Goal: Information Seeking & Learning: Learn about a topic

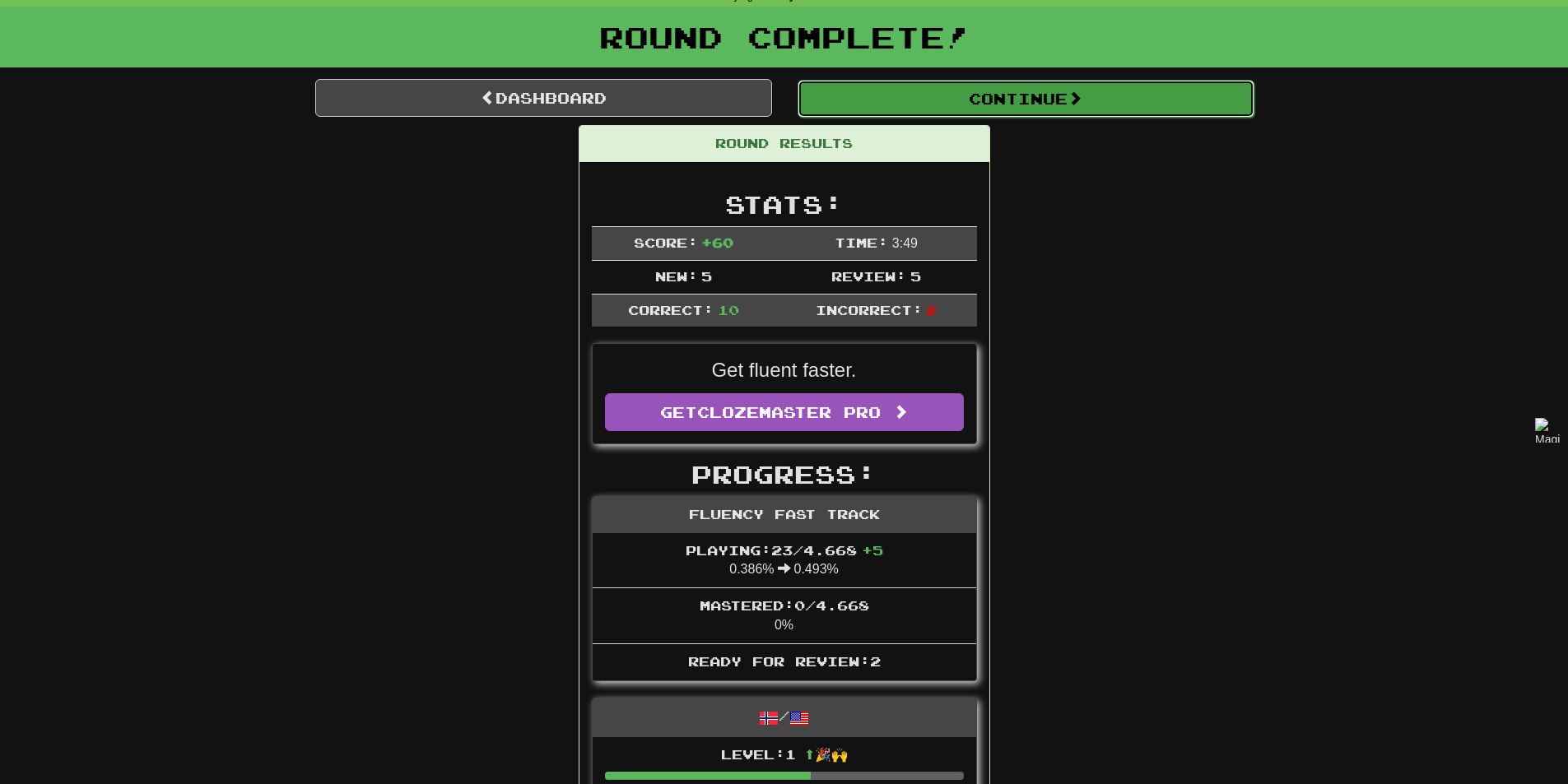
click at [1118, 98] on button "Continue" at bounding box center [1026, 98] width 456 height 38
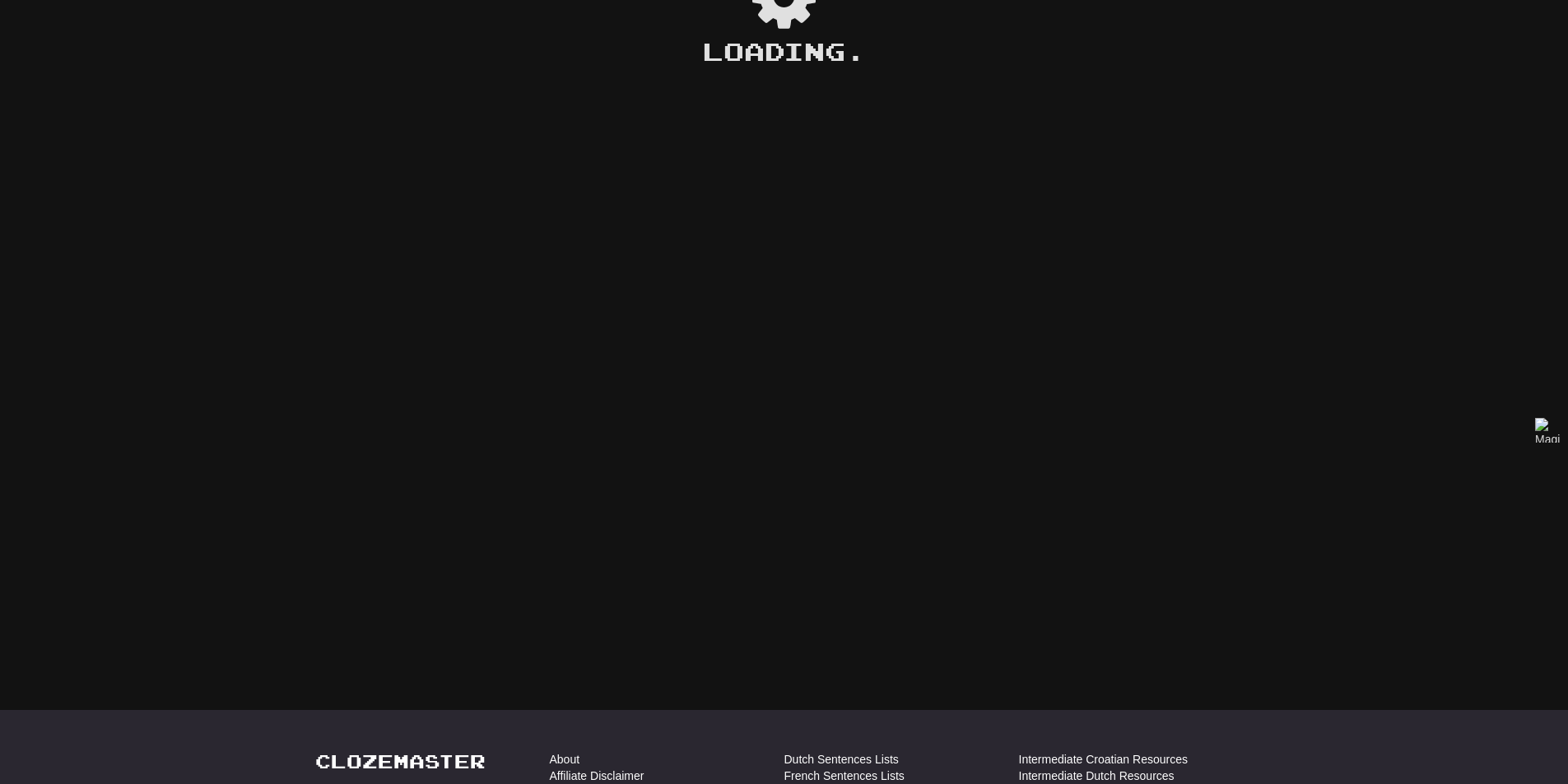
scroll to position [83, 0]
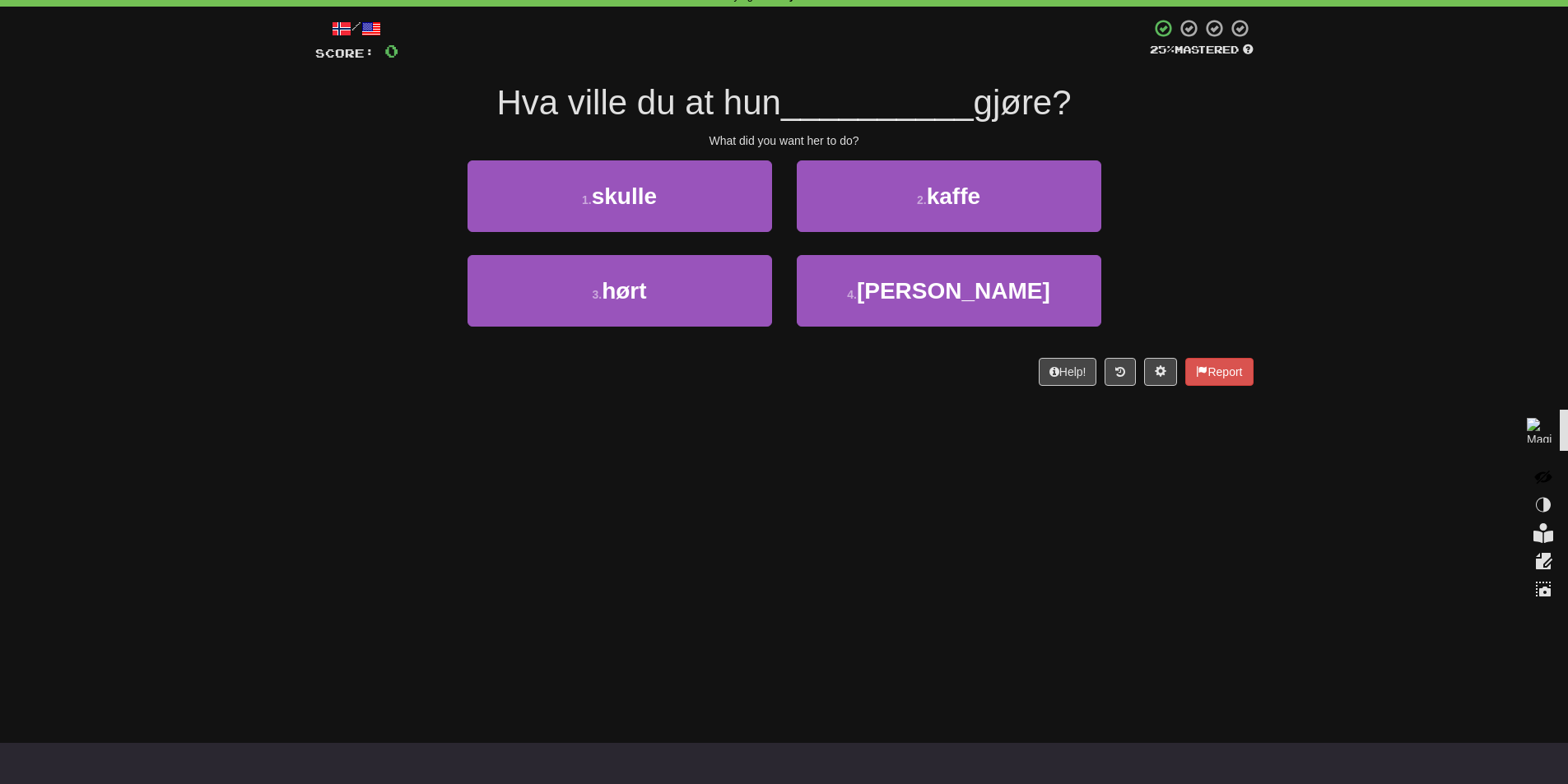
click at [1543, 473] on icon at bounding box center [1543, 477] width 19 height 14
click at [1365, 379] on div "Correct : 0 Incorrect : 0 To go : 10 Playing : Fluency Fast Track / Score: 0 25…" at bounding box center [784, 185] width 1568 height 449
click at [1177, 624] on div "Dashboard Clozemaster AutumnBird3641 / Toggle Dropdown Dashboard Leaderboard Ac…" at bounding box center [784, 309] width 1568 height 784
drag, startPoint x: 979, startPoint y: 120, endPoint x: 906, endPoint y: 115, distance: 73.2
click at [906, 115] on div "Hva ville du at hun __________ gjøre?" at bounding box center [784, 103] width 938 height 45
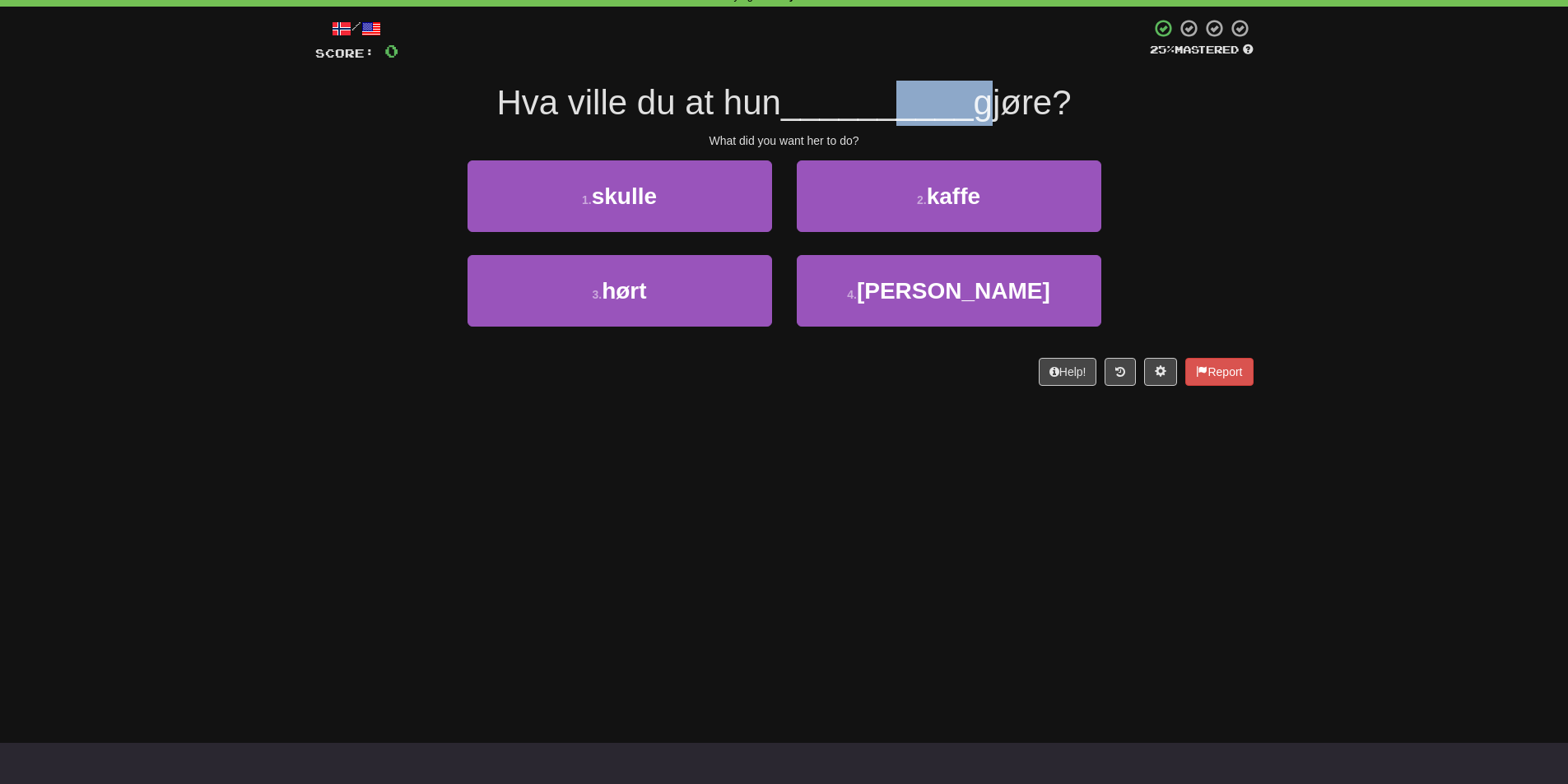
drag, startPoint x: 1131, startPoint y: 90, endPoint x: 441, endPoint y: 81, distance: 690.1
click at [441, 81] on div "Hva ville du at hun __________ gjøre?" at bounding box center [784, 103] width 938 height 45
click at [430, 60] on div at bounding box center [430, 60] width 0 height 0
click at [895, 117] on span "__________" at bounding box center [878, 103] width 193 height 39
drag, startPoint x: 676, startPoint y: 285, endPoint x: 566, endPoint y: 489, distance: 231.8
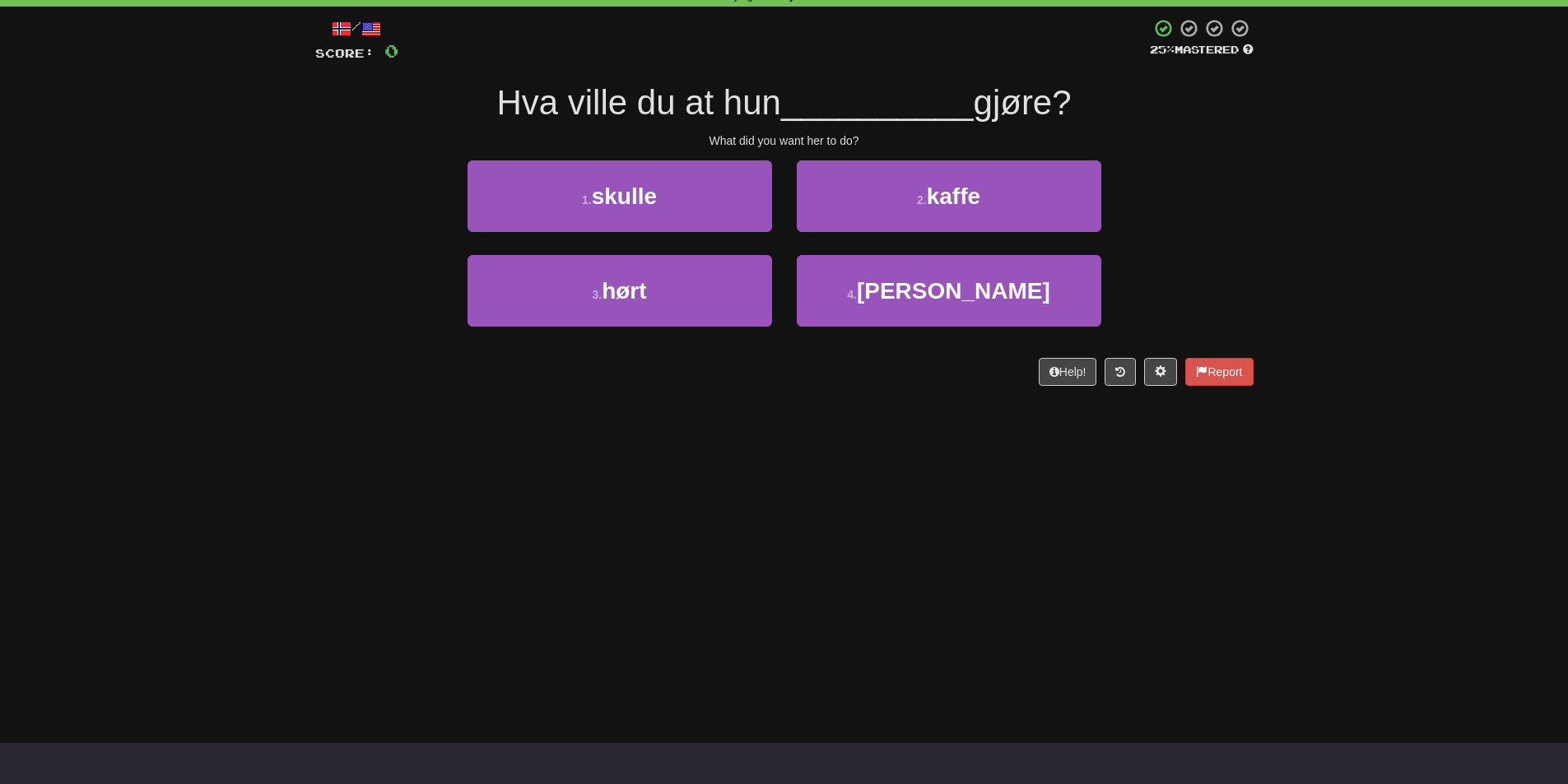
click at [566, 489] on div "Dashboard Clozemaster AutumnBird3641 / Toggle Dropdown Dashboard Leaderboard Ac…" at bounding box center [784, 309] width 1568 height 784
click at [313, 662] on div "Dashboard Clozemaster AutumnBird3641 / Toggle Dropdown Dashboard Leaderboard Ac…" at bounding box center [784, 309] width 1568 height 784
drag, startPoint x: 472, startPoint y: 91, endPoint x: 658, endPoint y: 92, distance: 186.0
click at [658, 92] on div "Hva ville du at hun __________ gjøre?" at bounding box center [784, 103] width 938 height 45
click at [647, 60] on div at bounding box center [647, 60] width 0 height 0
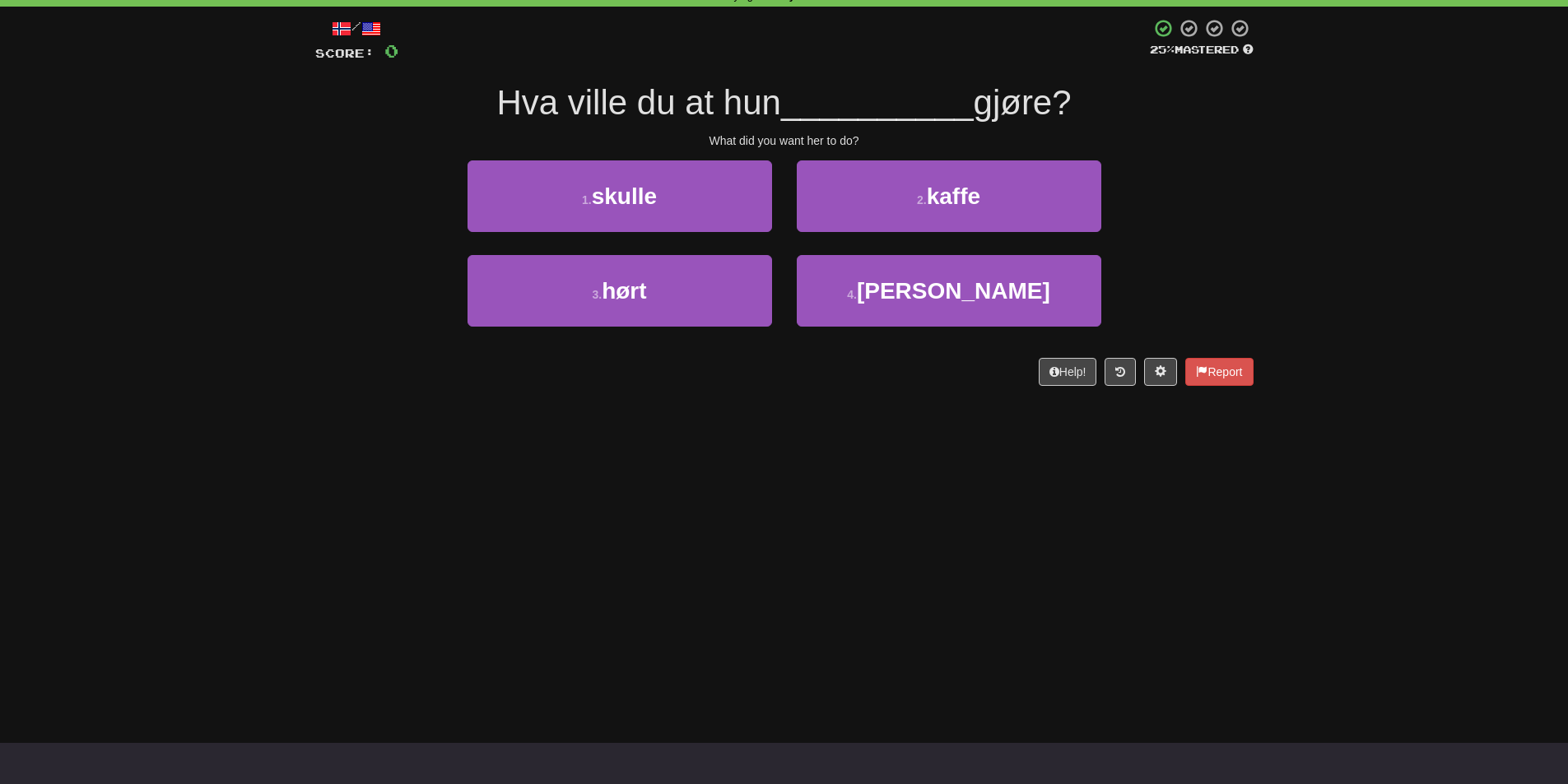
click at [377, 323] on div "3 . hørt 4 . [GEOGRAPHIC_DATA]" at bounding box center [784, 302] width 987 height 95
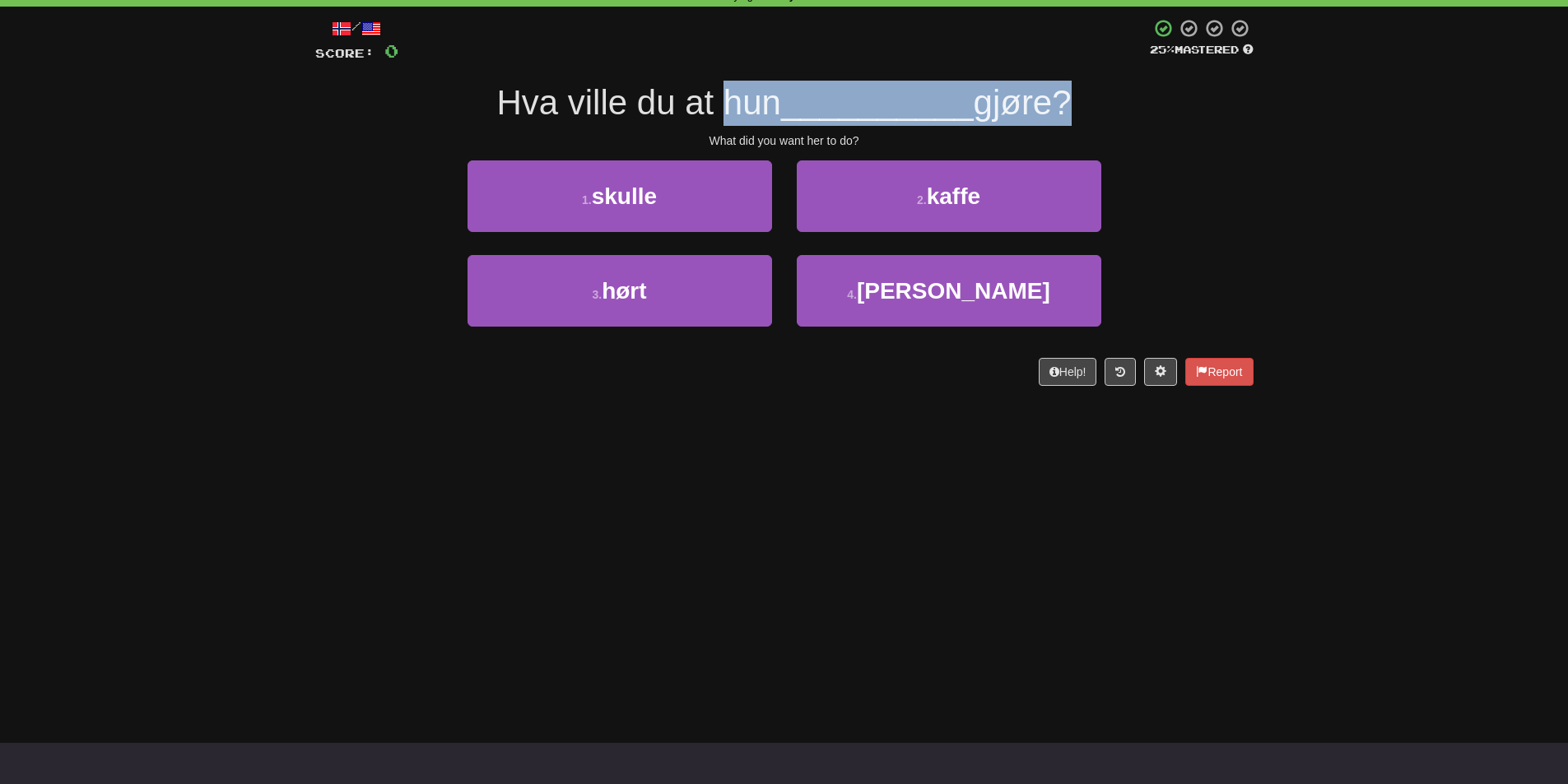
drag, startPoint x: 716, startPoint y: 84, endPoint x: 1058, endPoint y: 64, distance: 342.6
click at [1058, 64] on div "/ Score: 0 25 % Mastered Hva ville du at hun __________ gjøre? What did you wan…" at bounding box center [784, 202] width 938 height 367
click at [1047, 60] on div at bounding box center [1047, 60] width 0 height 0
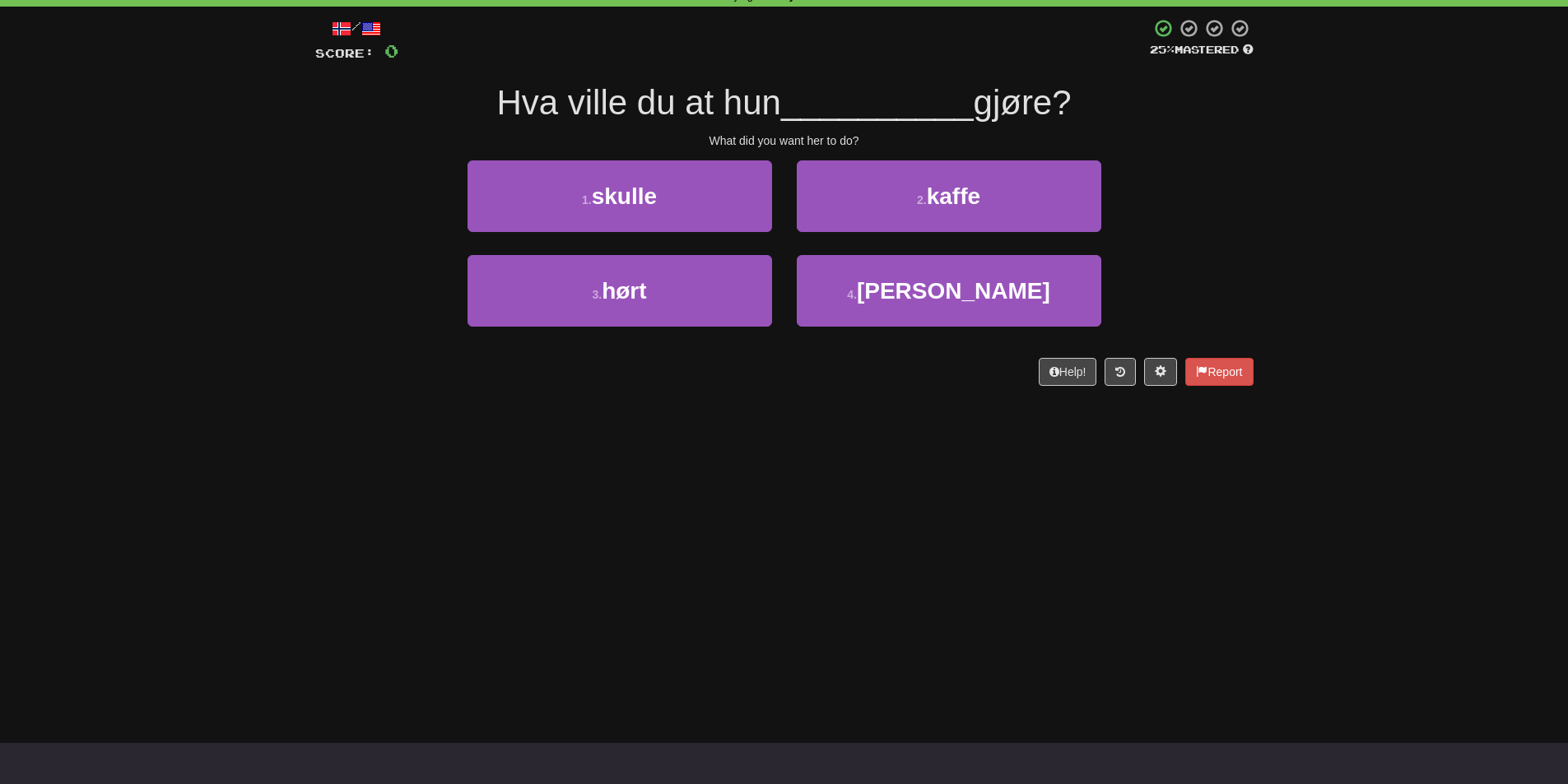
click at [1246, 151] on div "/ Score: 0 25 % Mastered Hva ville du at hun __________ gjøre? What did you wan…" at bounding box center [784, 202] width 938 height 367
drag, startPoint x: 501, startPoint y: 104, endPoint x: 670, endPoint y: 107, distance: 169.0
click at [670, 107] on span "Hva ville du at hun" at bounding box center [638, 103] width 285 height 39
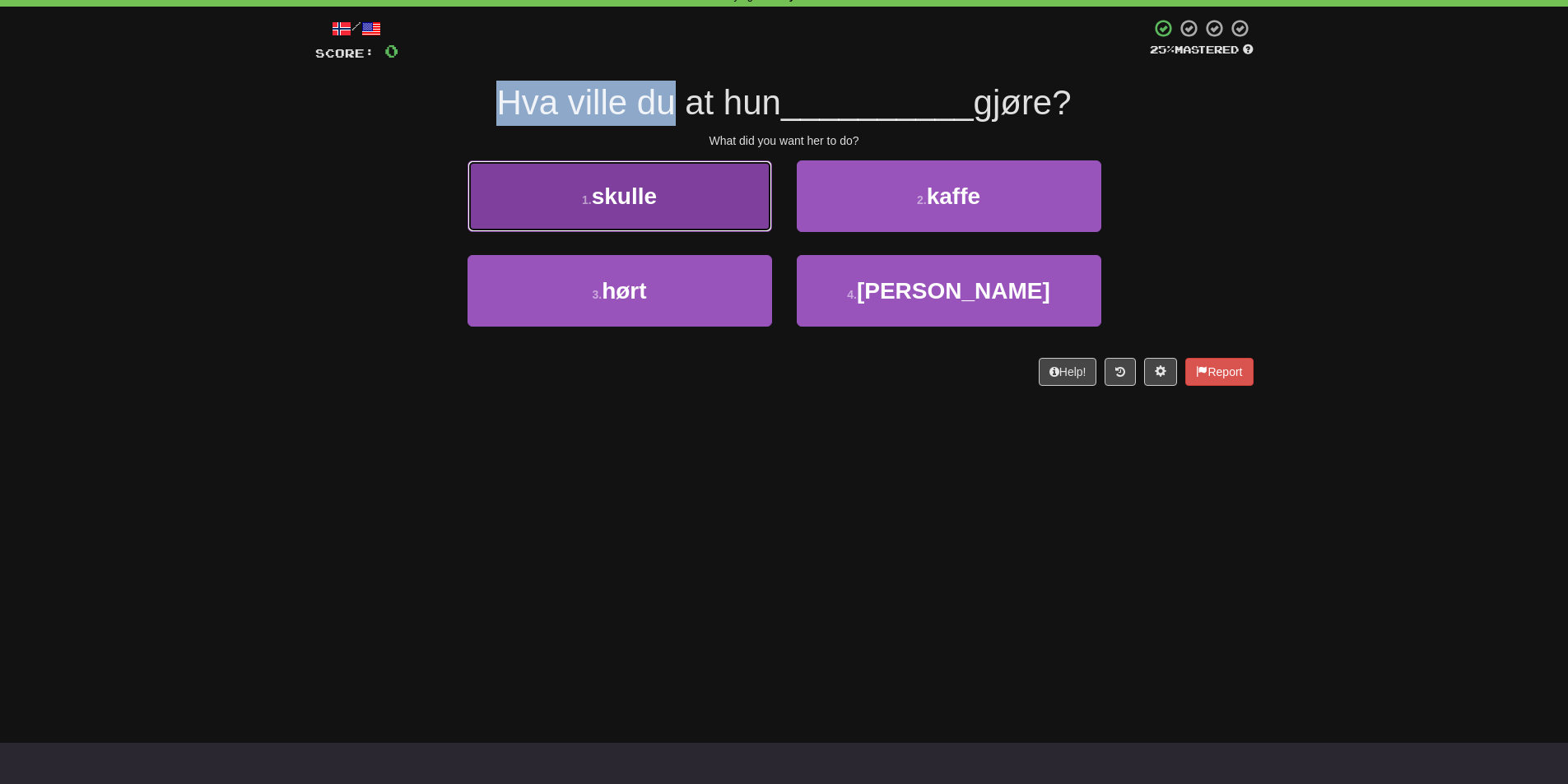
click at [718, 216] on button "1 . skulle" at bounding box center [620, 196] width 304 height 71
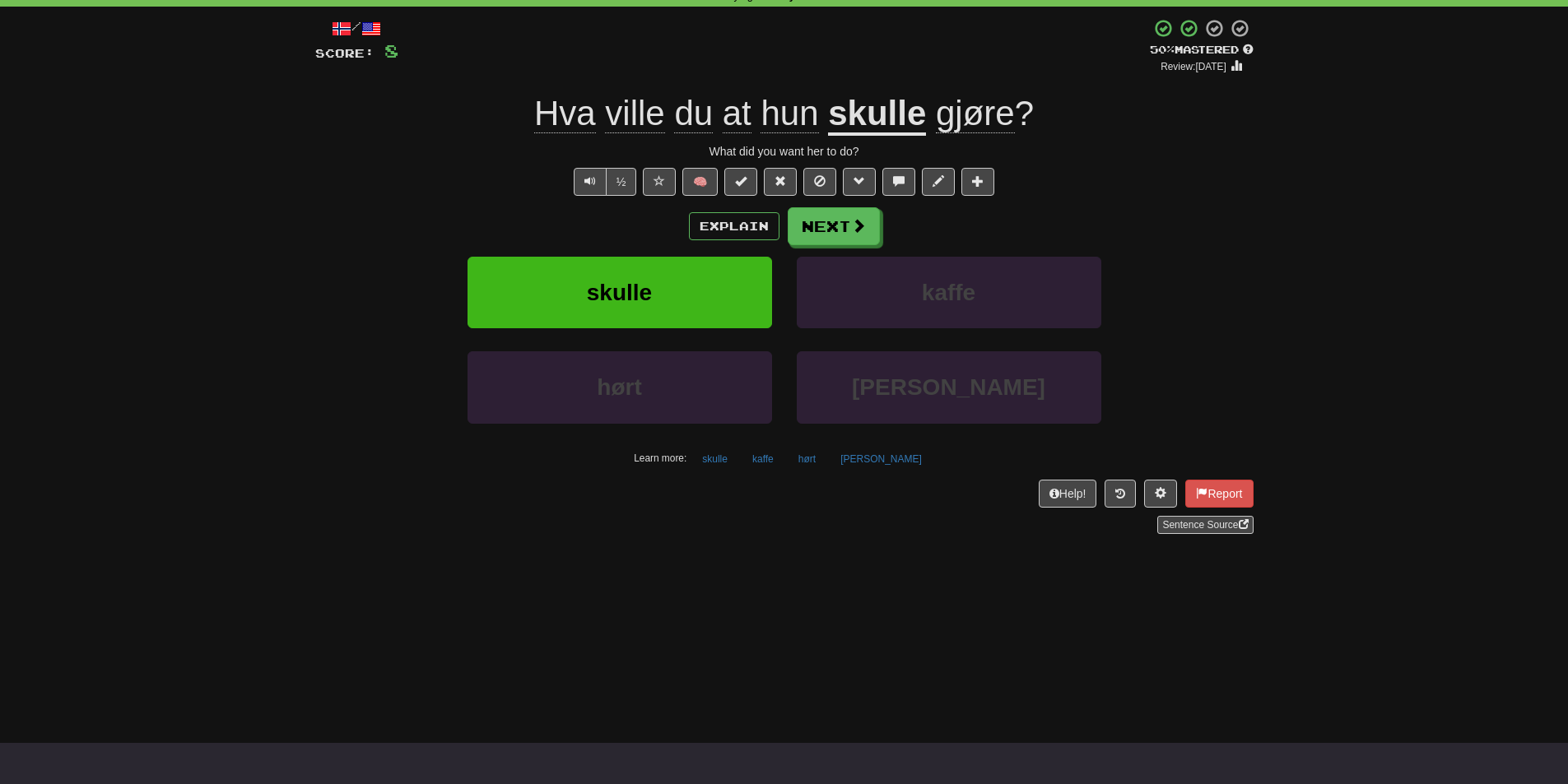
click at [571, 184] on div "½" at bounding box center [604, 182] width 67 height 28
click at [582, 186] on button "Text-to-speech controls" at bounding box center [589, 182] width 32 height 28
click at [578, 175] on button "Text-to-speech controls" at bounding box center [589, 182] width 32 height 28
click at [592, 198] on div "/ Score: 8 + 8 50 % Mastered Review: [DATE] Hva ville du at hun skulle gjøre ? …" at bounding box center [784, 276] width 938 height 516
click at [594, 181] on button "Text-to-speech controls" at bounding box center [589, 182] width 32 height 28
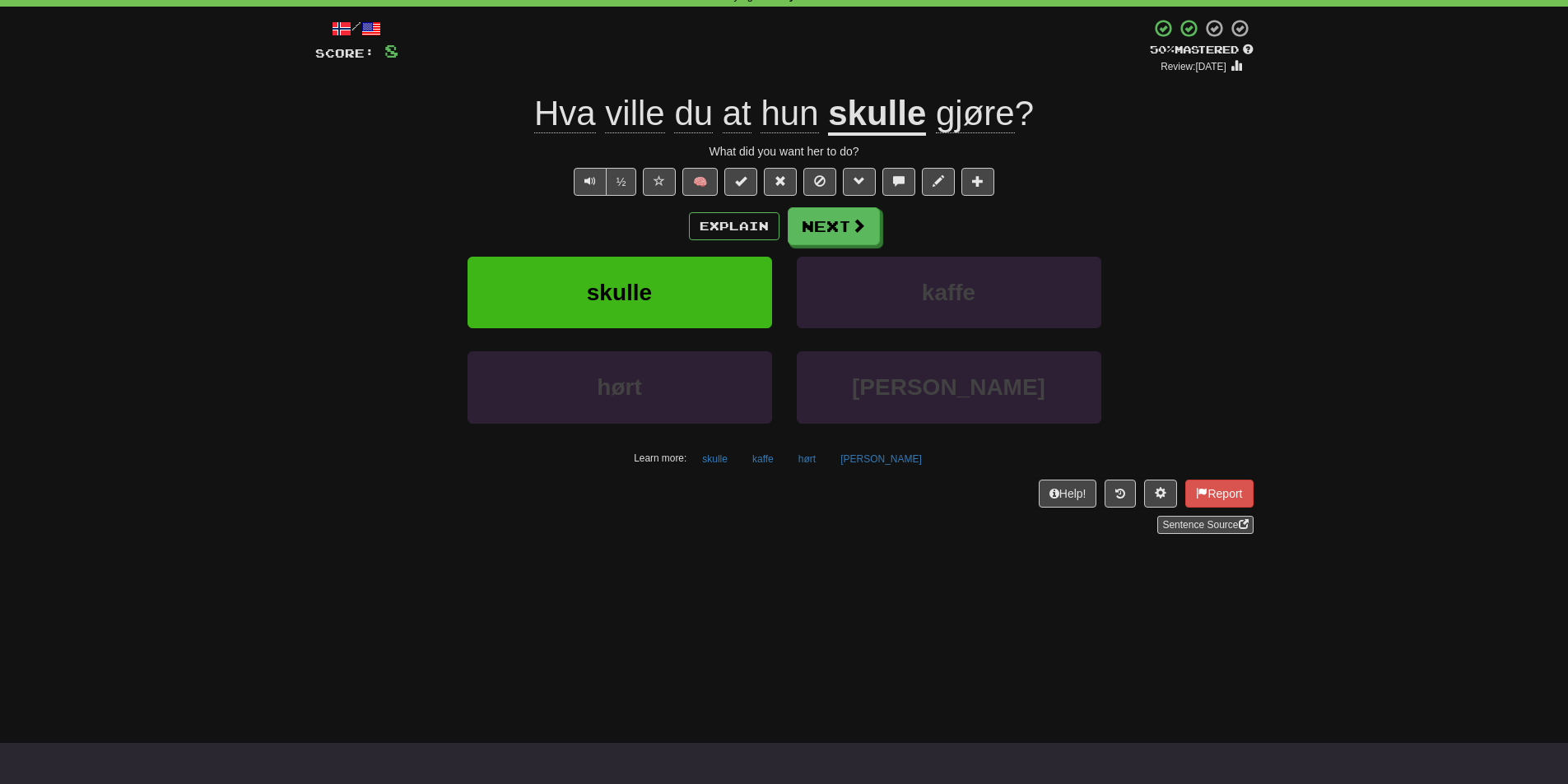
click at [535, 208] on div "Explain Next" at bounding box center [784, 226] width 938 height 38
click at [608, 163] on div "/ Score: 8 + 8 50 % Mastered Review: [DATE] Hva ville du at hun skulle gjøre ? …" at bounding box center [784, 276] width 938 height 516
click at [586, 185] on span "Text-to-speech controls" at bounding box center [590, 181] width 11 height 11
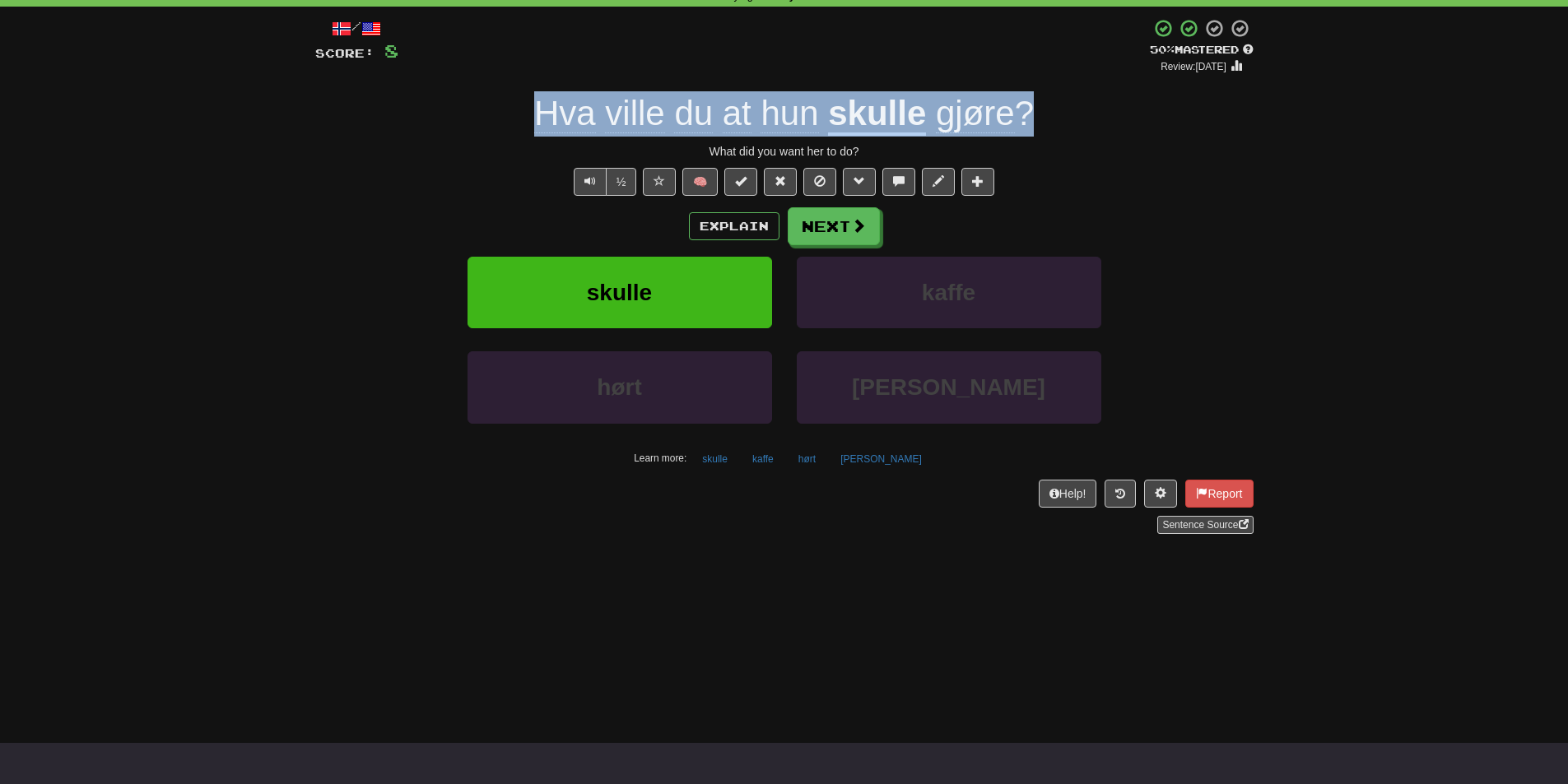
drag, startPoint x: 765, startPoint y: 127, endPoint x: 1026, endPoint y: 102, distance: 262.2
click at [1026, 102] on div "/ Score: 8 + 8 50 % Mastered Review: [DATE] Hva ville du at hun skulle gjøre ? …" at bounding box center [784, 276] width 938 height 516
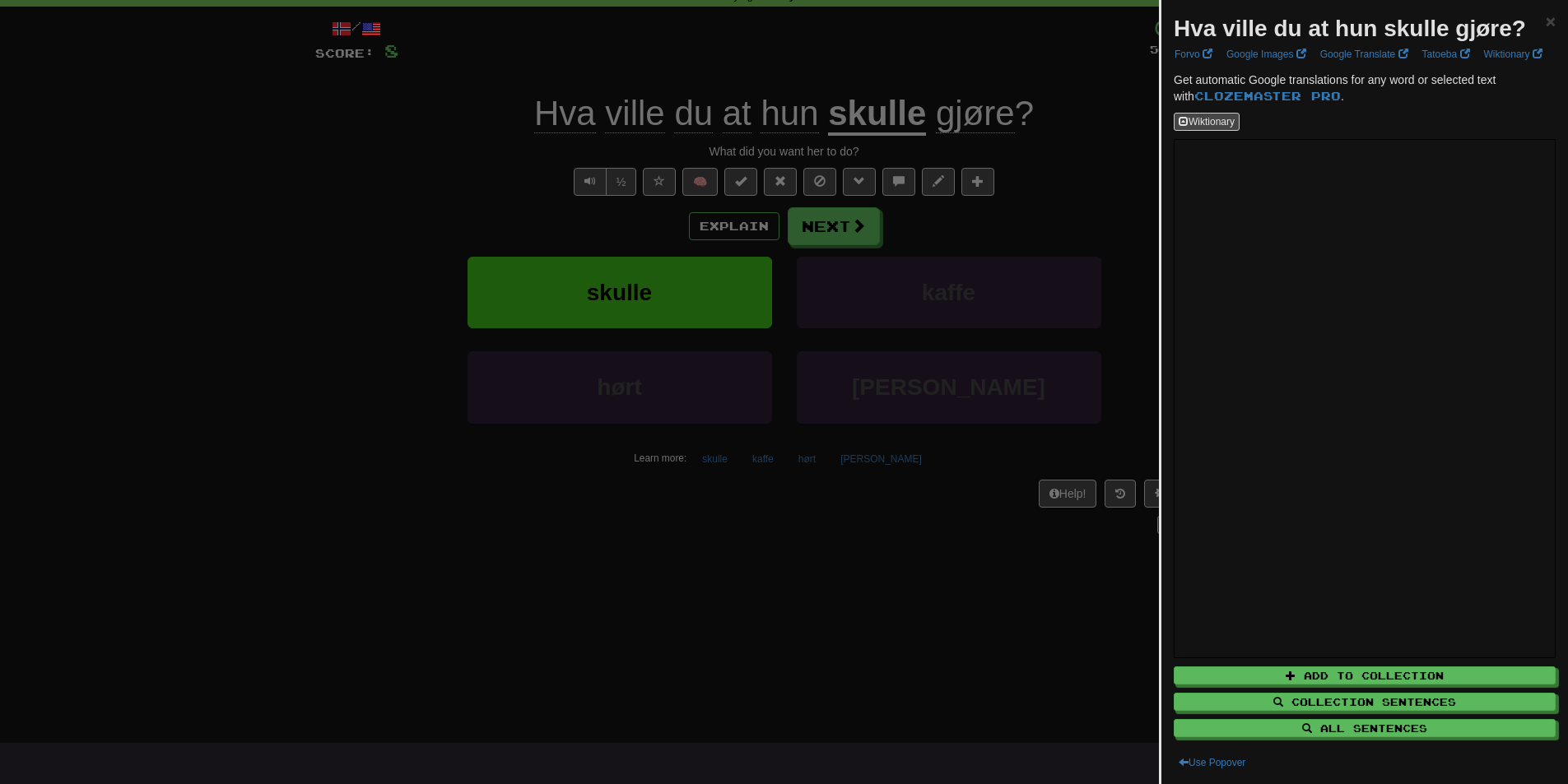
click at [1358, 30] on strong "Hva ville du at hun skulle gjøre?" at bounding box center [1350, 28] width 353 height 25
click at [1347, 42] on div at bounding box center [1347, 42] width 0 height 0
click at [843, 313] on div at bounding box center [784, 392] width 1568 height 784
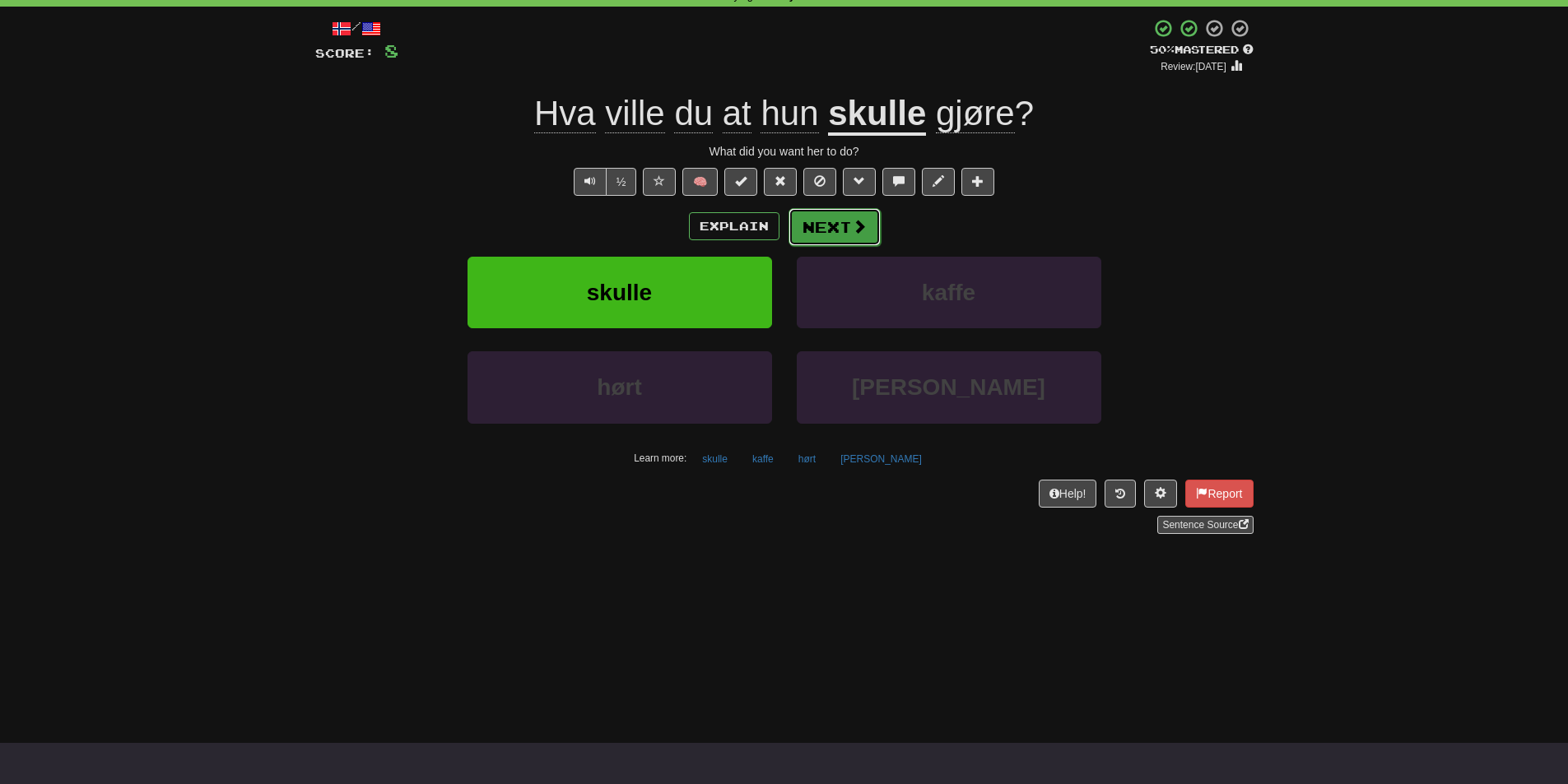
click at [845, 214] on button "Next" at bounding box center [834, 226] width 92 height 38
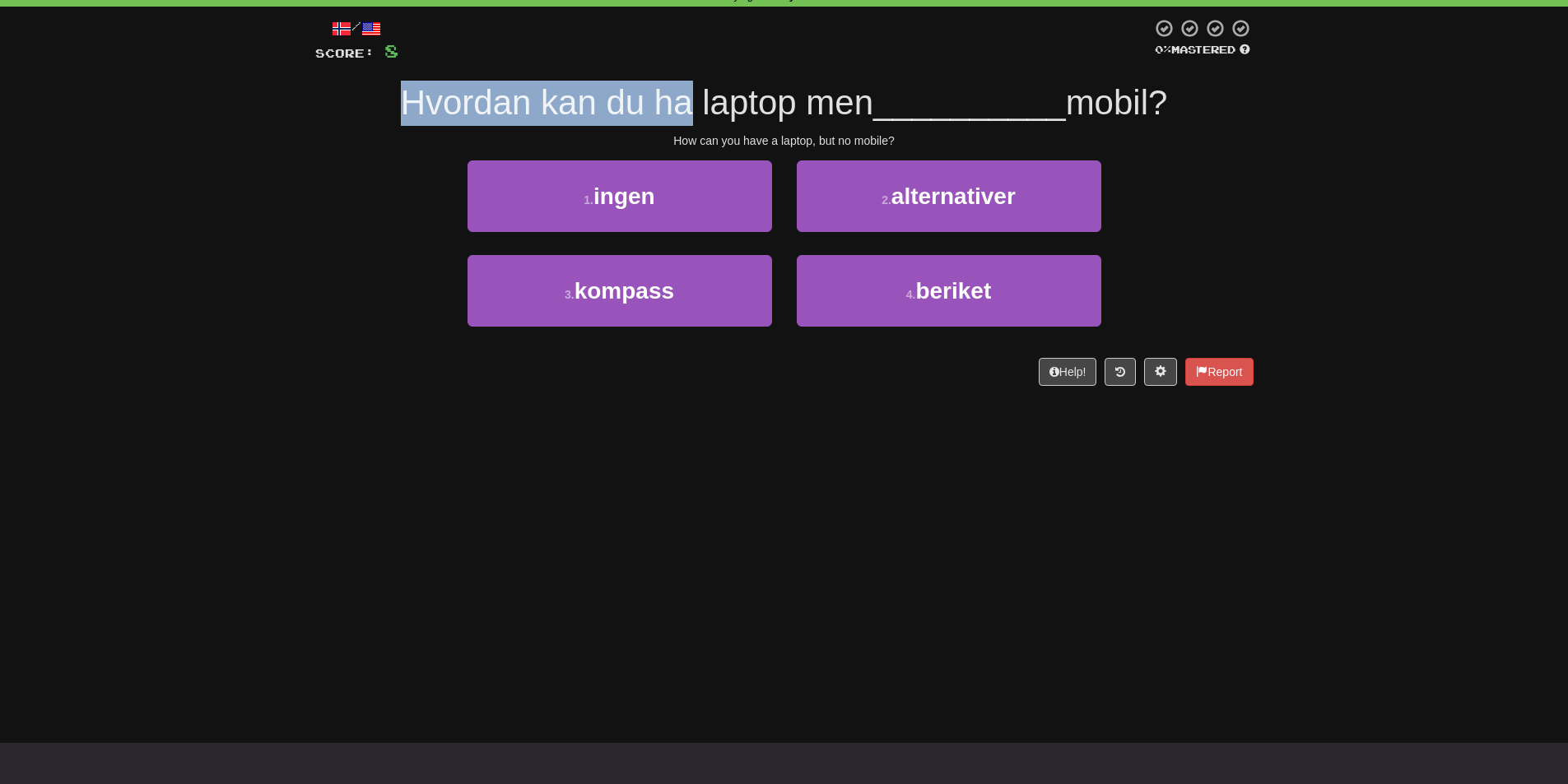
drag, startPoint x: 387, startPoint y: 106, endPoint x: 684, endPoint y: 105, distance: 297.0
click at [684, 105] on div "Hvordan kan du ha laptop men __________ mobil?" at bounding box center [784, 103] width 938 height 45
click at [674, 122] on div at bounding box center [674, 122] width 0 height 0
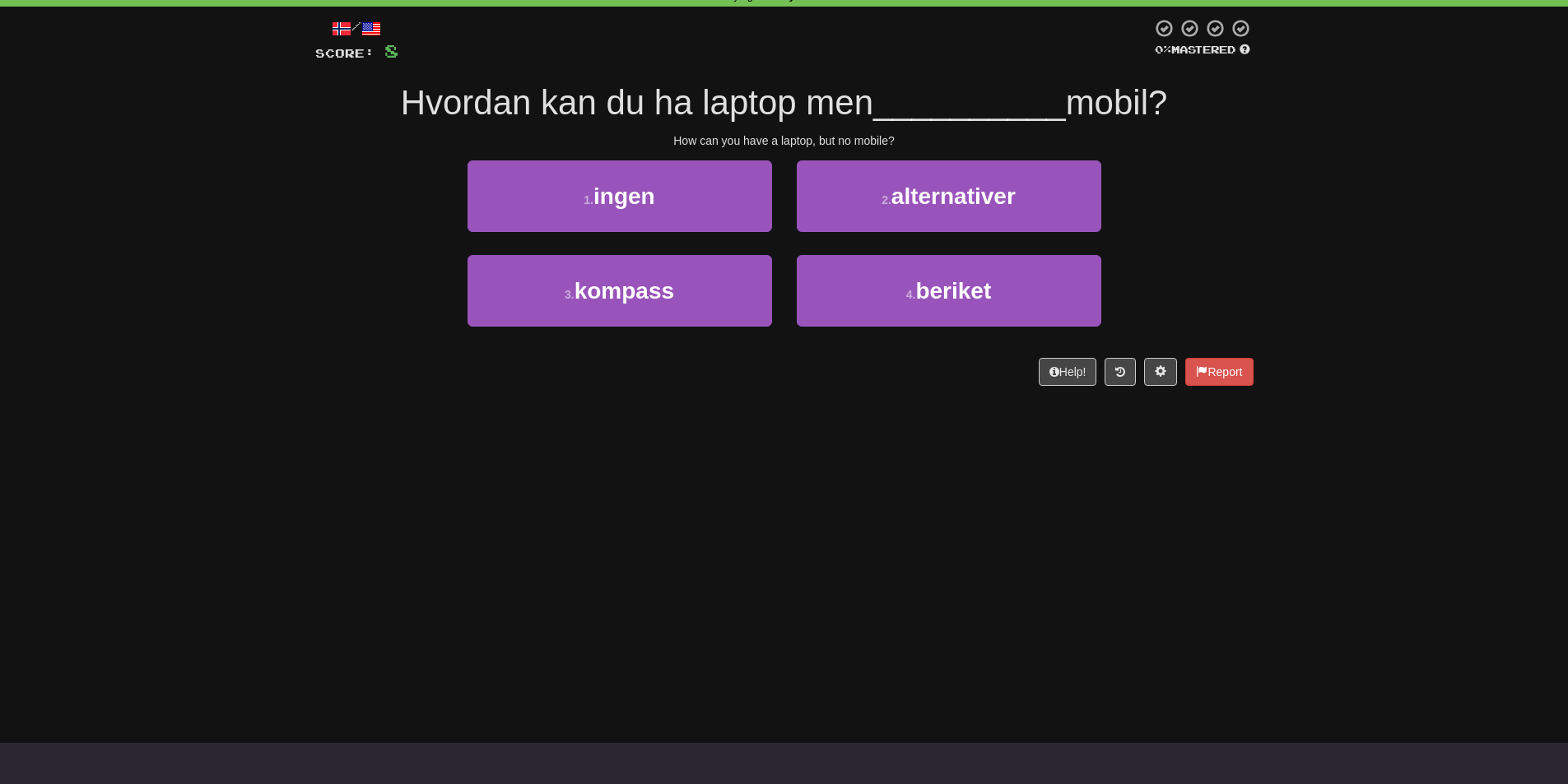
click at [351, 212] on div "1 . ingen 2 . alternativer" at bounding box center [784, 208] width 987 height 95
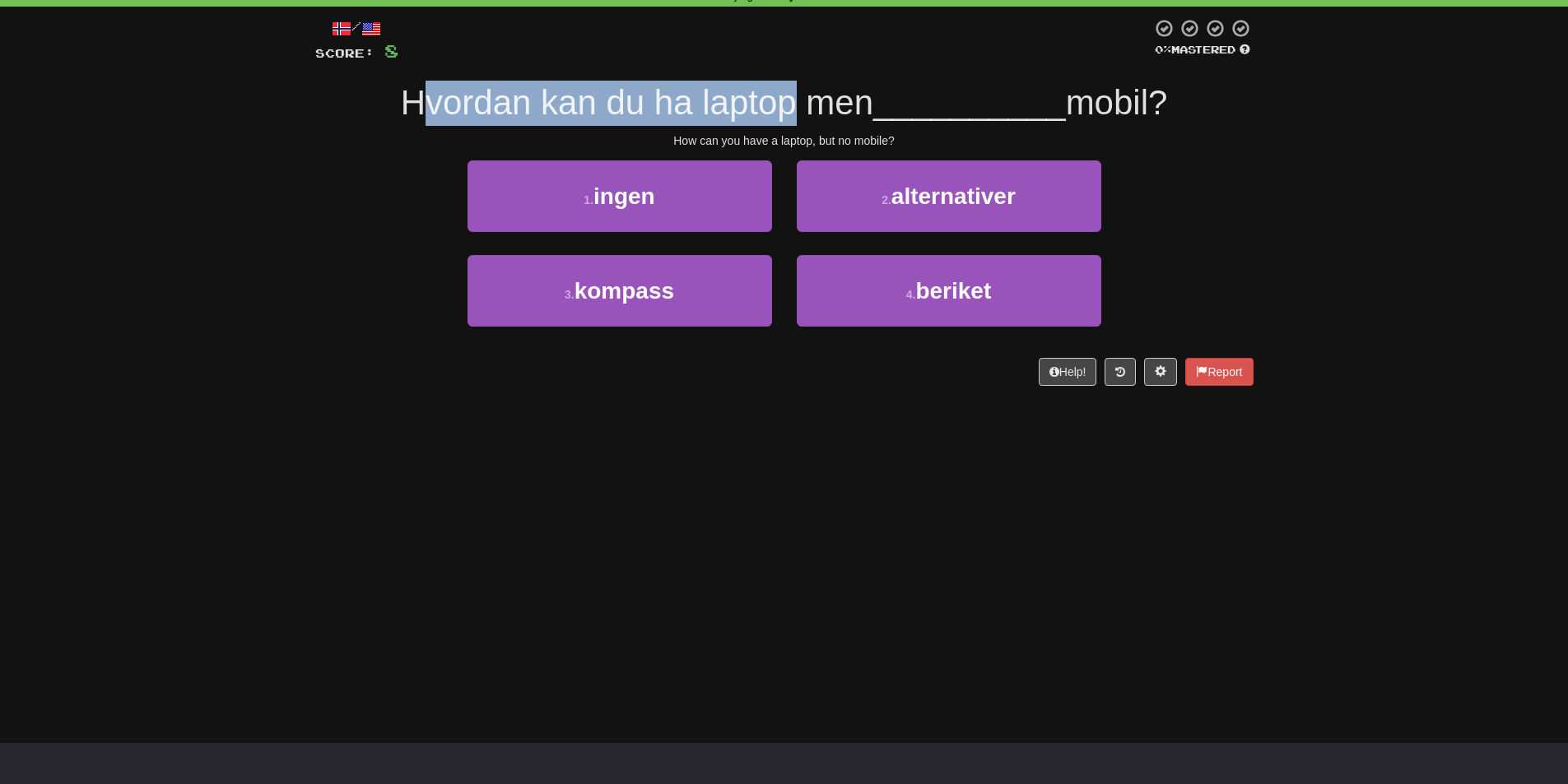
drag, startPoint x: 779, startPoint y: 109, endPoint x: 405, endPoint y: 100, distance: 374.1
click at [405, 100] on span "Hvordan kan du ha laptop men" at bounding box center [636, 103] width 472 height 39
drag, startPoint x: 402, startPoint y: 100, endPoint x: 784, endPoint y: 96, distance: 382.0
click at [784, 96] on span "Hvordan kan du ha laptop men" at bounding box center [636, 103] width 472 height 39
click at [774, 60] on div at bounding box center [774, 60] width 0 height 0
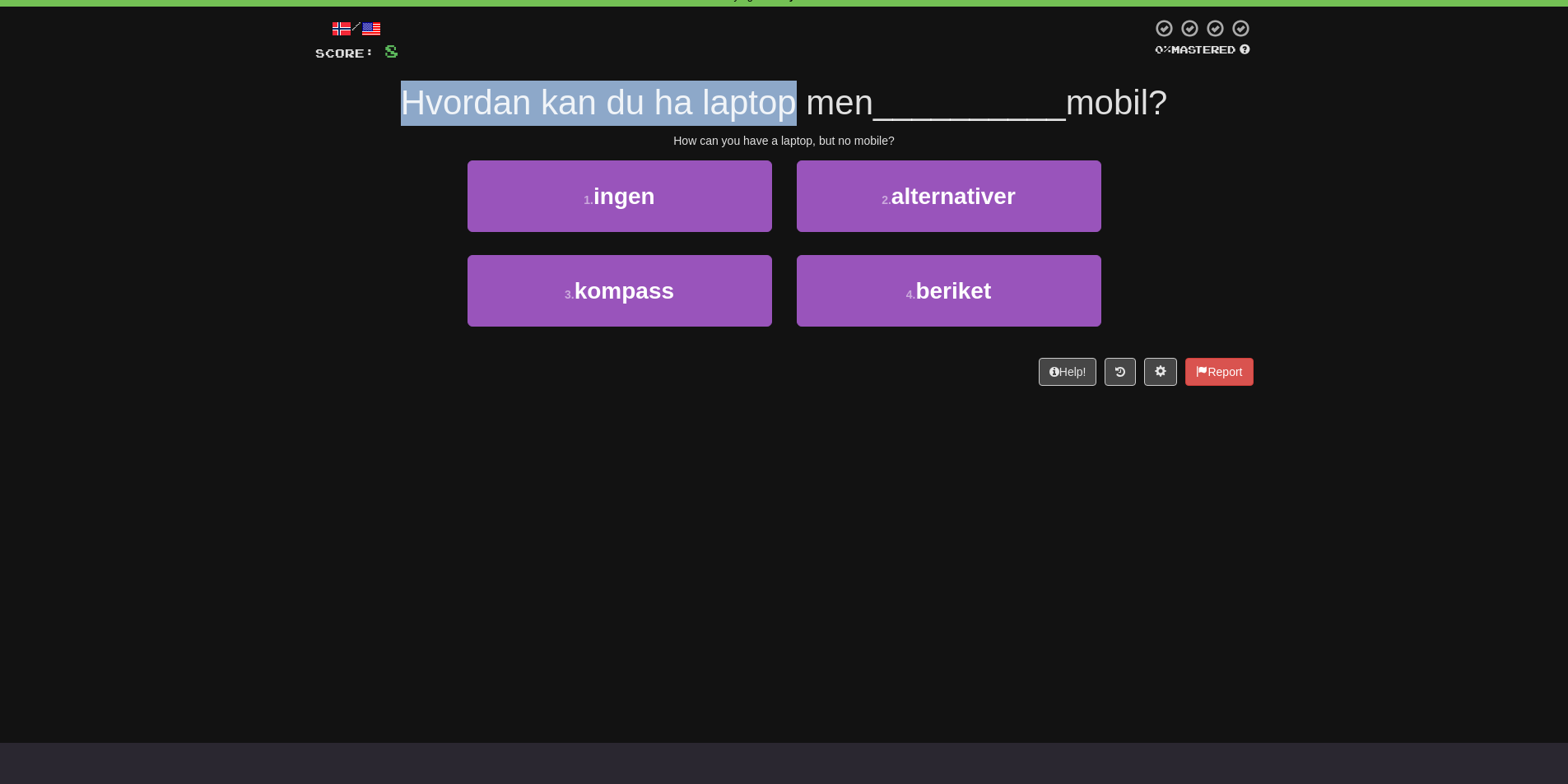
click at [516, 110] on span "Hvordan kan du ha laptop men" at bounding box center [636, 103] width 472 height 39
drag, startPoint x: 383, startPoint y: 118, endPoint x: 631, endPoint y: 113, distance: 248.1
click at [631, 114] on div "Hvordan kan du ha laptop men __________ mobil?" at bounding box center [784, 103] width 938 height 45
click at [621, 122] on div at bounding box center [621, 122] width 0 height 0
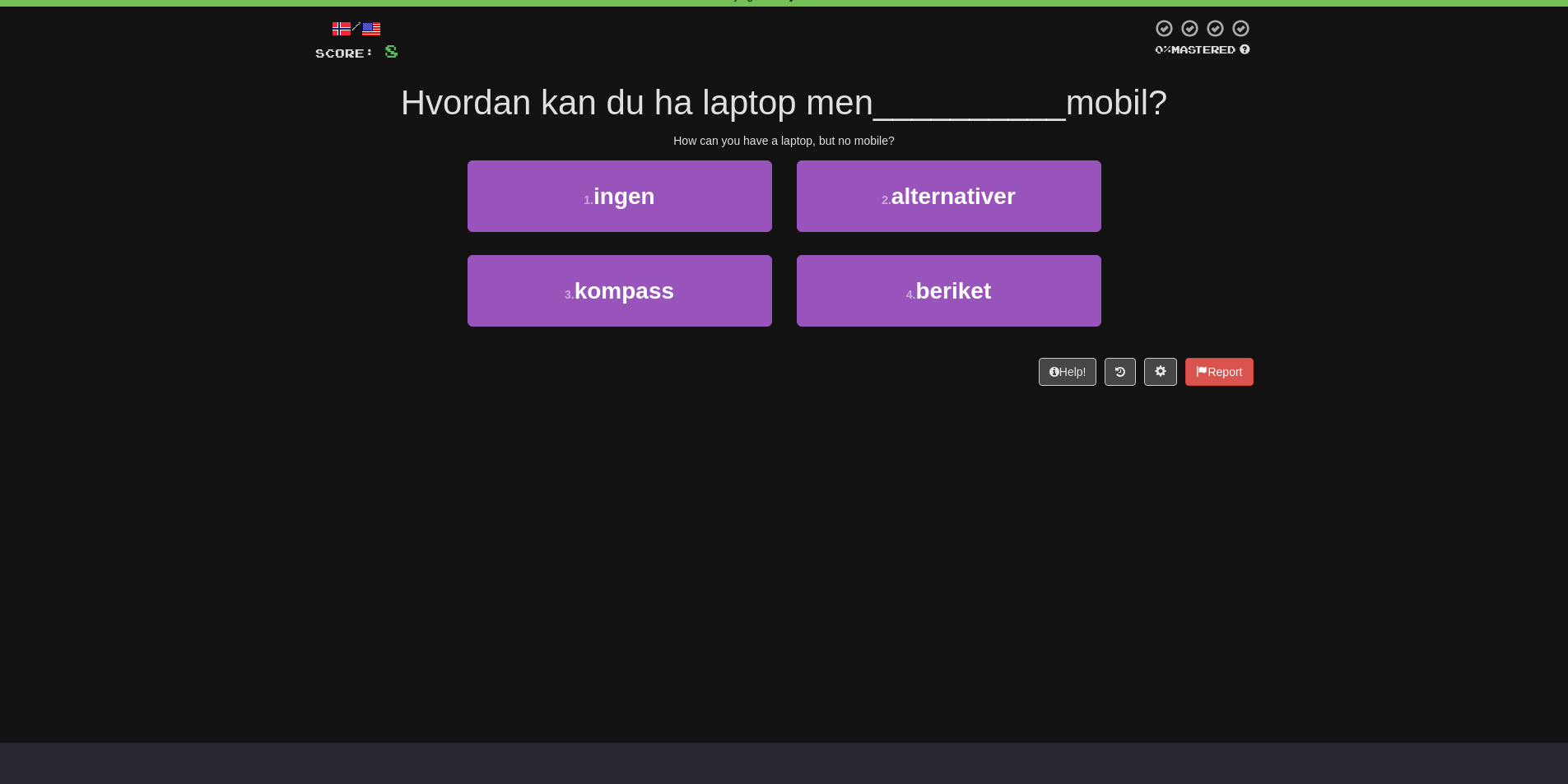
click at [326, 209] on div "1 . ingen 2 . alternativer" at bounding box center [784, 208] width 987 height 95
click at [773, 106] on span "Hvordan kan du ha laptop men" at bounding box center [636, 103] width 472 height 39
drag, startPoint x: 905, startPoint y: 109, endPoint x: 950, endPoint y: 109, distance: 45.0
click at [950, 109] on span "__________" at bounding box center [970, 103] width 193 height 39
click at [1134, 99] on span "mobil?" at bounding box center [1117, 103] width 102 height 39
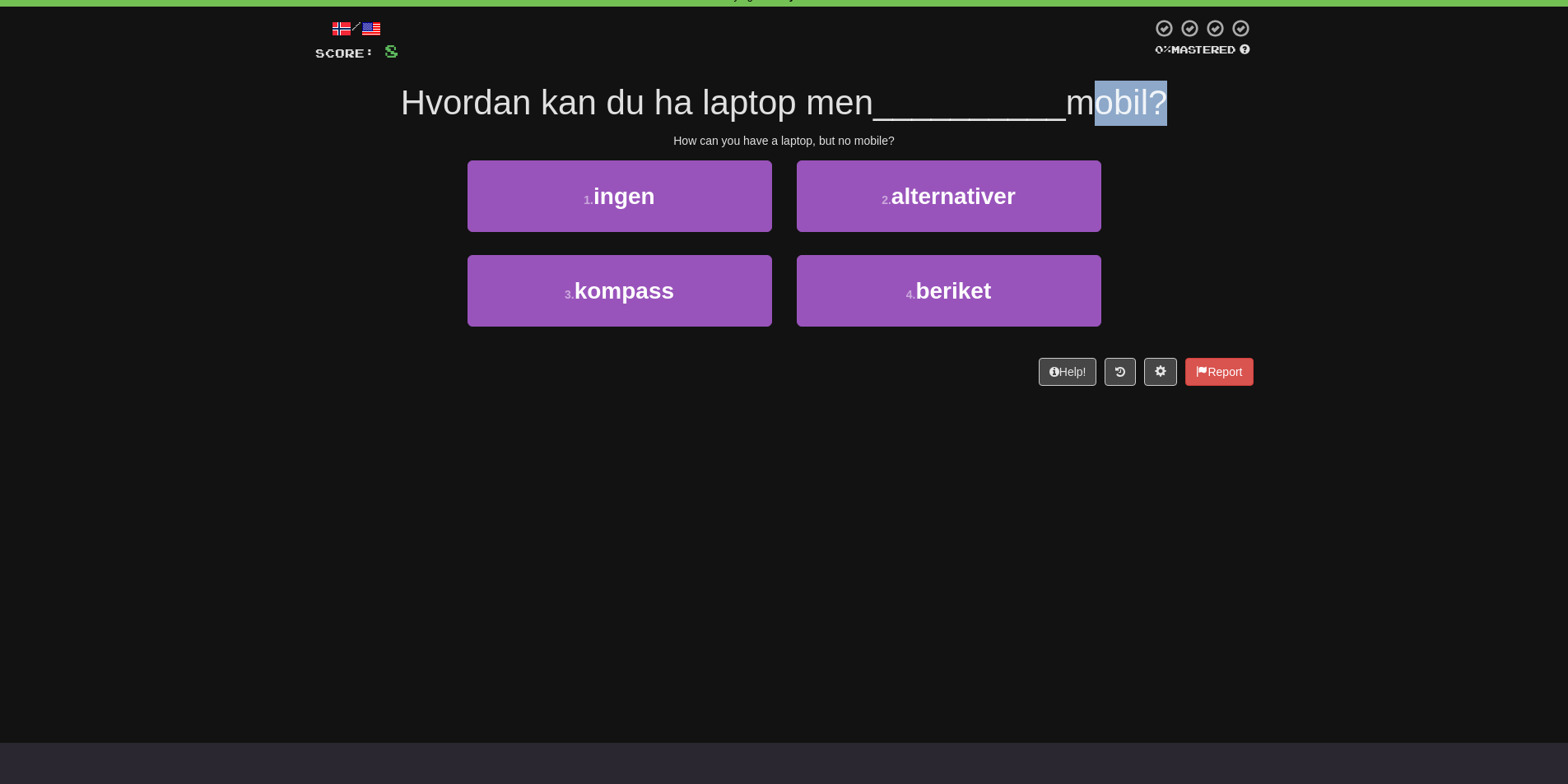
click at [1134, 99] on span "mobil?" at bounding box center [1117, 103] width 102 height 39
click at [1132, 84] on span "mobil?" at bounding box center [1117, 103] width 102 height 39
click at [1133, 75] on div "/ Score: 8 0 % Mastered Hvordan kan du ha laptop men __________ mobil? How can …" at bounding box center [784, 202] width 938 height 367
click at [1133, 91] on span "mobil?" at bounding box center [1117, 103] width 102 height 39
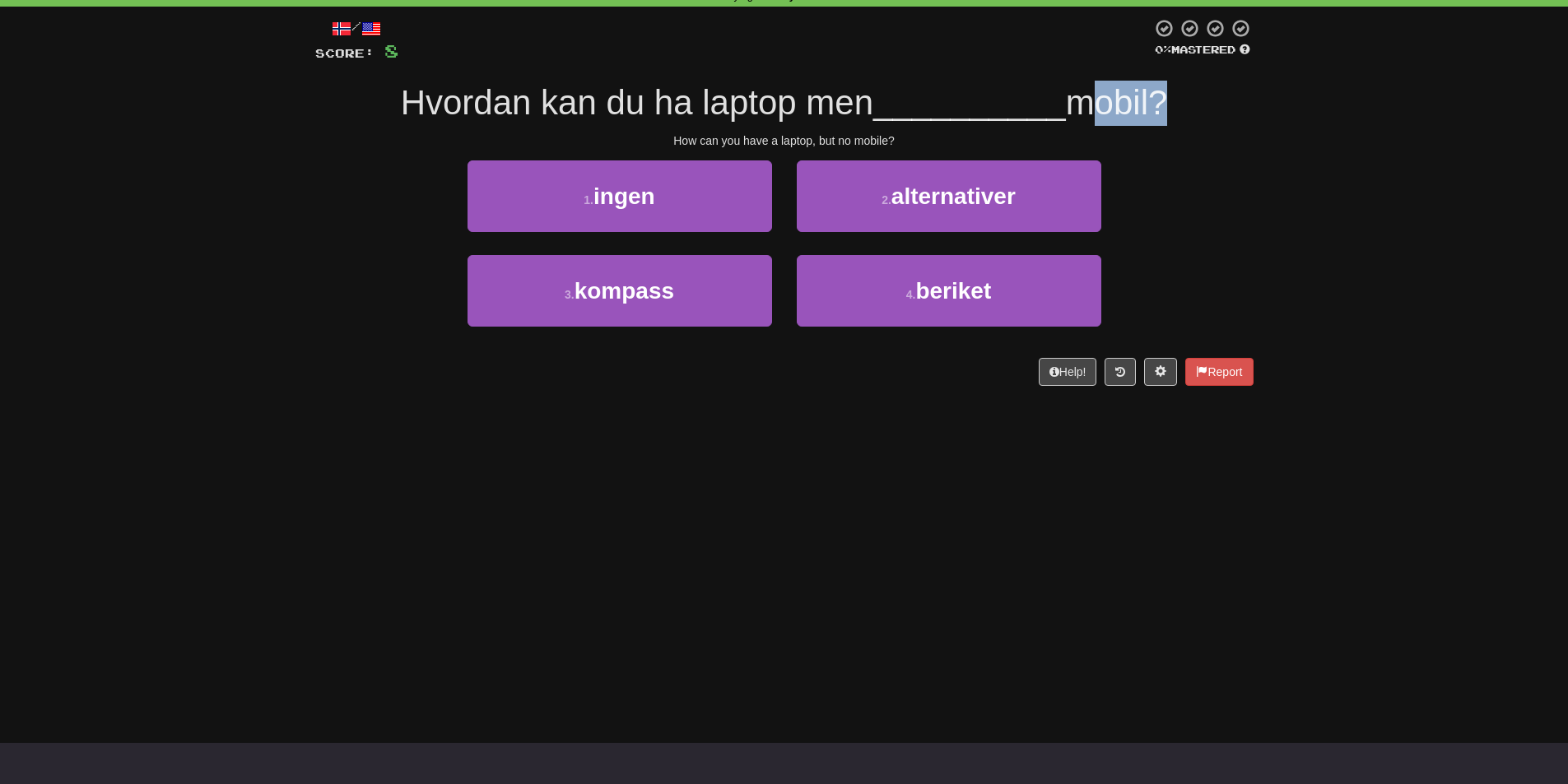
click at [1122, 60] on div at bounding box center [1122, 60] width 0 height 0
click at [1138, 76] on div "/ Score: 8 0 % Mastered Hvordan kan du ha laptop men __________ mobil? How can …" at bounding box center [784, 202] width 938 height 367
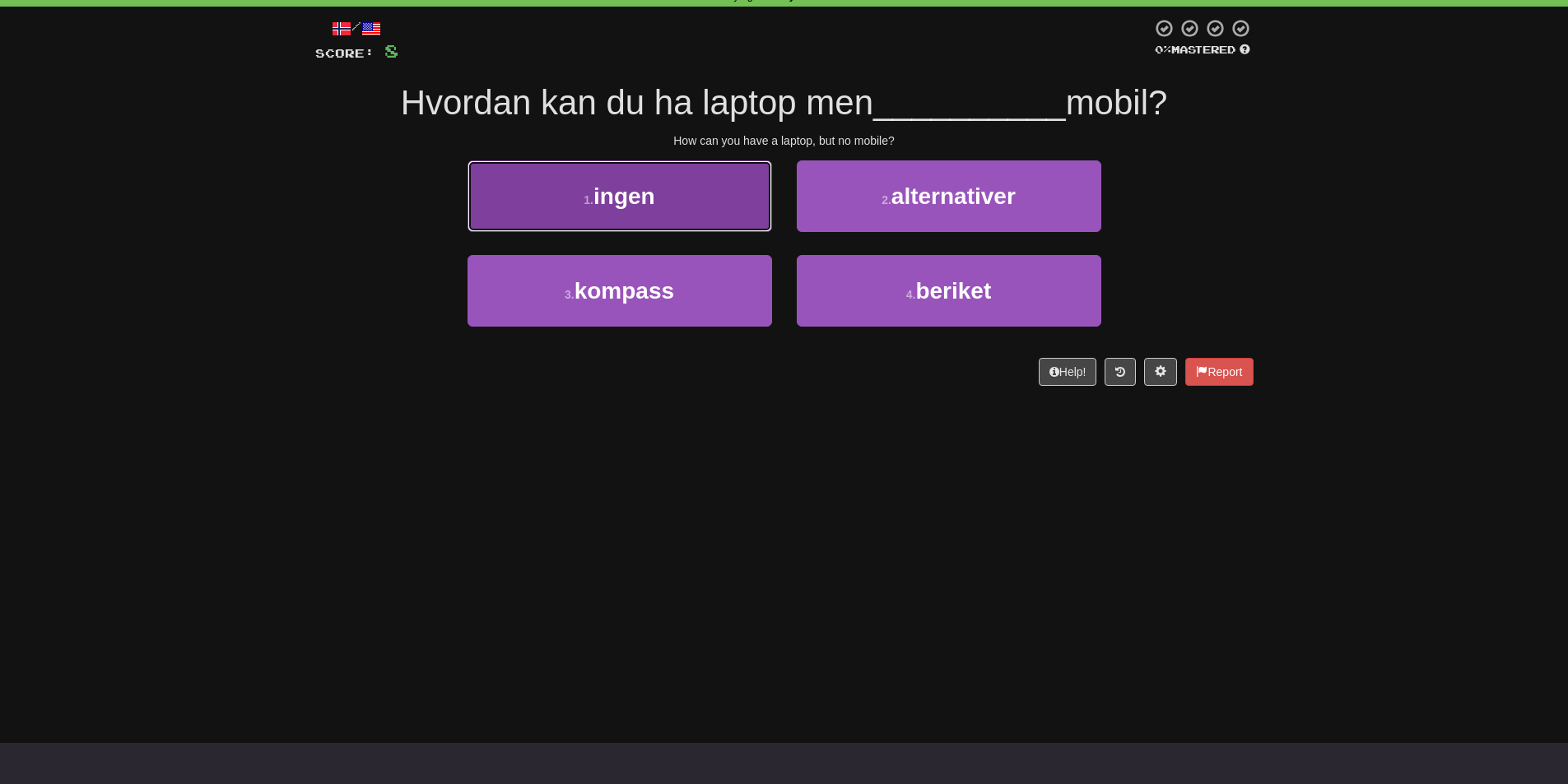
click at [579, 202] on button "1 . ingen" at bounding box center [620, 196] width 304 height 71
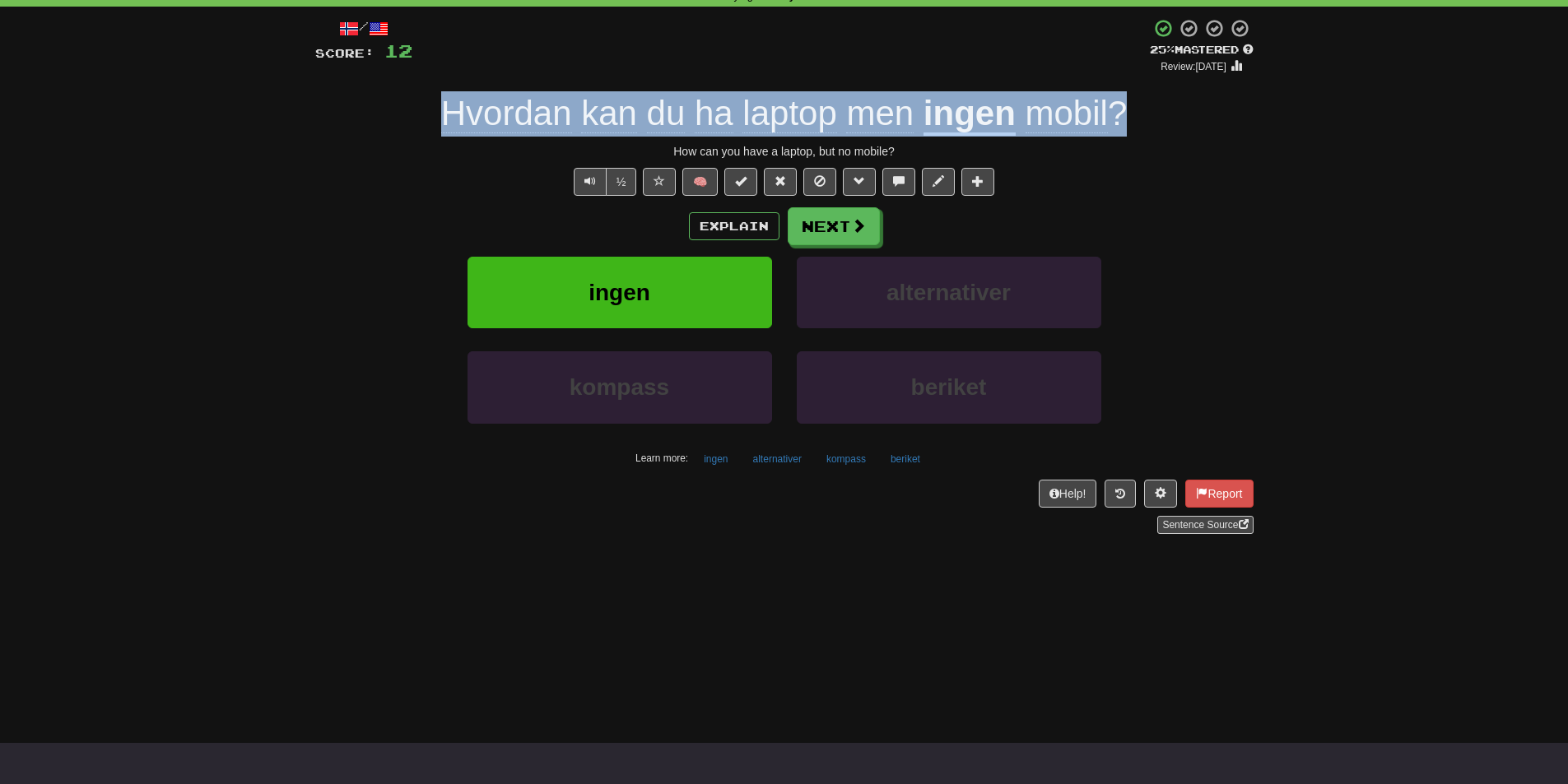
drag, startPoint x: 444, startPoint y: 117, endPoint x: 1133, endPoint y: 114, distance: 689.0
click at [1141, 113] on div "Hvordan kan du ha laptop men ingen mobil ?" at bounding box center [784, 113] width 938 height 45
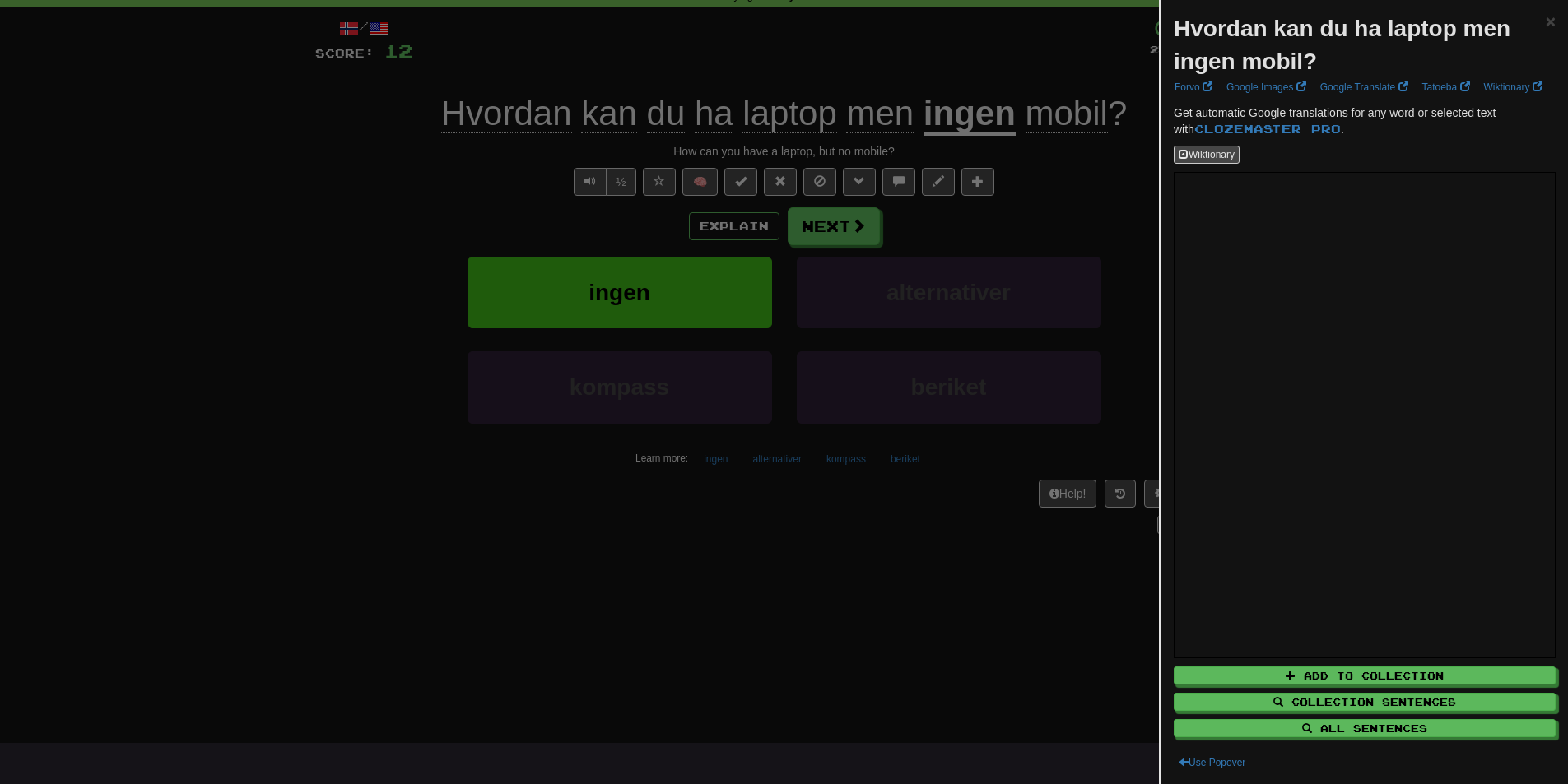
drag, startPoint x: 1133, startPoint y: 114, endPoint x: 1321, endPoint y: 30, distance: 205.9
click at [1321, 30] on strong "Hvordan kan du ha laptop men ingen mobil?" at bounding box center [1342, 45] width 337 height 58
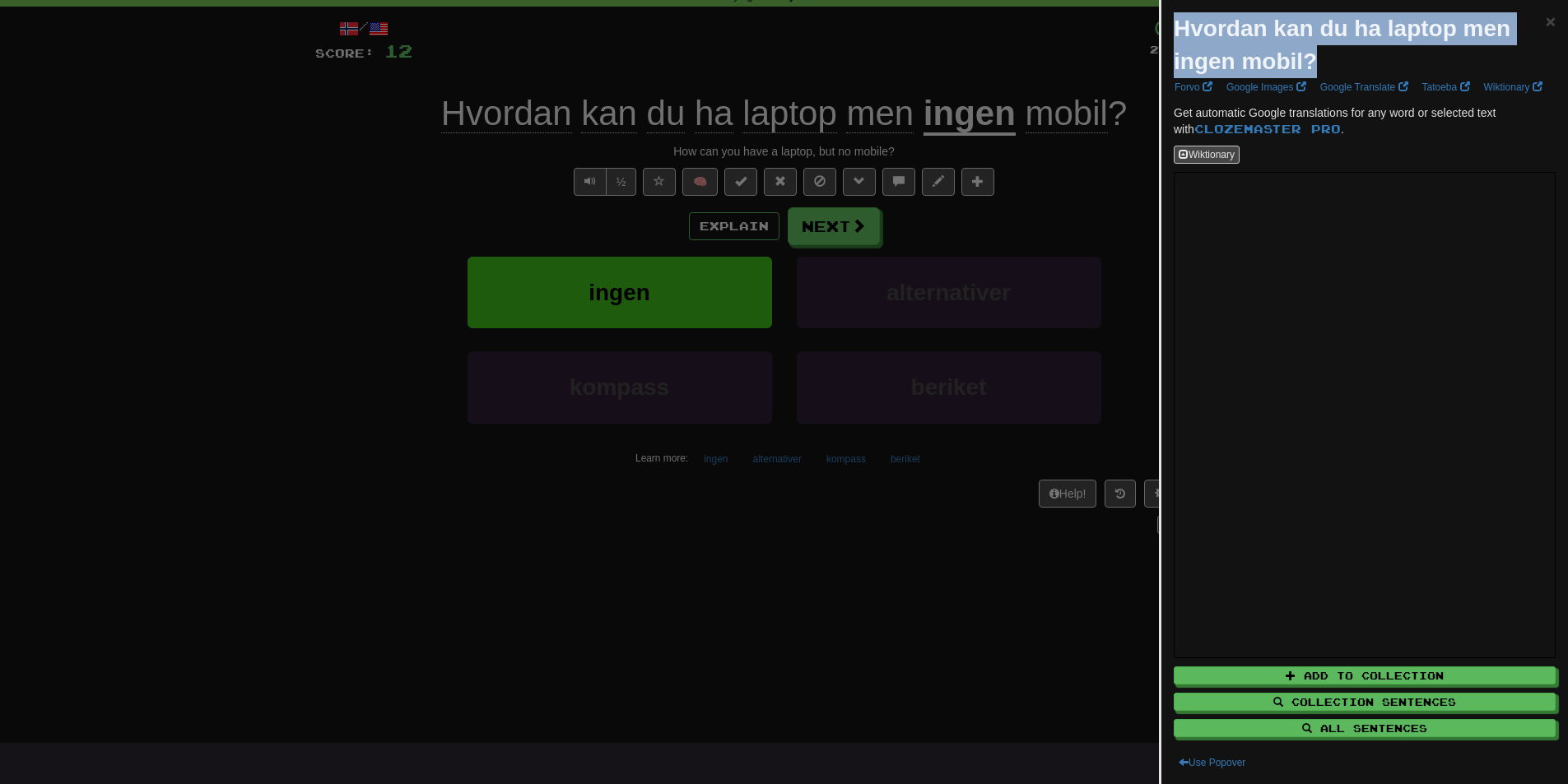
click at [1321, 30] on strong "Hvordan kan du ha laptop men ingen mobil?" at bounding box center [1342, 45] width 337 height 58
copy strong "Hvordan kan du ha laptop men ingen mobil?"
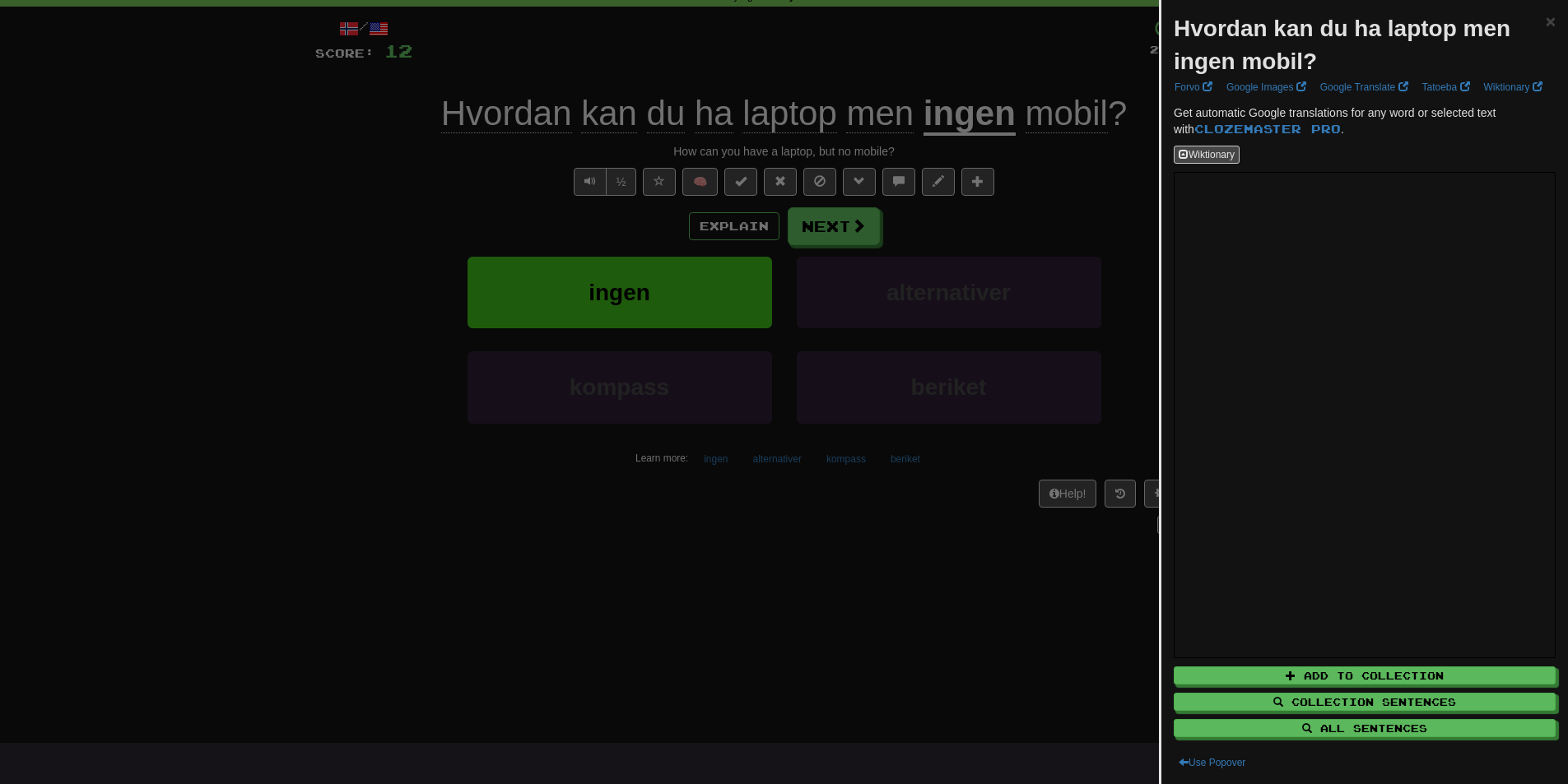
click at [1020, 507] on div at bounding box center [784, 392] width 1568 height 784
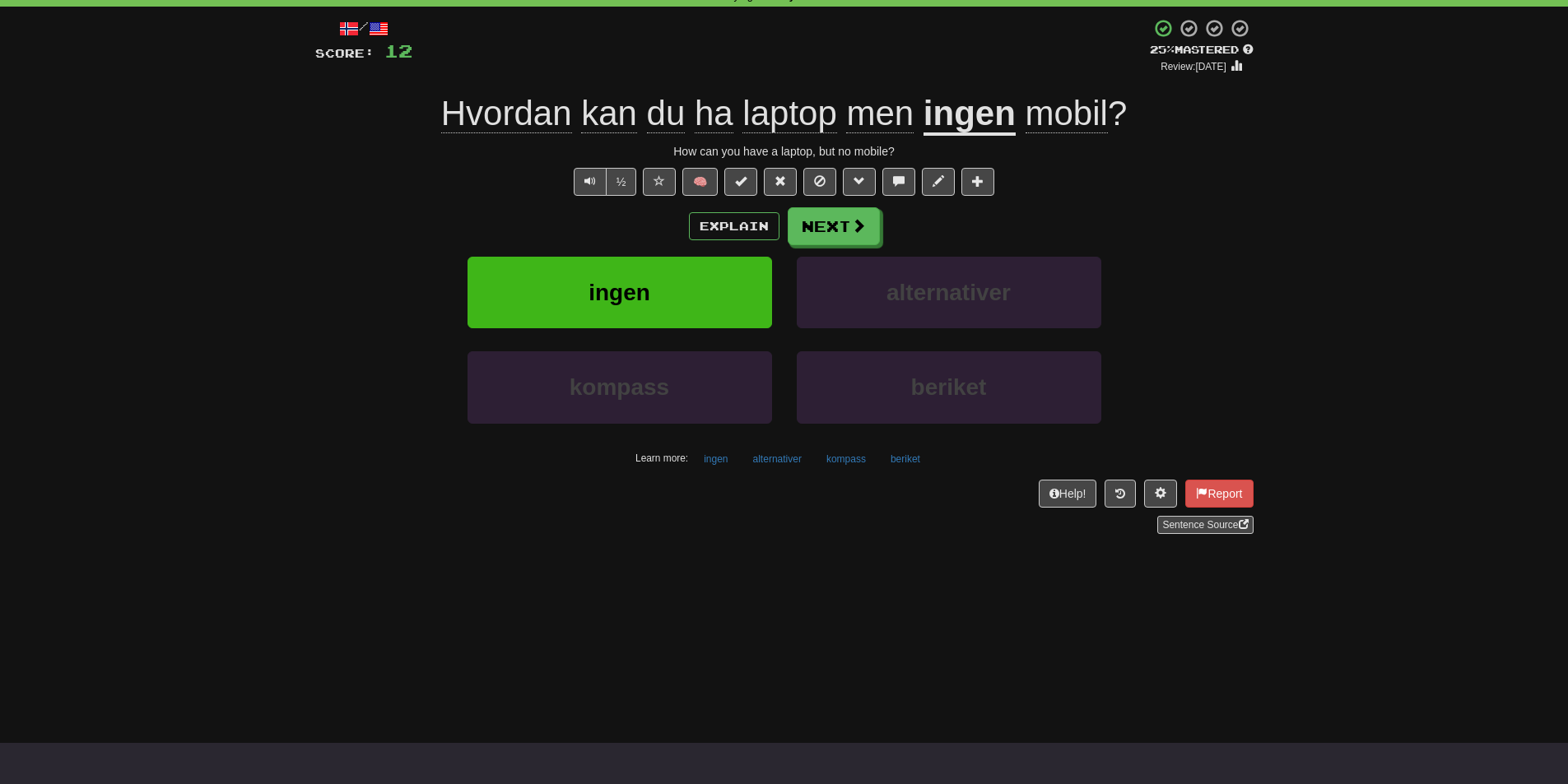
click at [803, 198] on div "/ Score: 12 + 4 25 % Mastered Review: [DATE] Hvordan kan du ha laptop men ingen…" at bounding box center [784, 276] width 938 height 516
click at [829, 225] on button "Next" at bounding box center [834, 226] width 92 height 38
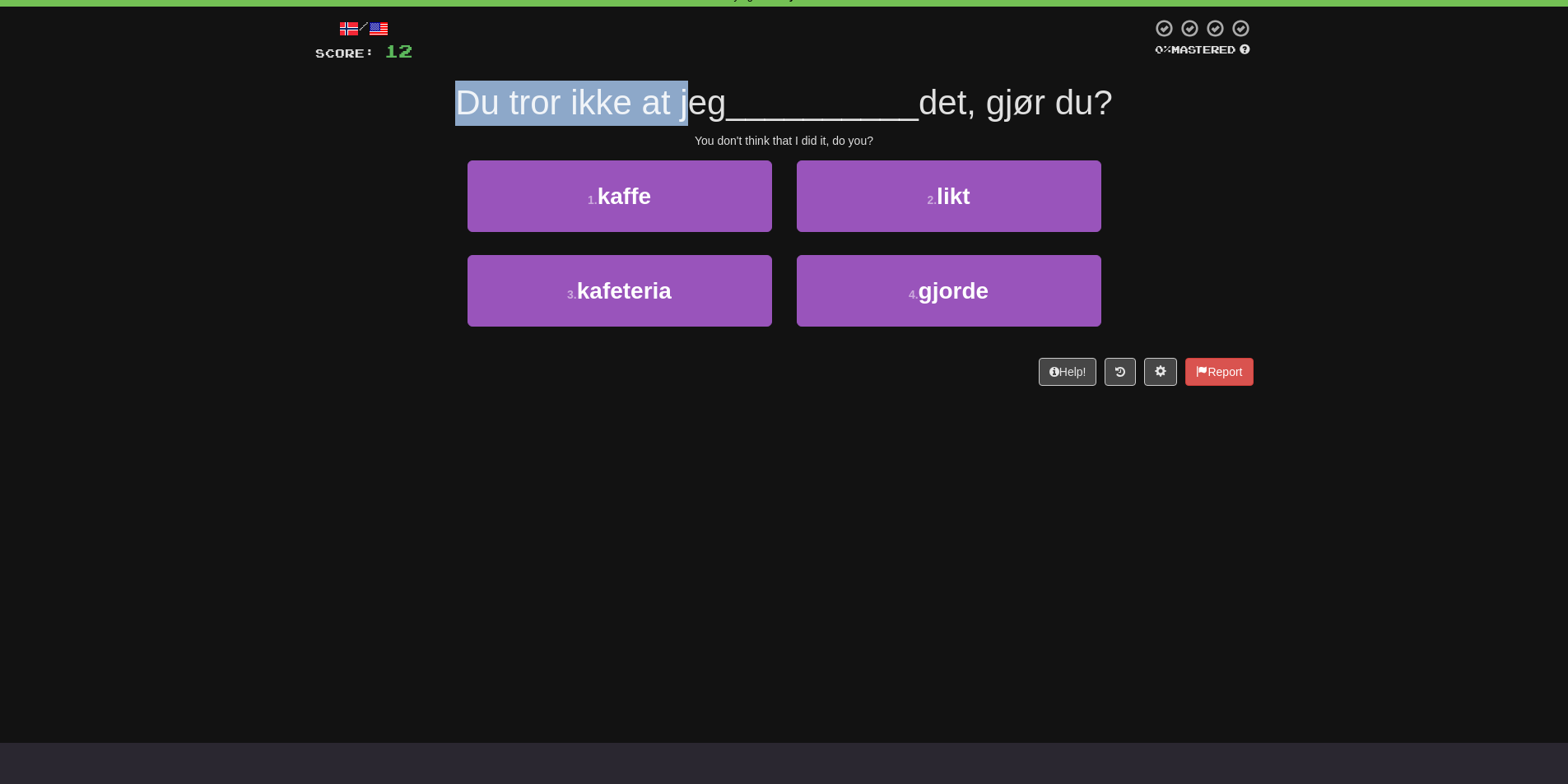
drag, startPoint x: 675, startPoint y: 94, endPoint x: 435, endPoint y: 93, distance: 240.0
click at [435, 93] on div "Du tror ikke at jeg __________ det, gjør du?" at bounding box center [784, 103] width 938 height 45
click at [425, 60] on div at bounding box center [425, 60] width 0 height 0
click at [324, 214] on div "1 . kaffe 2 . likt" at bounding box center [784, 208] width 987 height 95
click at [528, 106] on span "Du tror ikke at jeg" at bounding box center [591, 103] width 271 height 39
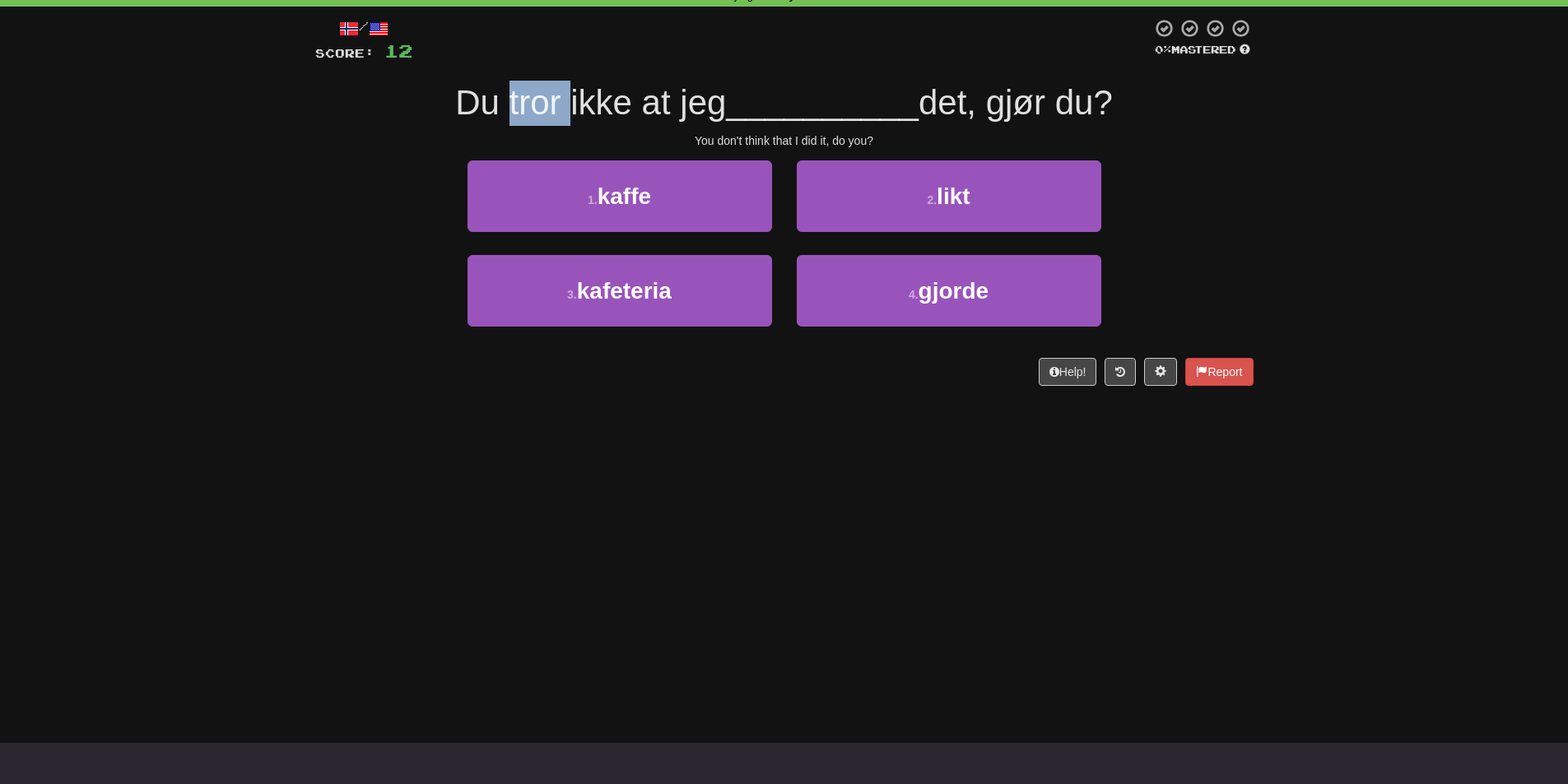
click at [528, 106] on span "Du tror ikke at jeg" at bounding box center [591, 103] width 271 height 39
click at [517, 122] on div at bounding box center [517, 122] width 0 height 0
click at [397, 67] on div "/ Score: 12 0 % Mastered Du tror ikke at jeg __________ det, gjør du? You don't…" at bounding box center [784, 202] width 938 height 367
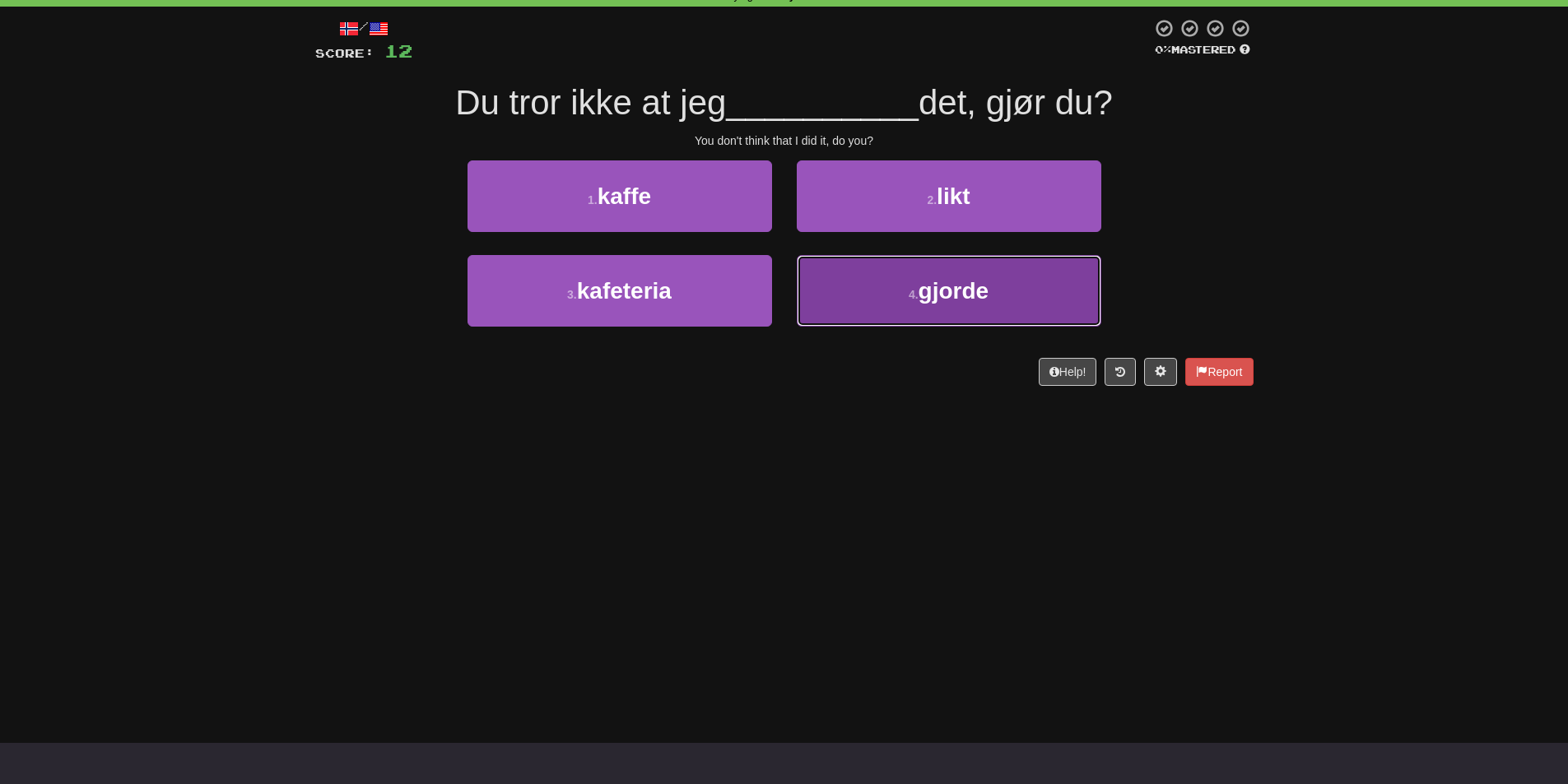
click at [943, 292] on span "gjorde" at bounding box center [954, 290] width 71 height 25
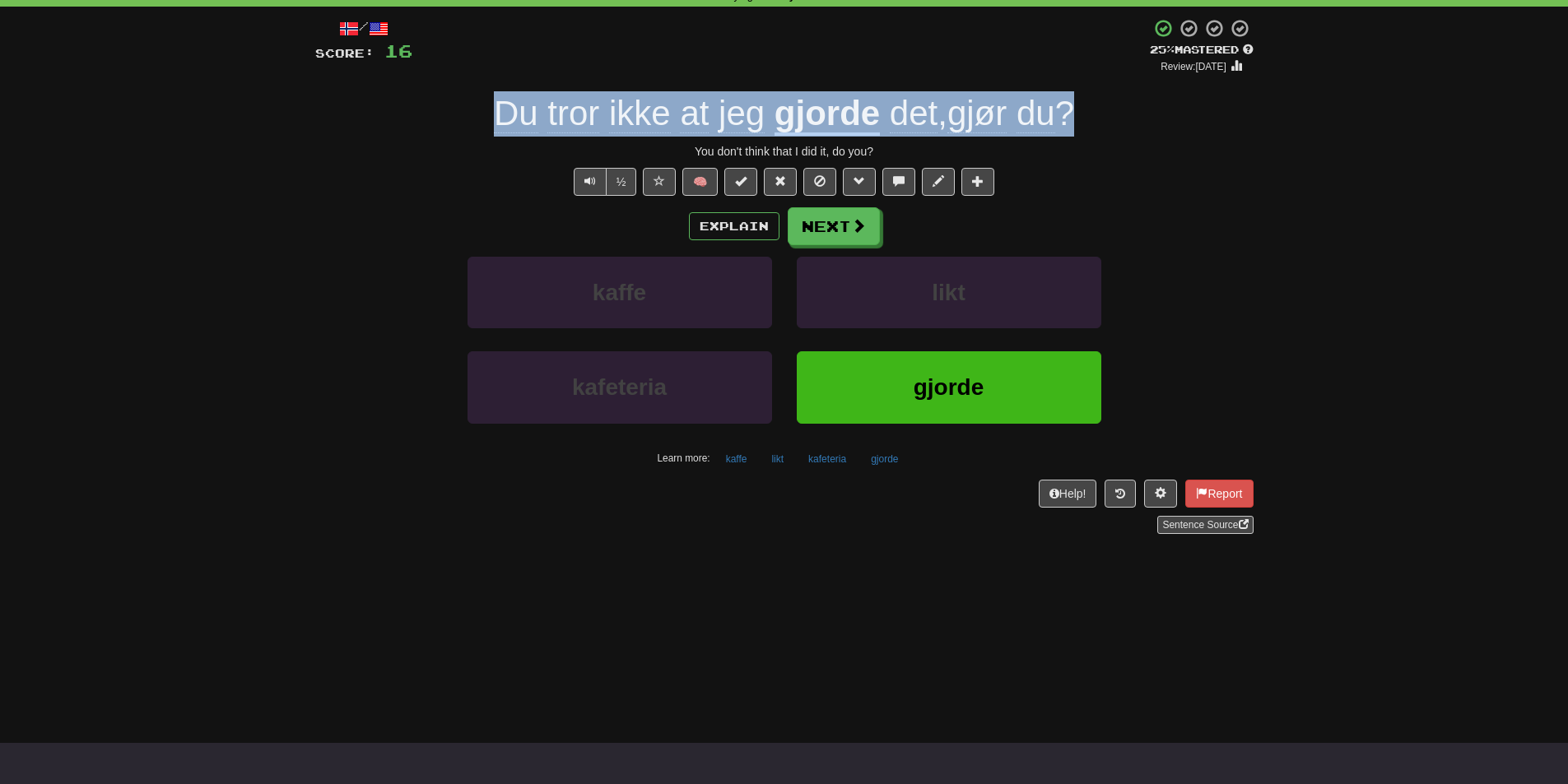
drag, startPoint x: 472, startPoint y: 128, endPoint x: 1089, endPoint y: 114, distance: 617.2
click at [1089, 114] on div "Du tror ikke at jeg gjorde det , gjør du ?" at bounding box center [784, 113] width 938 height 45
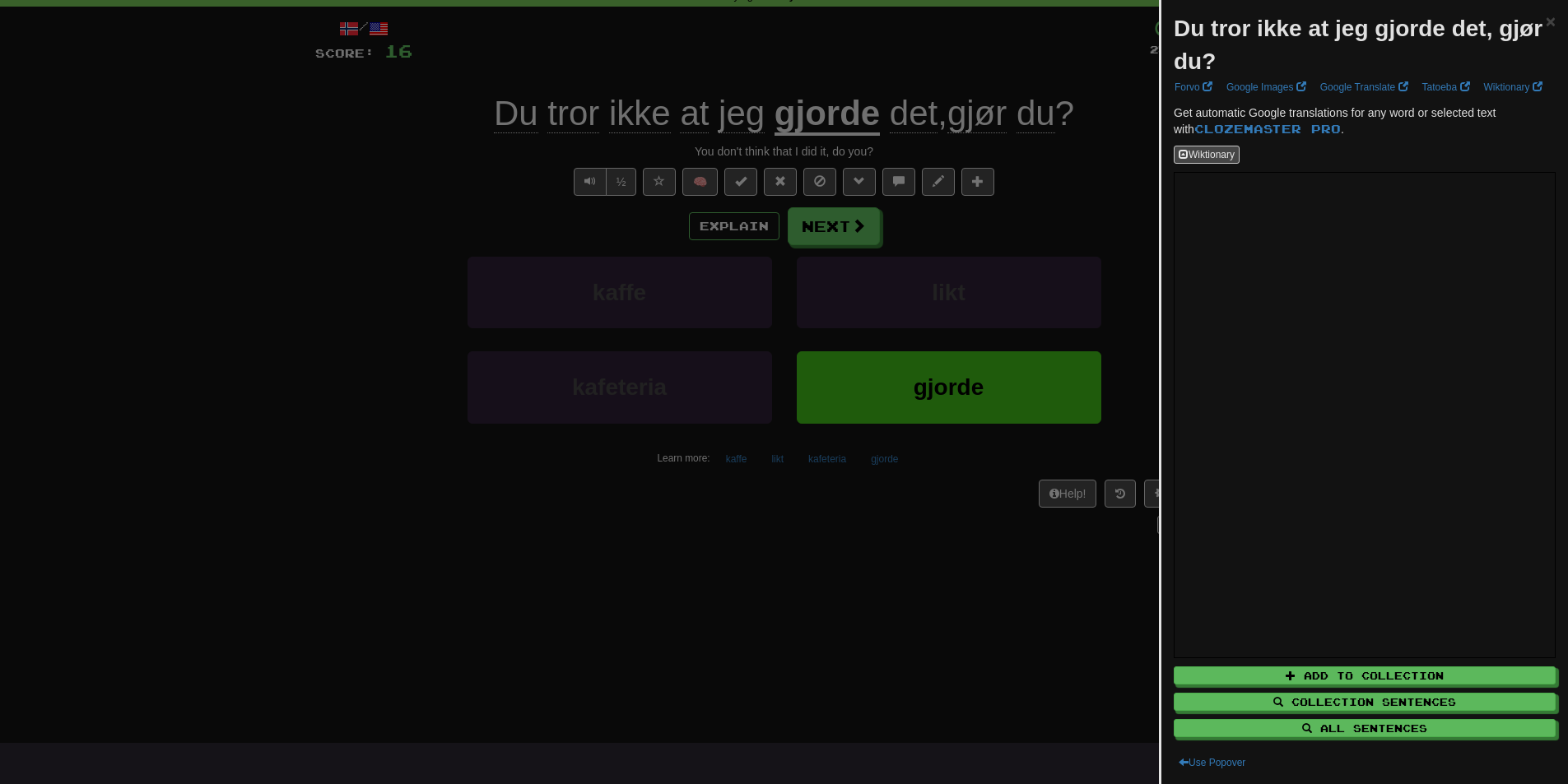
click at [1241, 44] on div "Du tror ikke at jeg gjorde det, gjør du?" at bounding box center [1359, 45] width 372 height 66
click at [1231, 42] on div at bounding box center [1231, 42] width 0 height 0
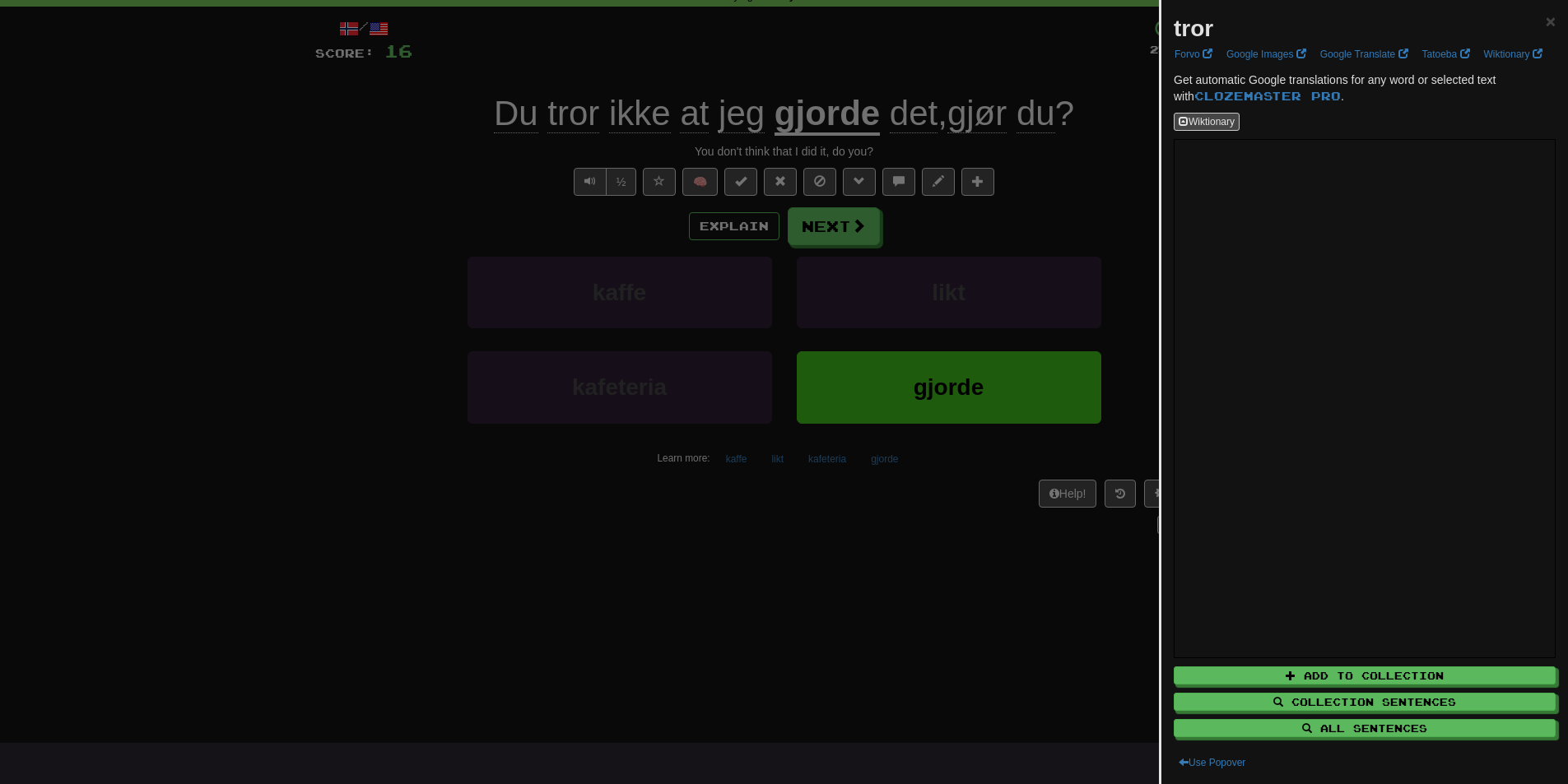
drag, startPoint x: 1260, startPoint y: 32, endPoint x: 1264, endPoint y: 24, distance: 8.9
click at [1264, 25] on div "tror ×" at bounding box center [1365, 28] width 382 height 32
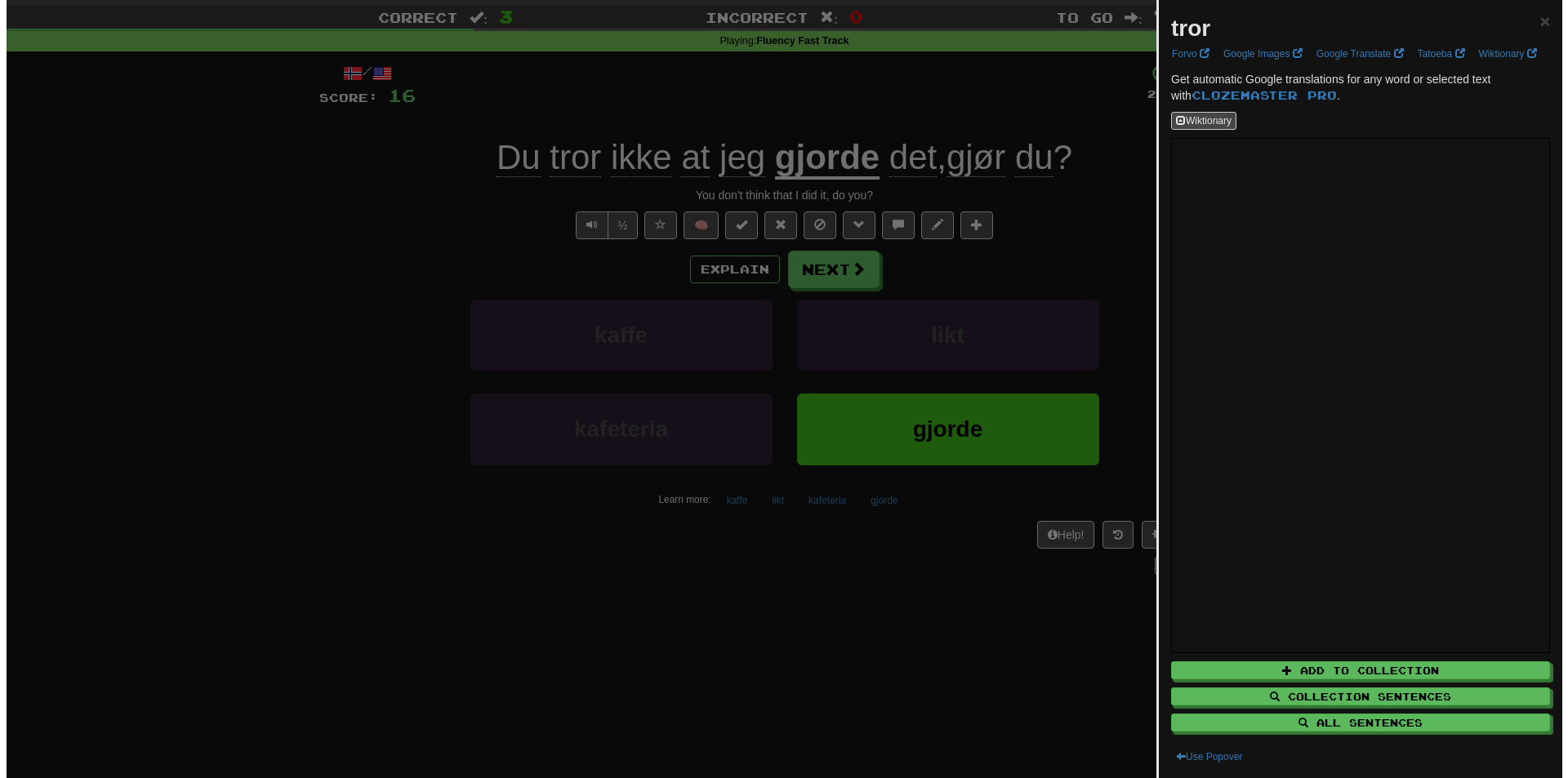
scroll to position [0, 0]
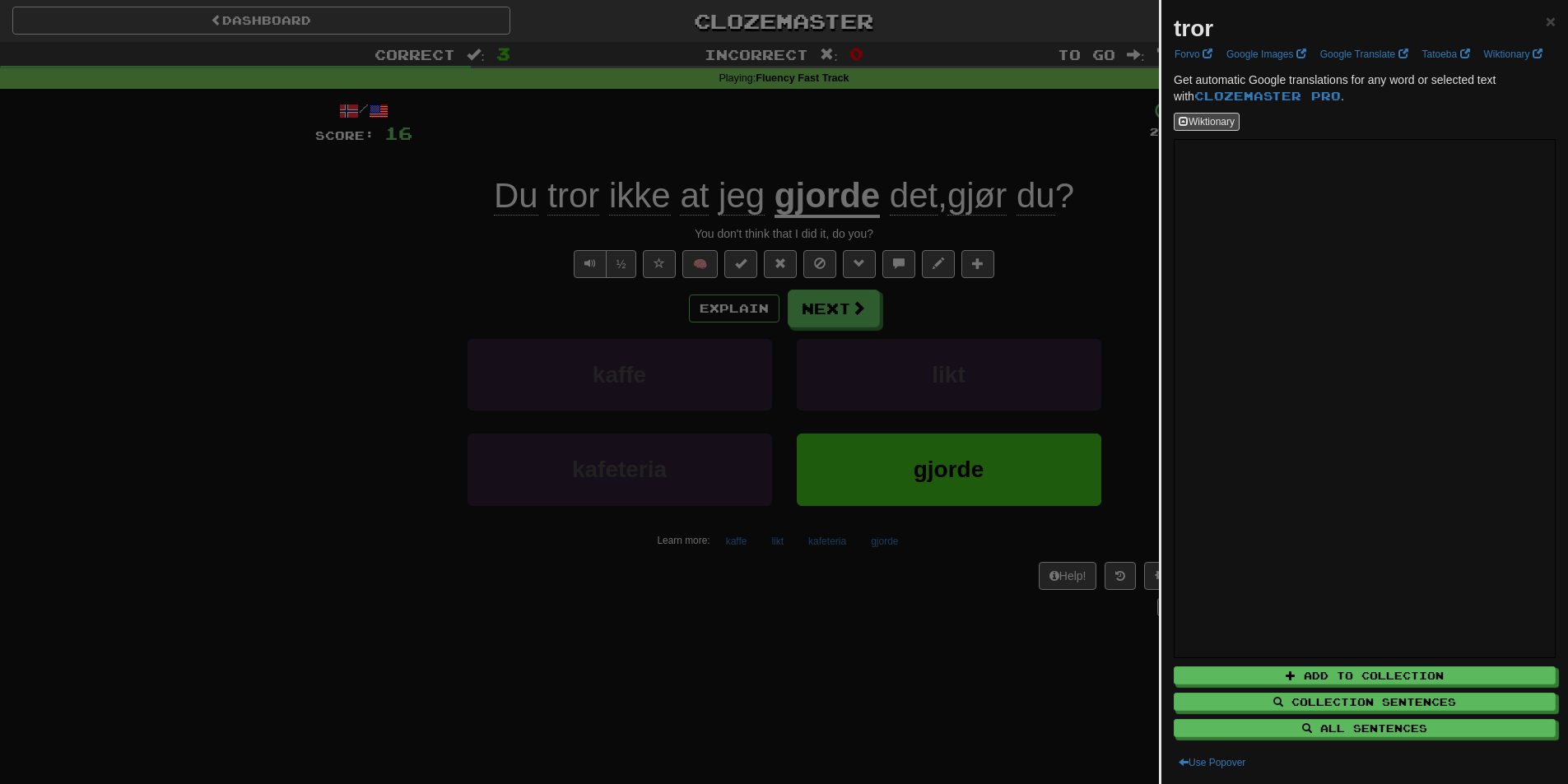
click at [1034, 164] on div at bounding box center [784, 392] width 1568 height 784
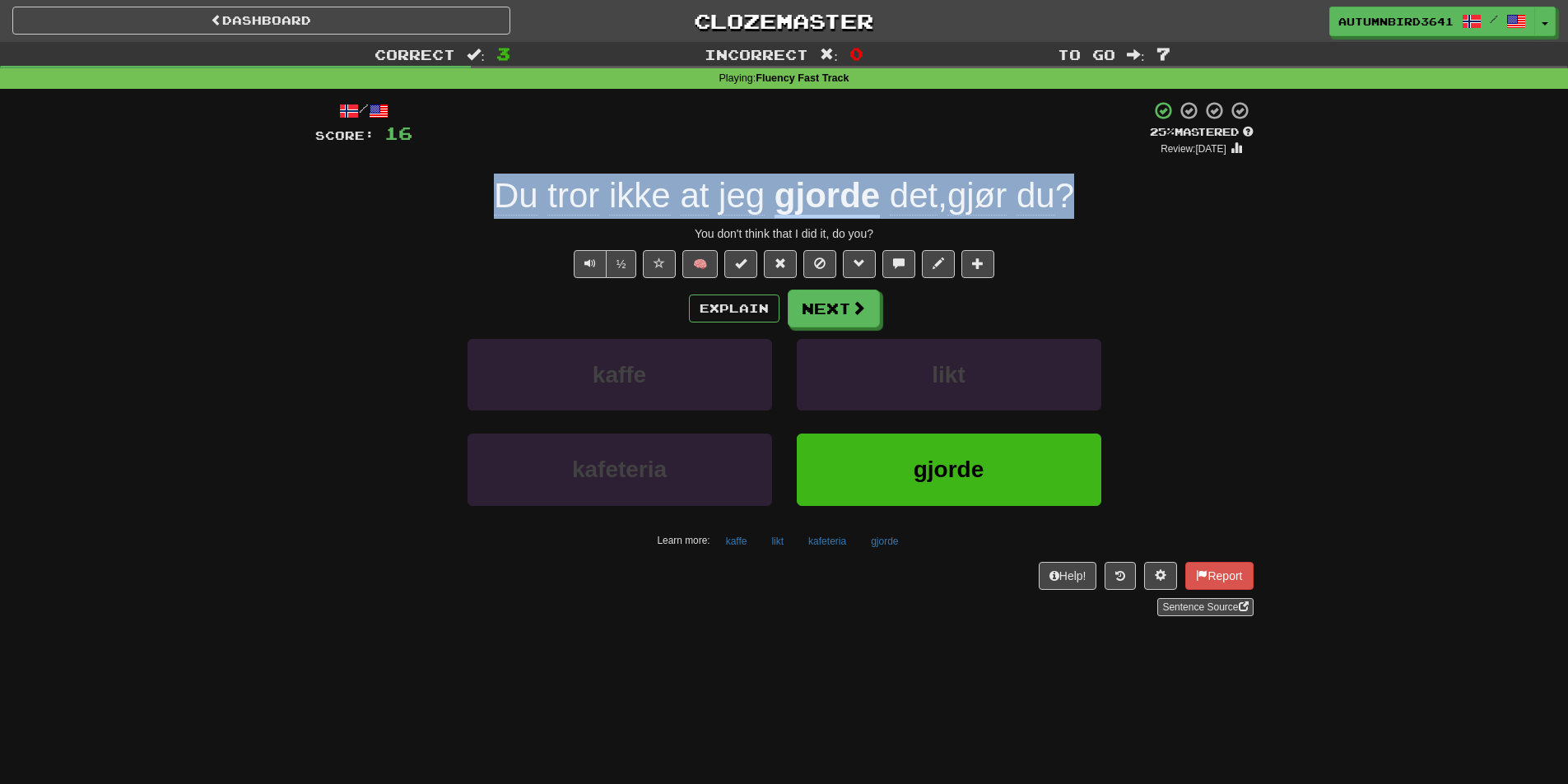
drag, startPoint x: 1082, startPoint y: 197, endPoint x: 490, endPoint y: 209, distance: 592.1
click at [490, 209] on div "Du tror ikke at jeg gjorde det , gjør du ?" at bounding box center [784, 196] width 938 height 45
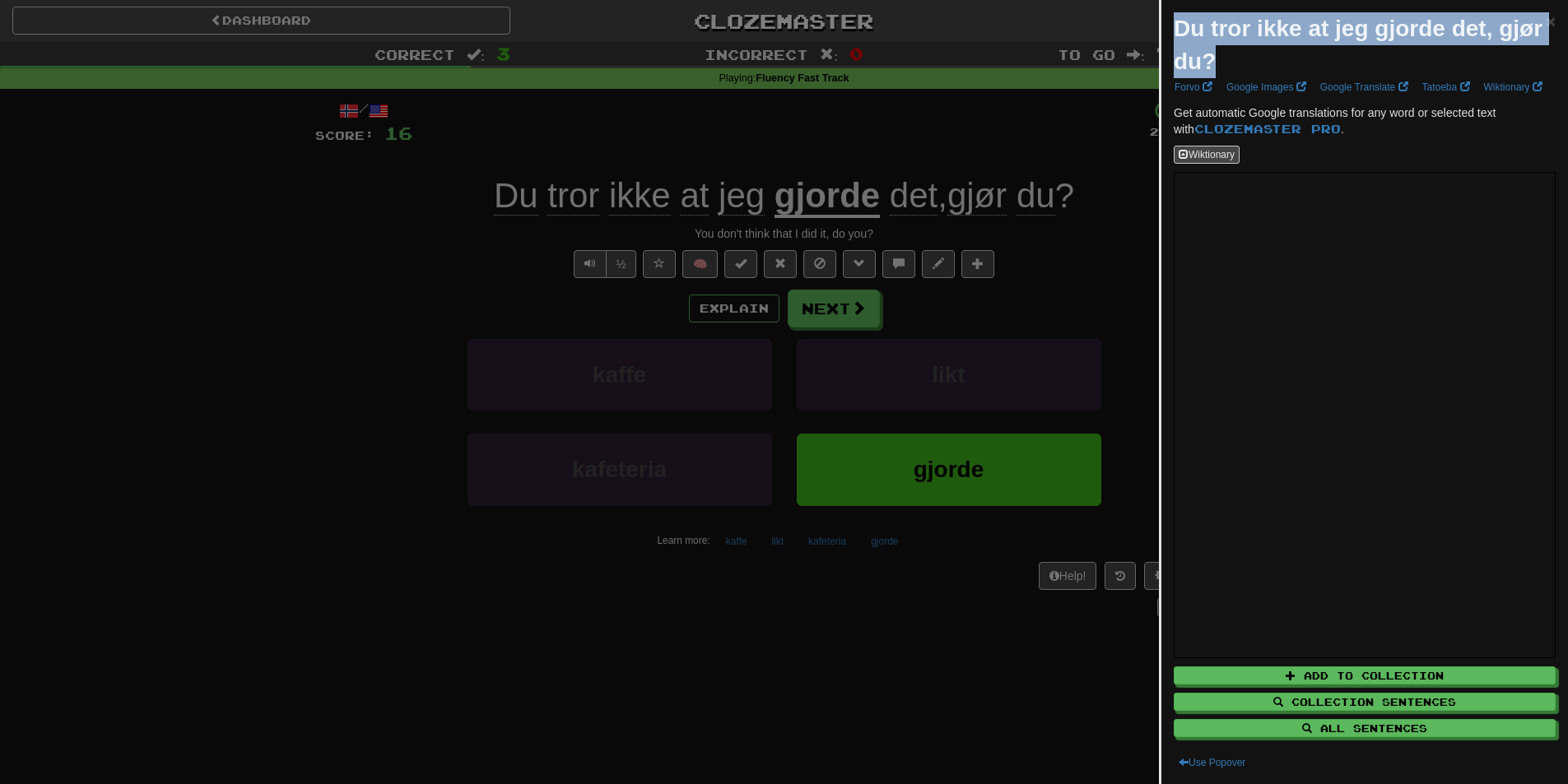
drag, startPoint x: 1231, startPoint y: 61, endPoint x: 1176, endPoint y: 30, distance: 63.1
click at [1176, 30] on div "Du tror ikke at jeg gjorde det, gjør du?" at bounding box center [1359, 45] width 372 height 66
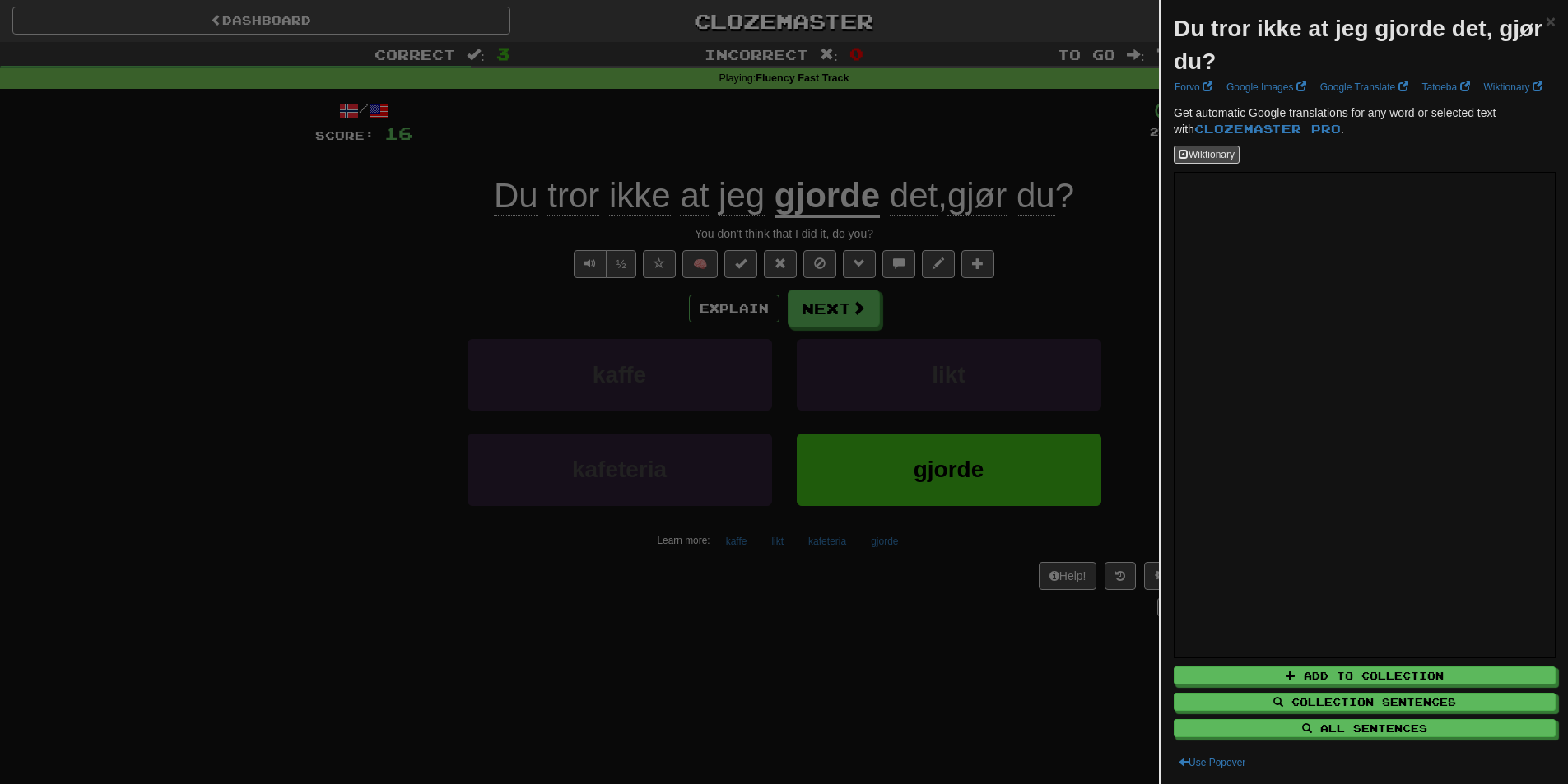
click at [1023, 163] on div at bounding box center [784, 392] width 1568 height 784
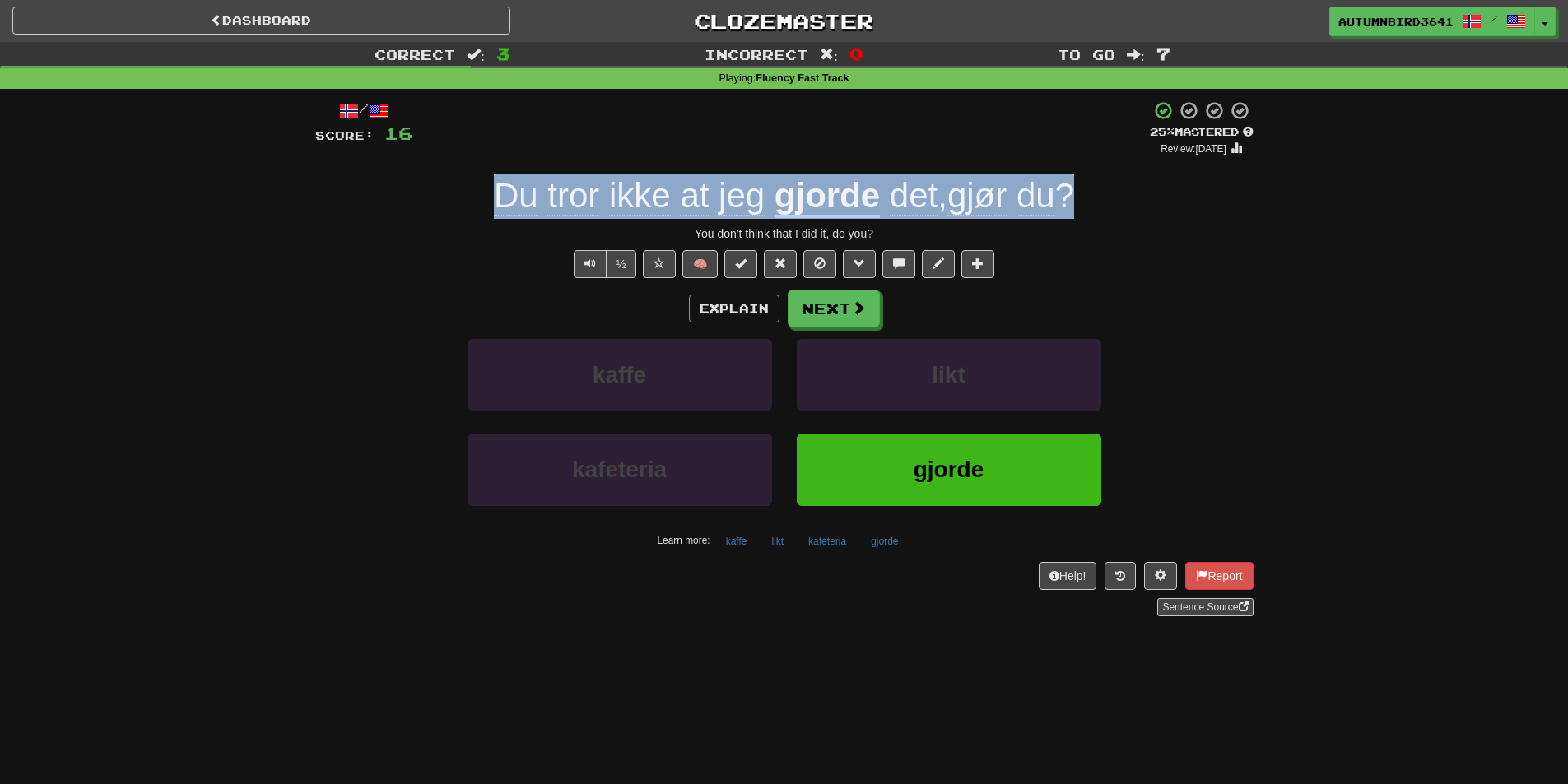
drag, startPoint x: 1084, startPoint y: 201, endPoint x: 495, endPoint y: 205, distance: 589.0
click at [495, 205] on div "Du tror ikke at jeg gjorde det , gjør du ?" at bounding box center [784, 196] width 938 height 45
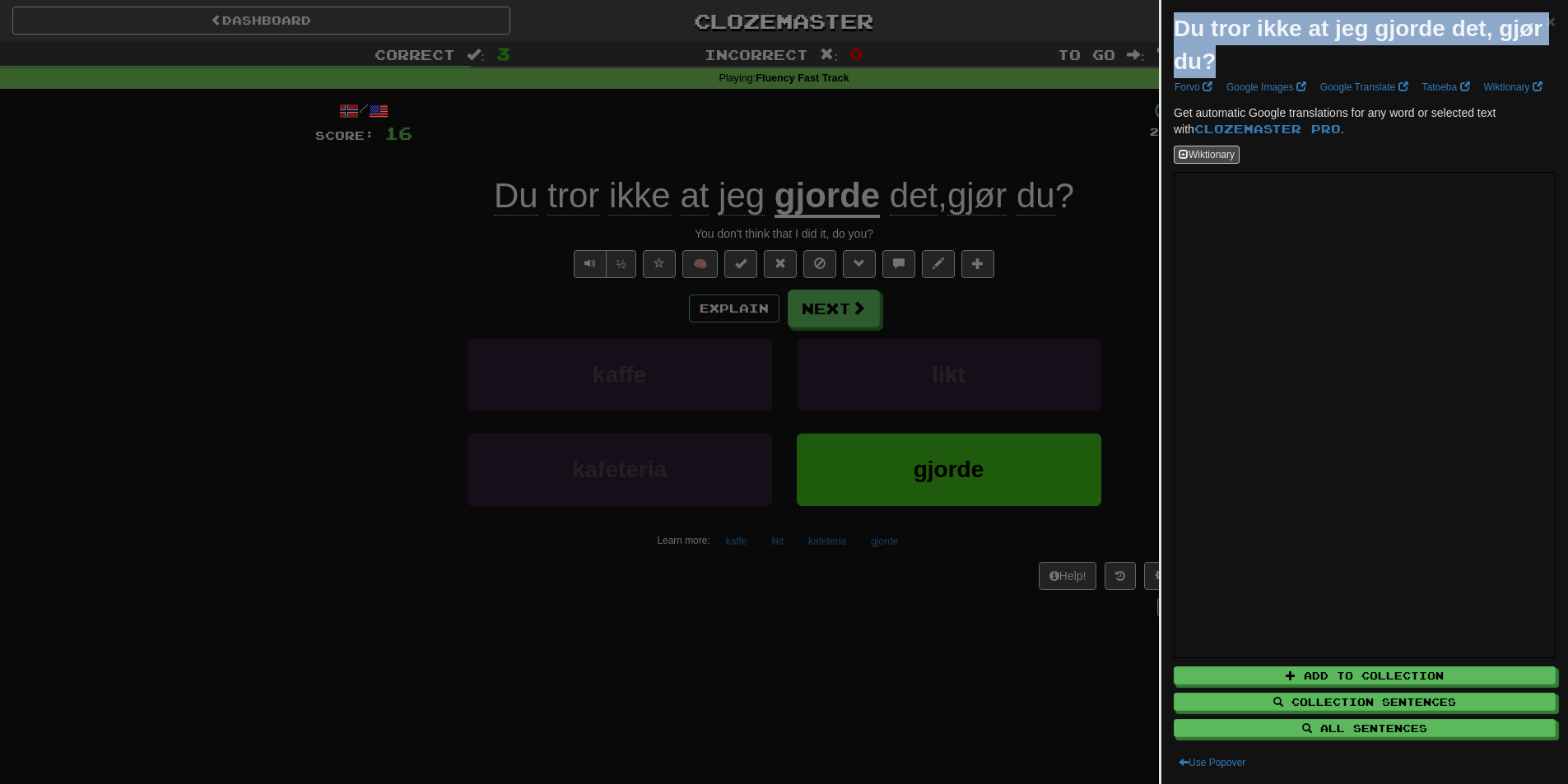
drag, startPoint x: 495, startPoint y: 205, endPoint x: 1168, endPoint y: 35, distance: 694.1
click at [1168, 35] on div "Du tror ikke at jeg gjorde det, gjør du? × Forvo Google Images Google Translate…" at bounding box center [1365, 392] width 406 height 784
copy strong "Du tror ikke at jeg gjorde det, gjør du?"
click at [644, 427] on div at bounding box center [784, 392] width 1568 height 784
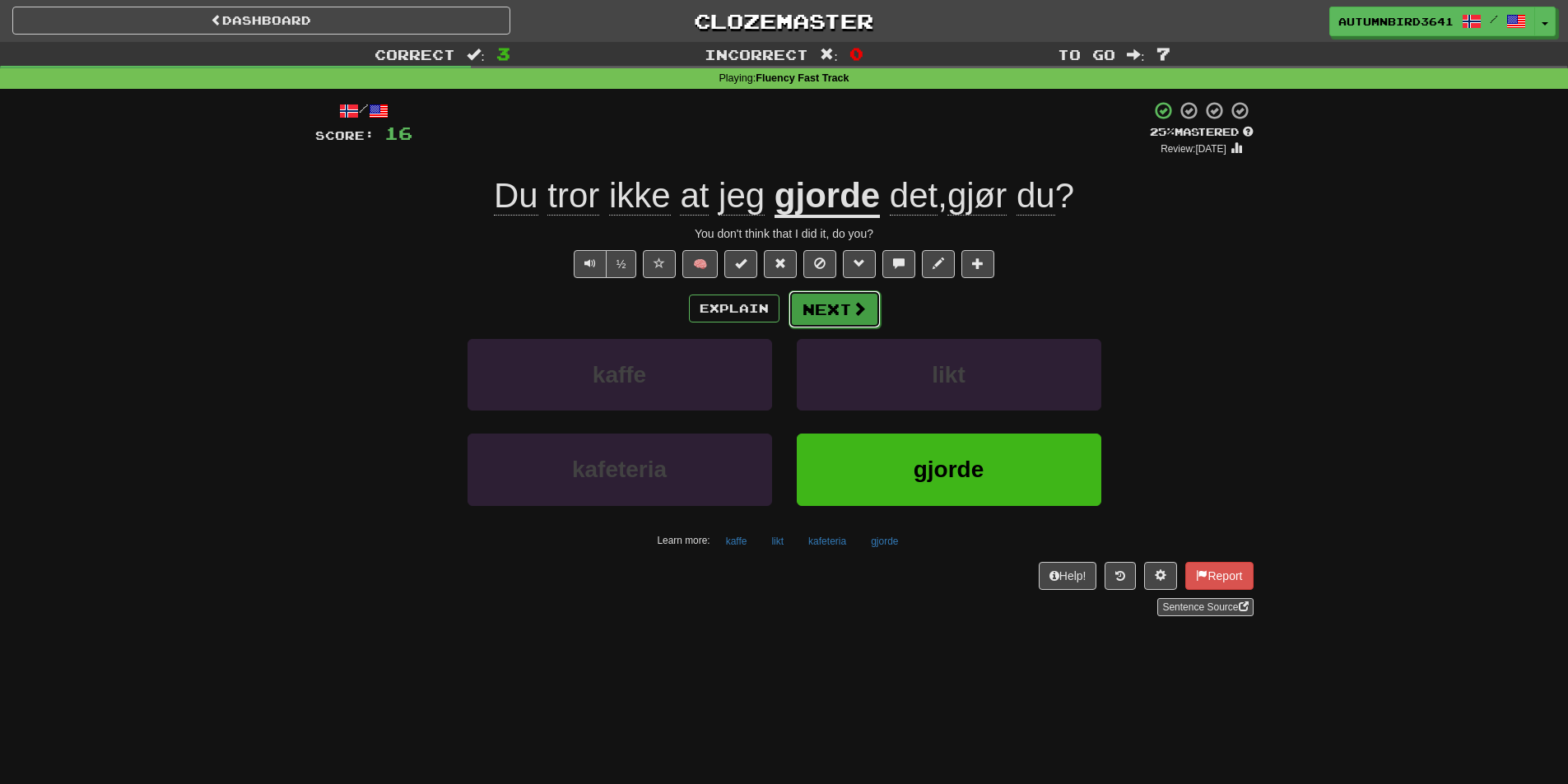
click at [847, 323] on button "Next" at bounding box center [834, 309] width 92 height 38
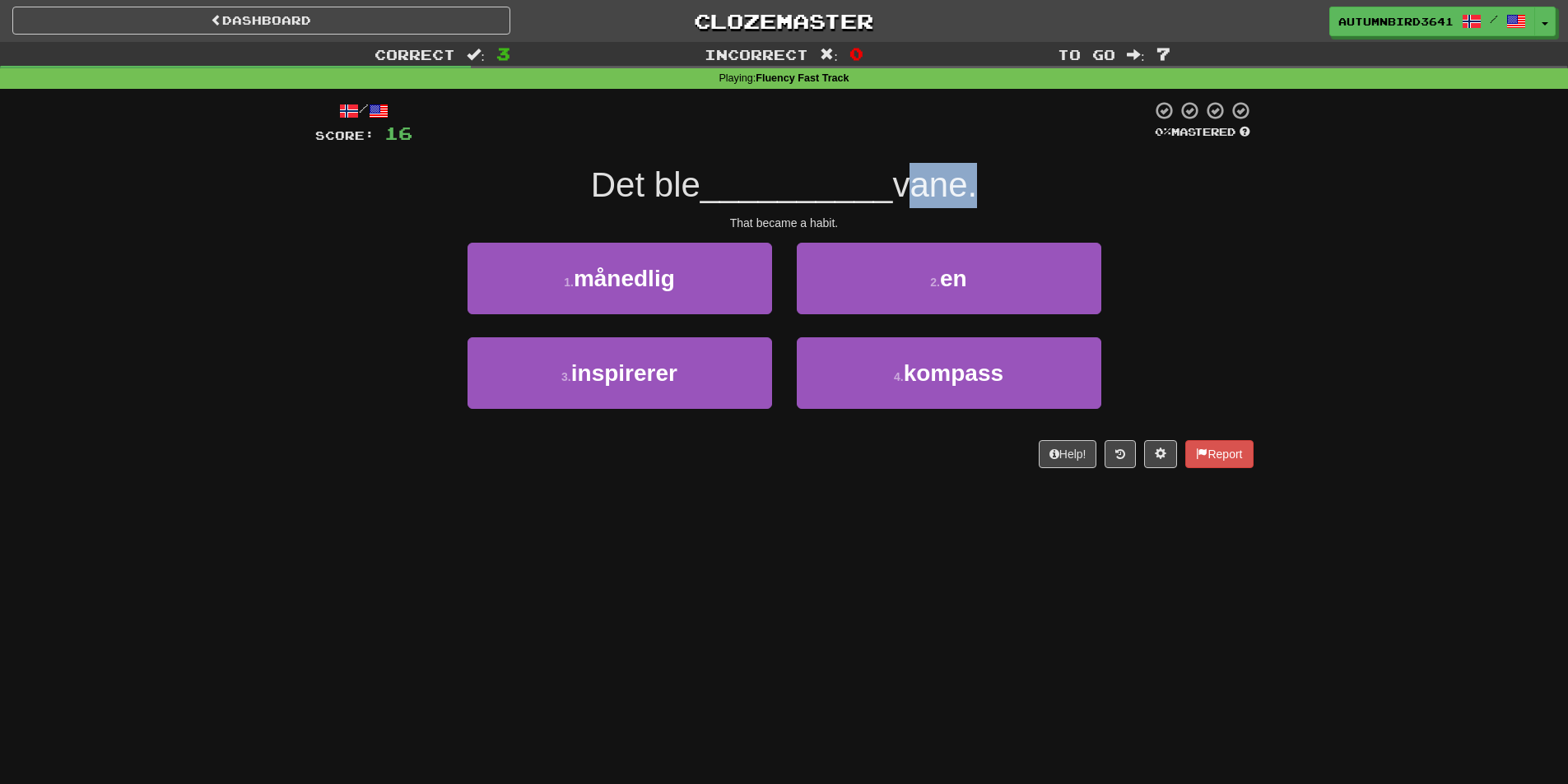
drag, startPoint x: 906, startPoint y: 195, endPoint x: 973, endPoint y: 194, distance: 67.0
click at [973, 194] on span "vane." at bounding box center [934, 185] width 84 height 39
click at [963, 205] on div at bounding box center [963, 205] width 0 height 0
click at [968, 164] on div "Det ble __________ vane." at bounding box center [784, 186] width 938 height 45
click at [863, 281] on button "2 . en" at bounding box center [949, 278] width 304 height 71
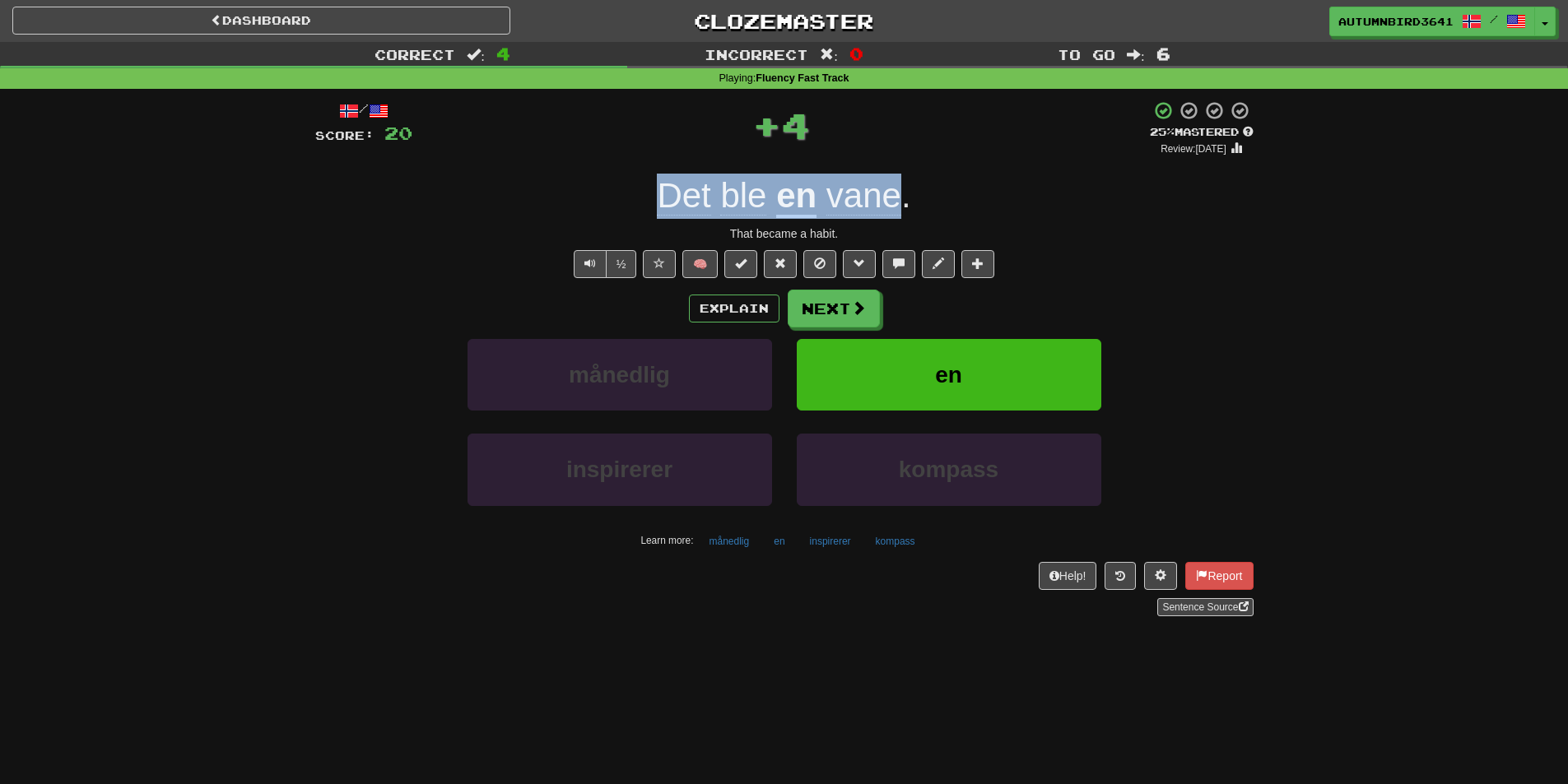
drag, startPoint x: 615, startPoint y: 200, endPoint x: 902, endPoint y: 192, distance: 287.1
click at [902, 192] on div "Det ble en vane ." at bounding box center [784, 196] width 938 height 45
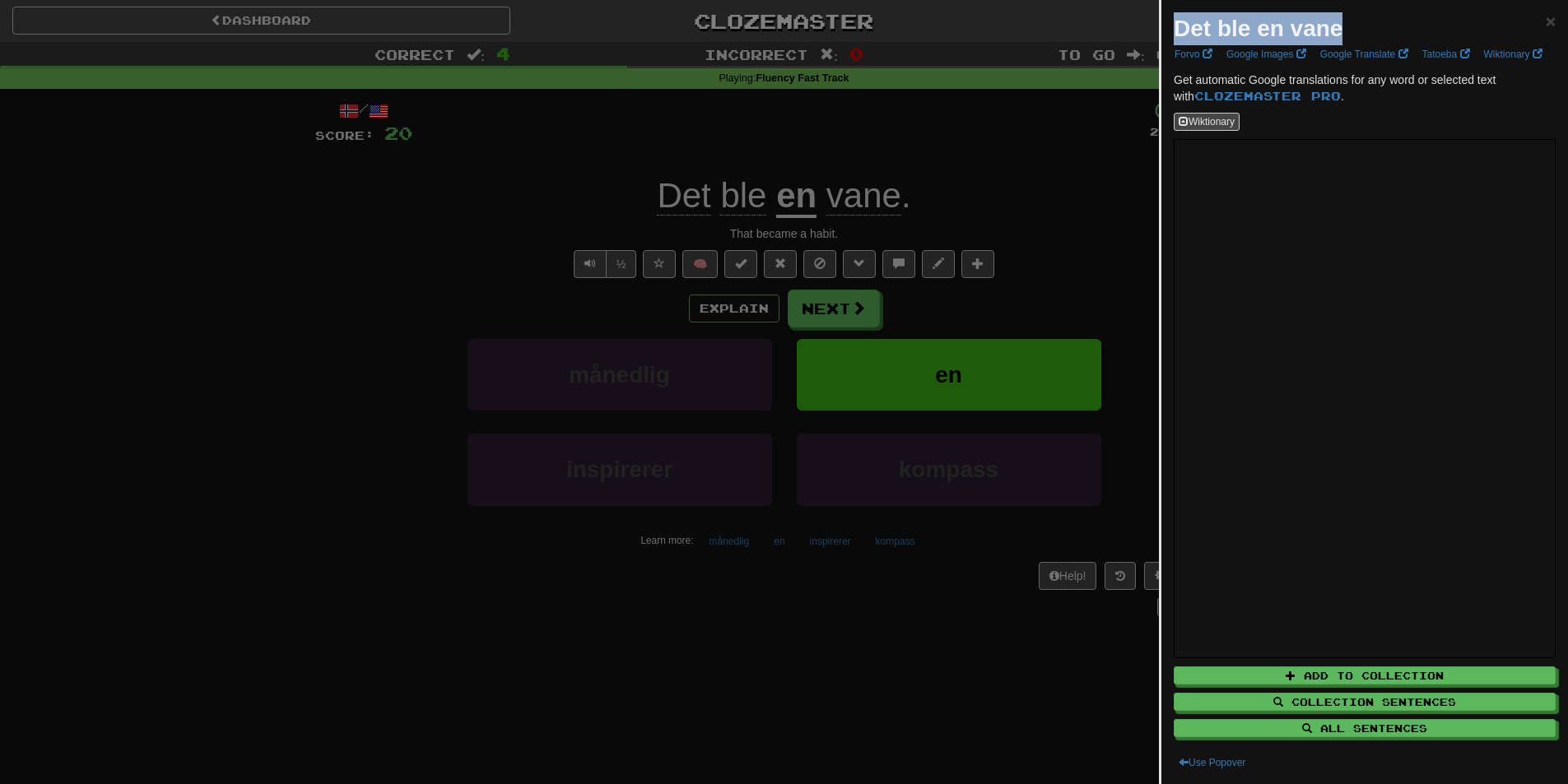
drag, startPoint x: 1339, startPoint y: 21, endPoint x: 1170, endPoint y: 6, distance: 169.7
click at [1170, 6] on div "Det ble en vane × Forvo Google Images Google Translate Tatoeba Wiktionary Get a…" at bounding box center [1365, 392] width 406 height 784
drag, startPoint x: 1205, startPoint y: 23, endPoint x: 1198, endPoint y: 29, distance: 9.2
click at [1198, 29] on strong "Det ble en vane" at bounding box center [1258, 28] width 169 height 25
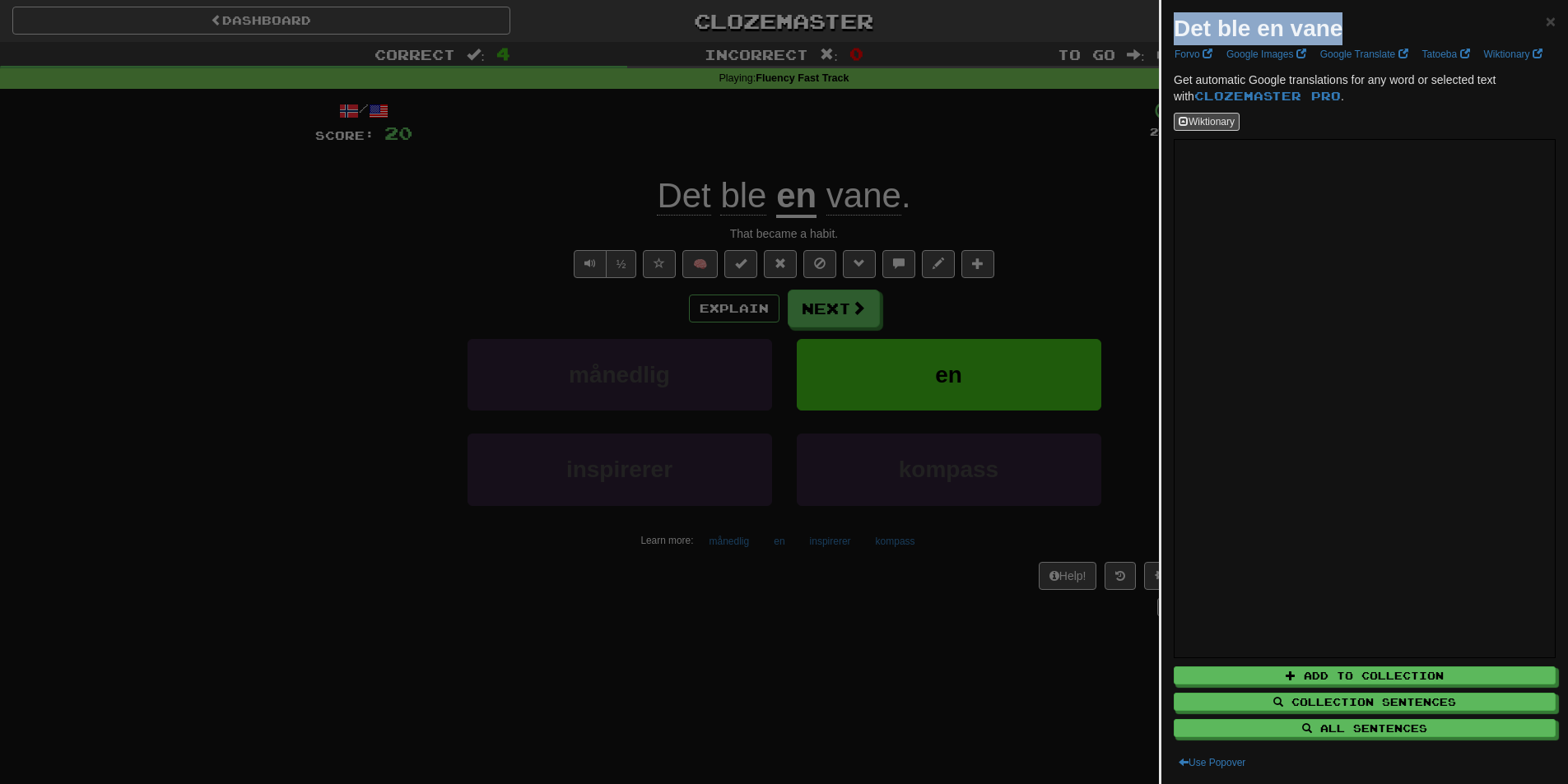
click at [1198, 29] on strong "Det ble en vane" at bounding box center [1258, 28] width 169 height 25
click at [1188, 42] on div at bounding box center [1188, 42] width 0 height 0
click at [1408, 32] on div "Det ble en vane ×" at bounding box center [1365, 28] width 382 height 32
click at [983, 71] on div at bounding box center [784, 392] width 1568 height 784
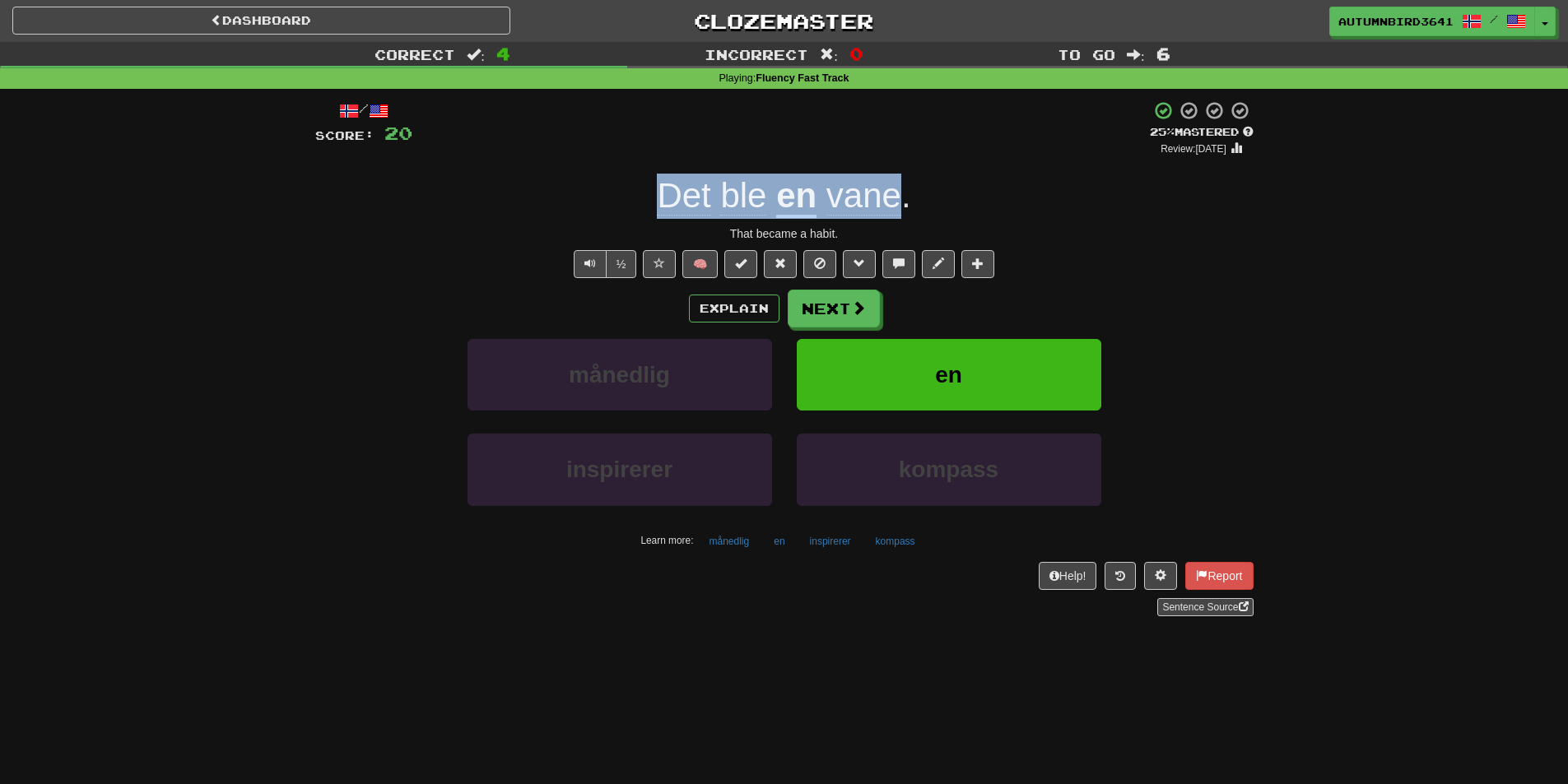
drag, startPoint x: 645, startPoint y: 200, endPoint x: 893, endPoint y: 180, distance: 248.8
click at [893, 180] on div "Det ble en vane ." at bounding box center [784, 196] width 938 height 45
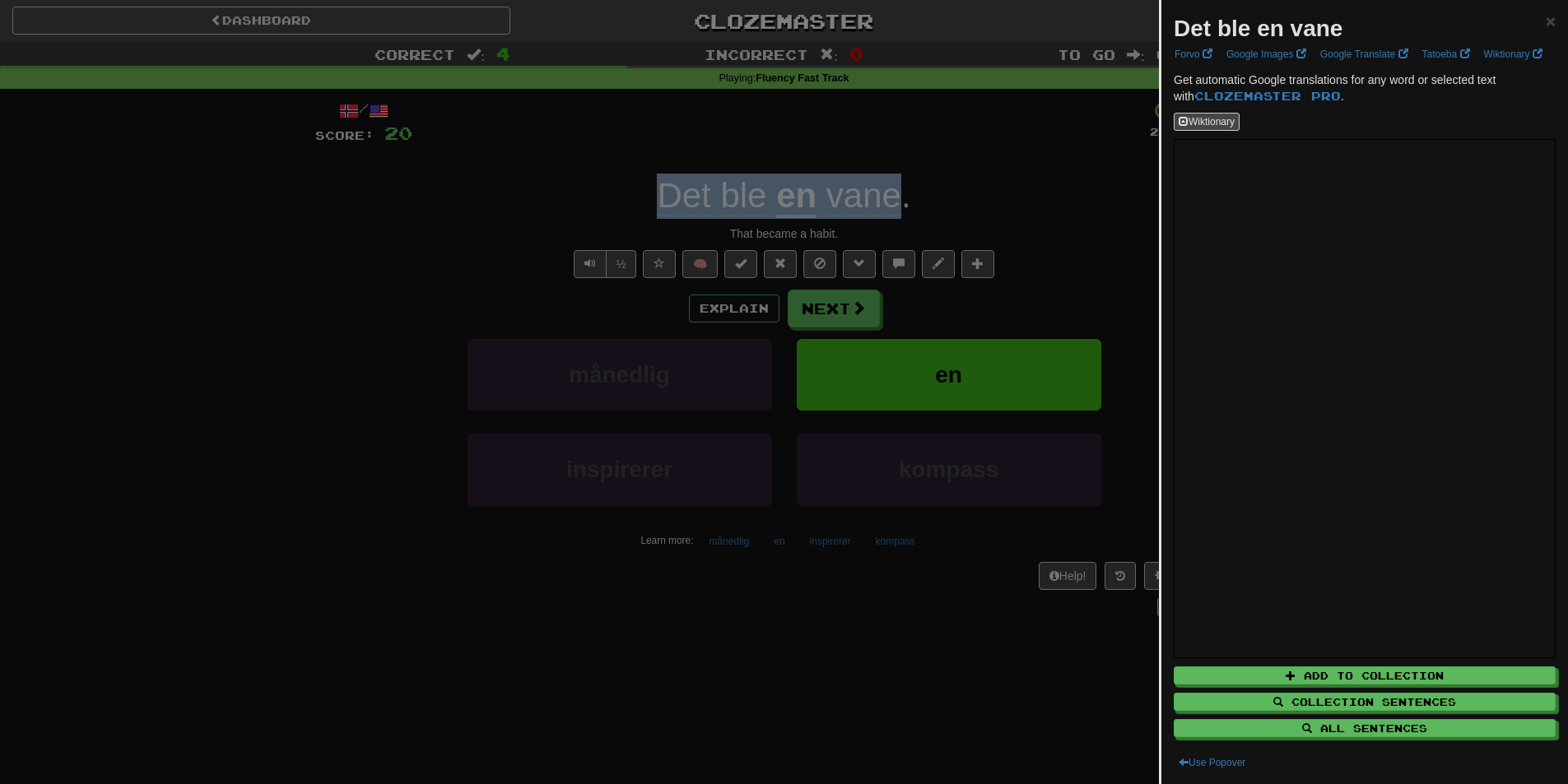
click at [939, 179] on div at bounding box center [784, 392] width 1568 height 784
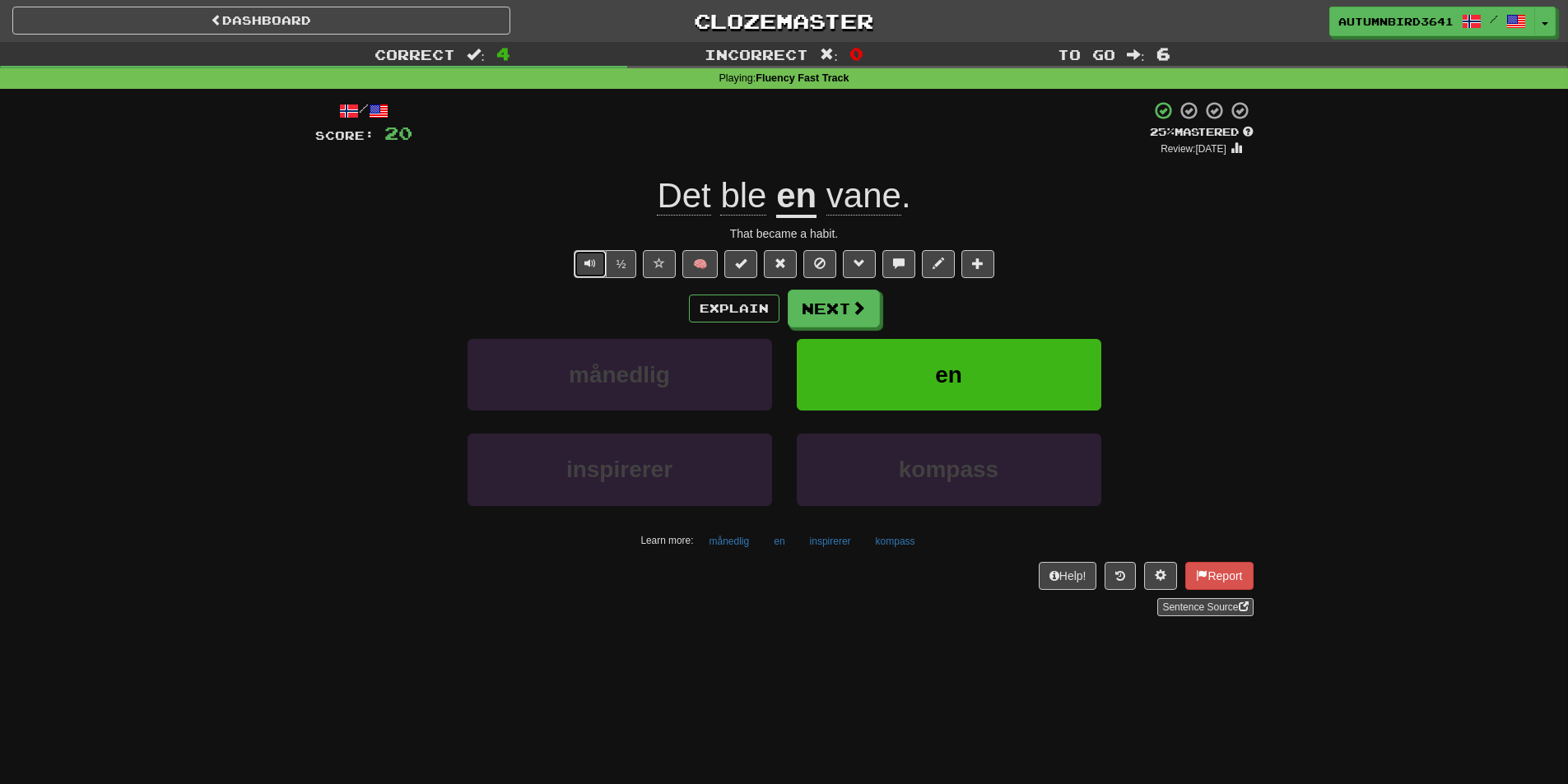
click at [585, 264] on span "Text-to-speech controls" at bounding box center [590, 263] width 11 height 11
click at [805, 302] on button "Next" at bounding box center [834, 309] width 92 height 38
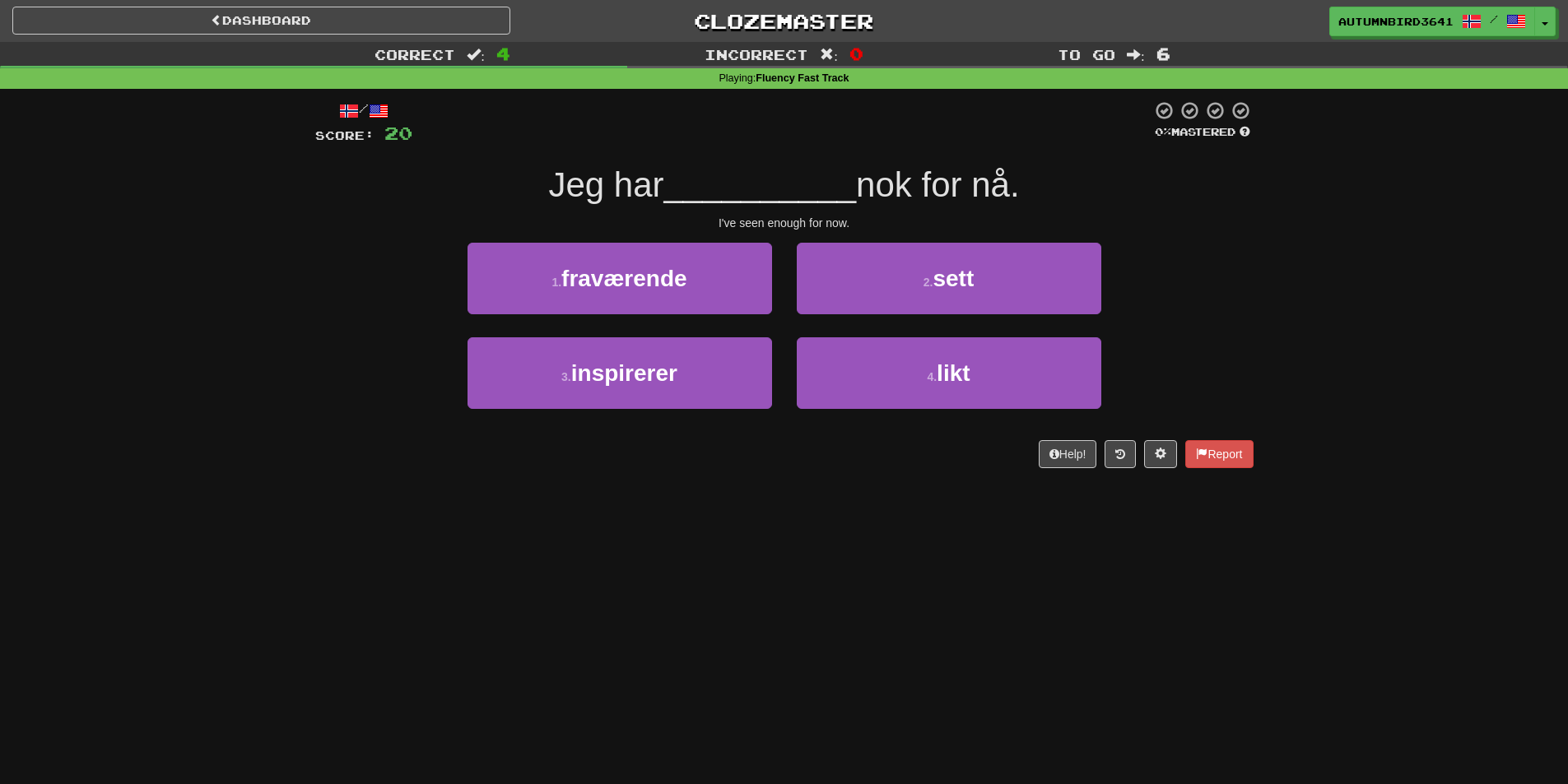
drag, startPoint x: 957, startPoint y: 182, endPoint x: 533, endPoint y: 186, distance: 424.0
click at [533, 186] on div "Jeg har __________ nok for nå." at bounding box center [784, 186] width 938 height 45
click at [522, 205] on div at bounding box center [522, 205] width 0 height 0
click at [543, 212] on div "/ Score: 20 0 % Mastered Jeg har __________ nok for nå. I've seen enough for no…" at bounding box center [784, 284] width 938 height 367
click at [848, 279] on button "2 . sett" at bounding box center [949, 278] width 304 height 71
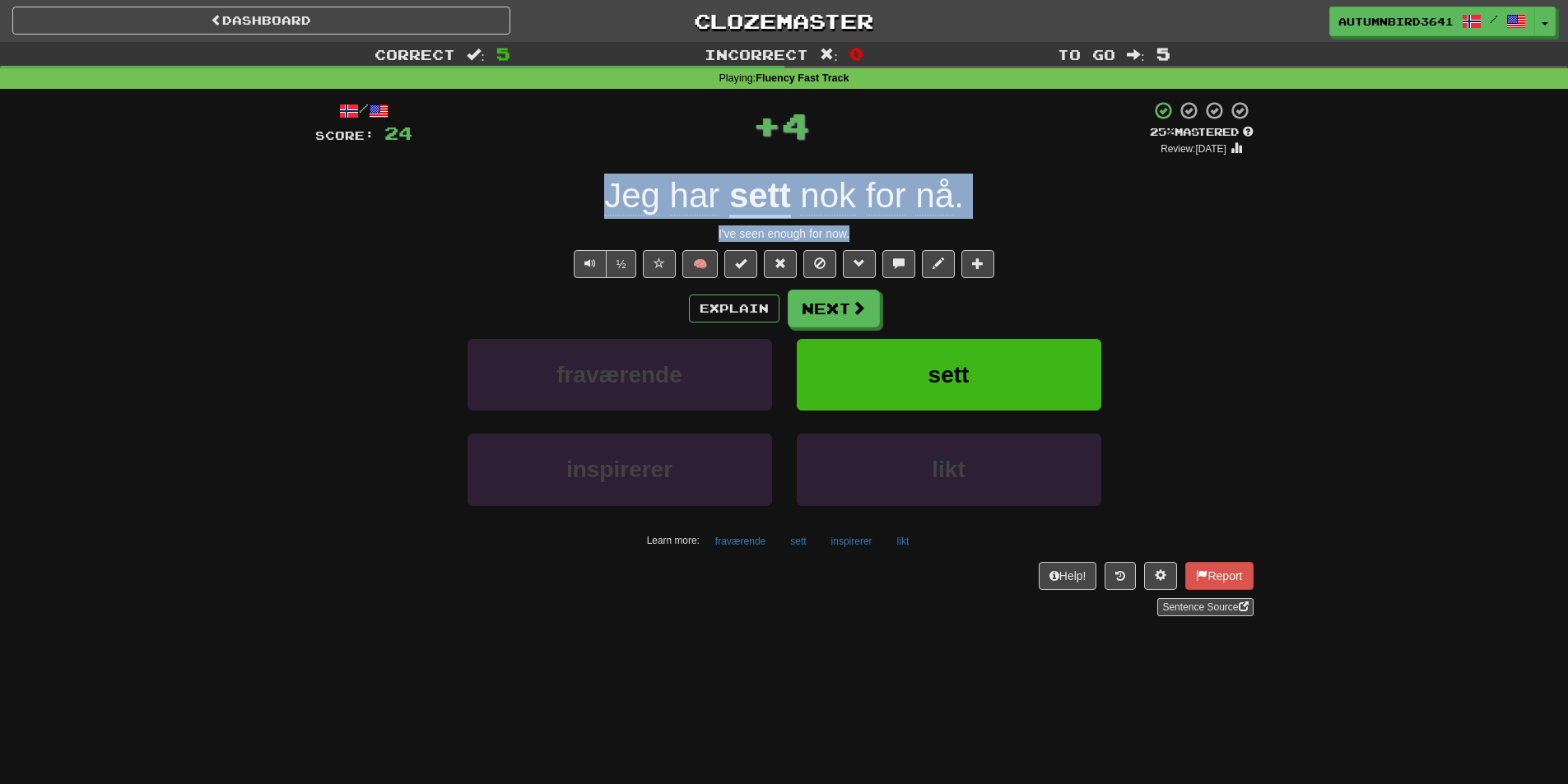
drag, startPoint x: 1004, startPoint y: 226, endPoint x: 600, endPoint y: 212, distance: 404.2
click at [600, 212] on div "/ Score: 24 + 4 25 % Mastered Review: [DATE] Jeg har sett nok for nå . I've see…" at bounding box center [784, 358] width 938 height 516
click at [586, 251] on button "Text-to-speech controls" at bounding box center [589, 264] width 32 height 28
click at [575, 241] on div at bounding box center [575, 241] width 0 height 0
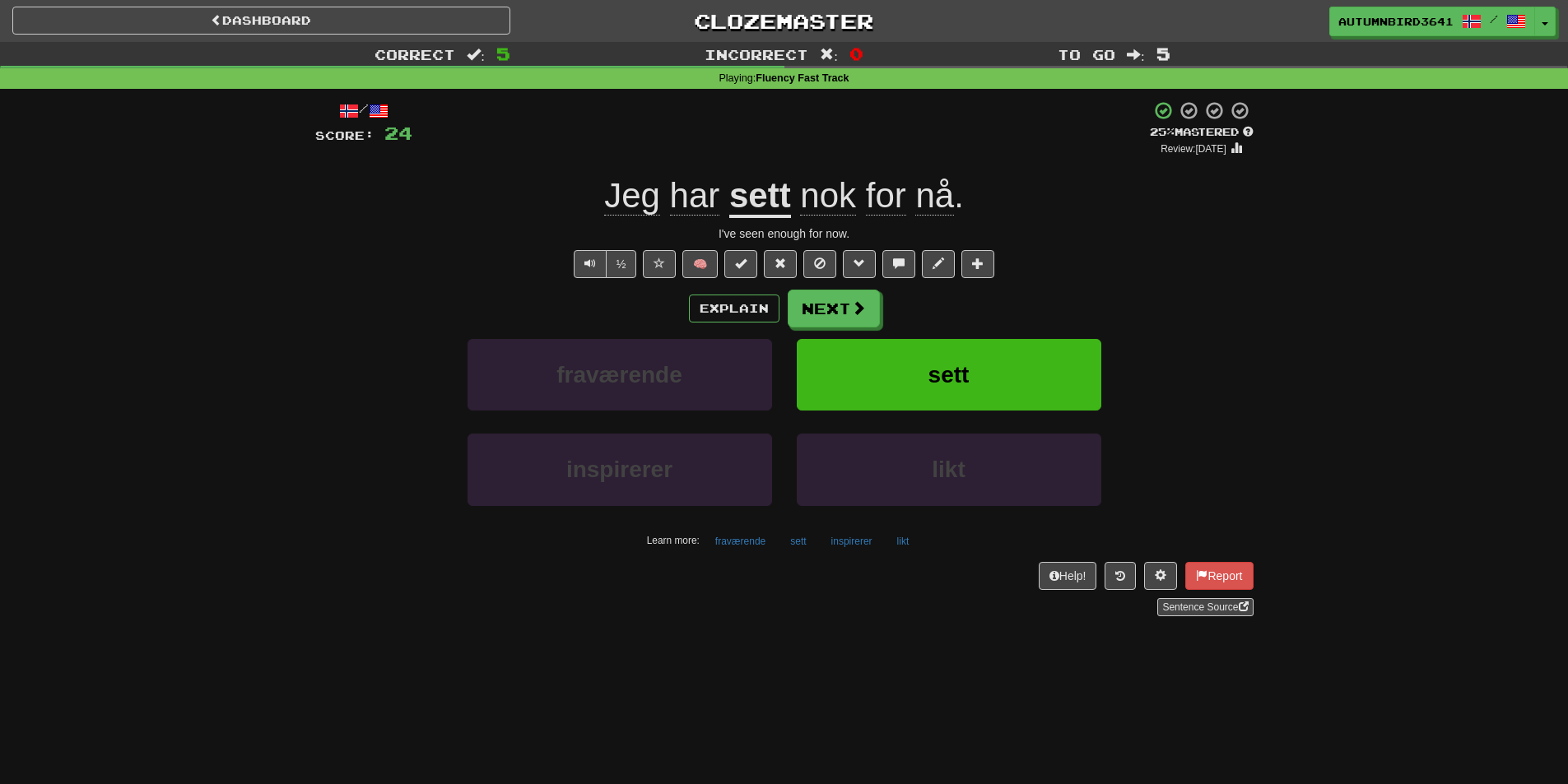
click at [546, 321] on div "Explain Next" at bounding box center [784, 308] width 938 height 38
click at [601, 251] on button "Text-to-speech controls" at bounding box center [589, 264] width 32 height 28
click at [249, 368] on div "Correct : 5 Incorrect : 0 To go : 5 Playing : Fluency Fast Track / Score: 24 + …" at bounding box center [784, 341] width 1568 height 598
click at [401, 257] on div "½ 🧠" at bounding box center [784, 264] width 938 height 28
click at [589, 265] on span "Text-to-speech controls" at bounding box center [590, 263] width 11 height 11
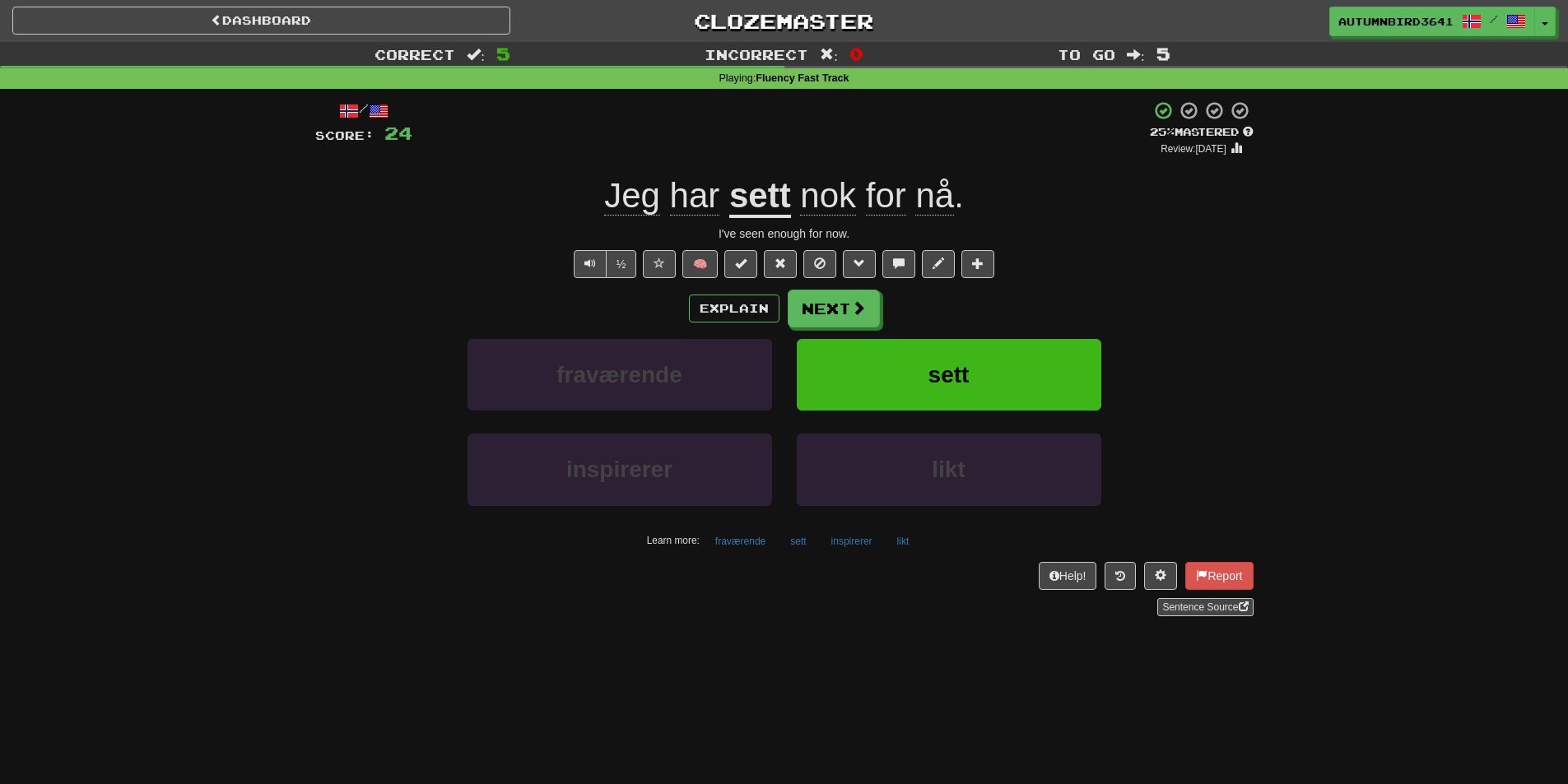
click at [472, 269] on div "½ 🧠" at bounding box center [784, 264] width 938 height 28
drag, startPoint x: 946, startPoint y: 192, endPoint x: 808, endPoint y: 182, distance: 138.4
click at [809, 179] on div "Jeg har sett nok for nå ." at bounding box center [784, 196] width 938 height 45
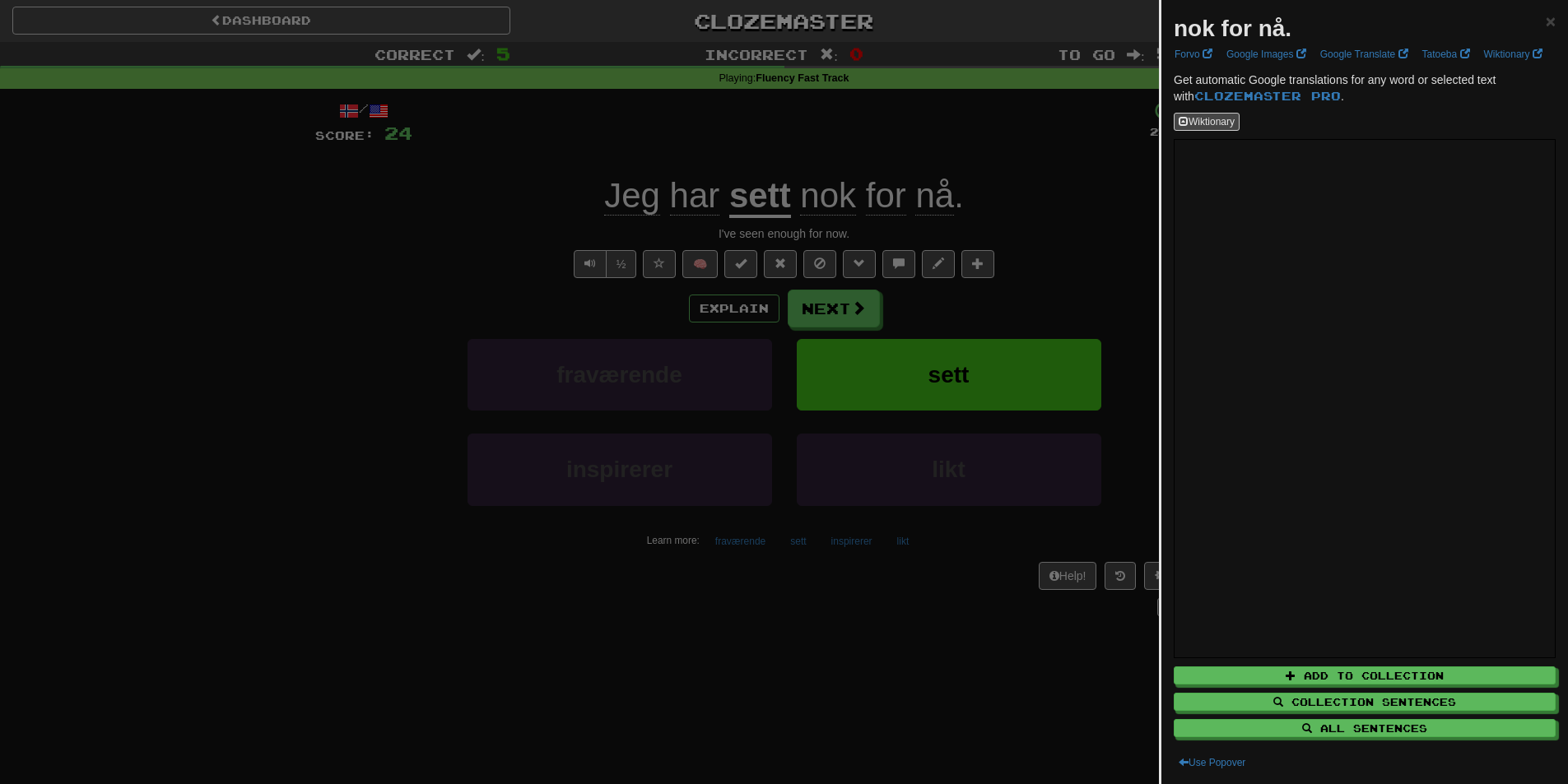
click at [1303, 23] on div "nok for nå. ×" at bounding box center [1365, 28] width 382 height 32
click at [1275, 32] on strong "nok for nå." at bounding box center [1232, 28] width 118 height 25
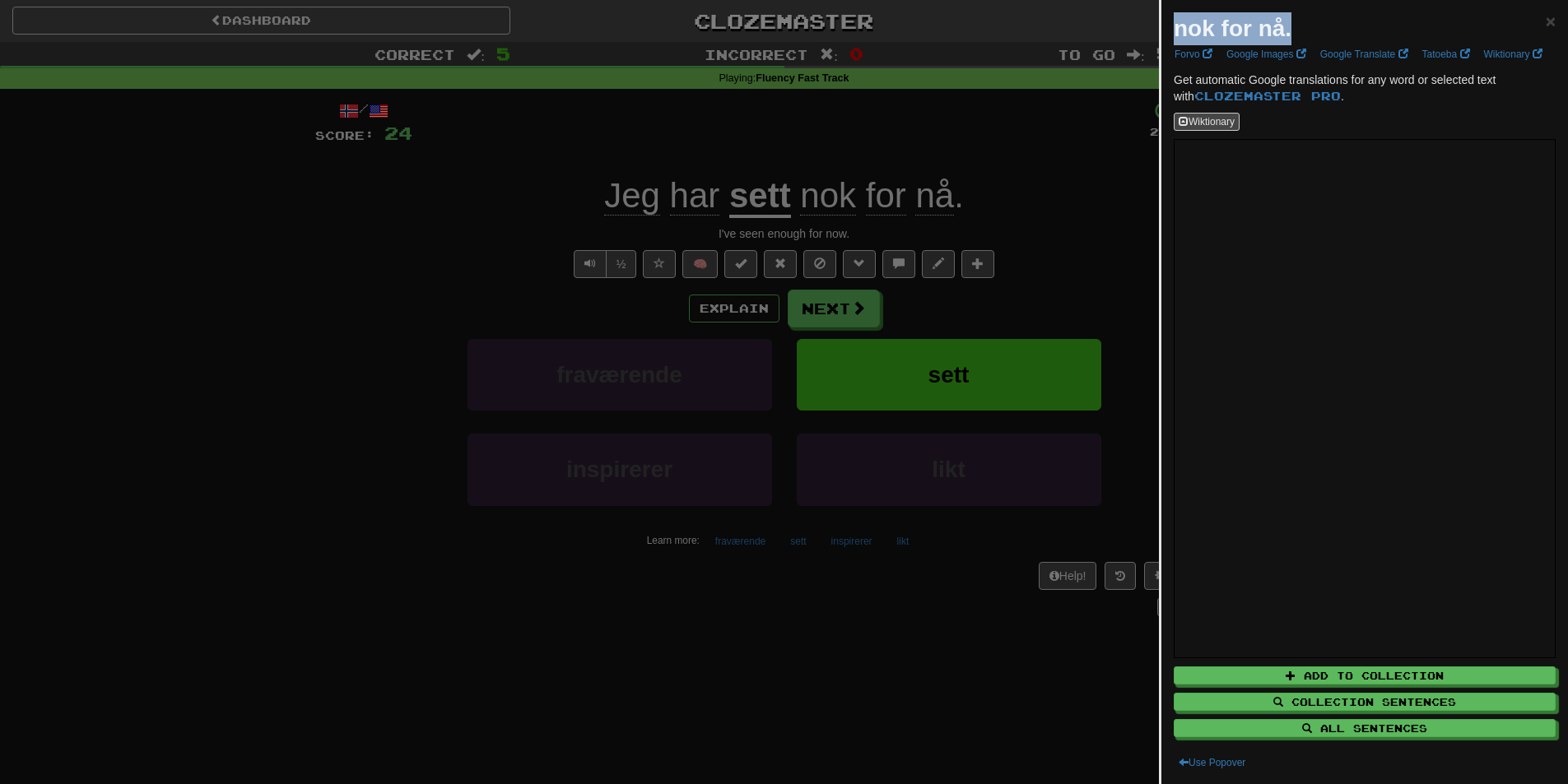
click at [1264, 42] on div at bounding box center [1264, 42] width 0 height 0
click at [454, 312] on div at bounding box center [784, 392] width 1568 height 784
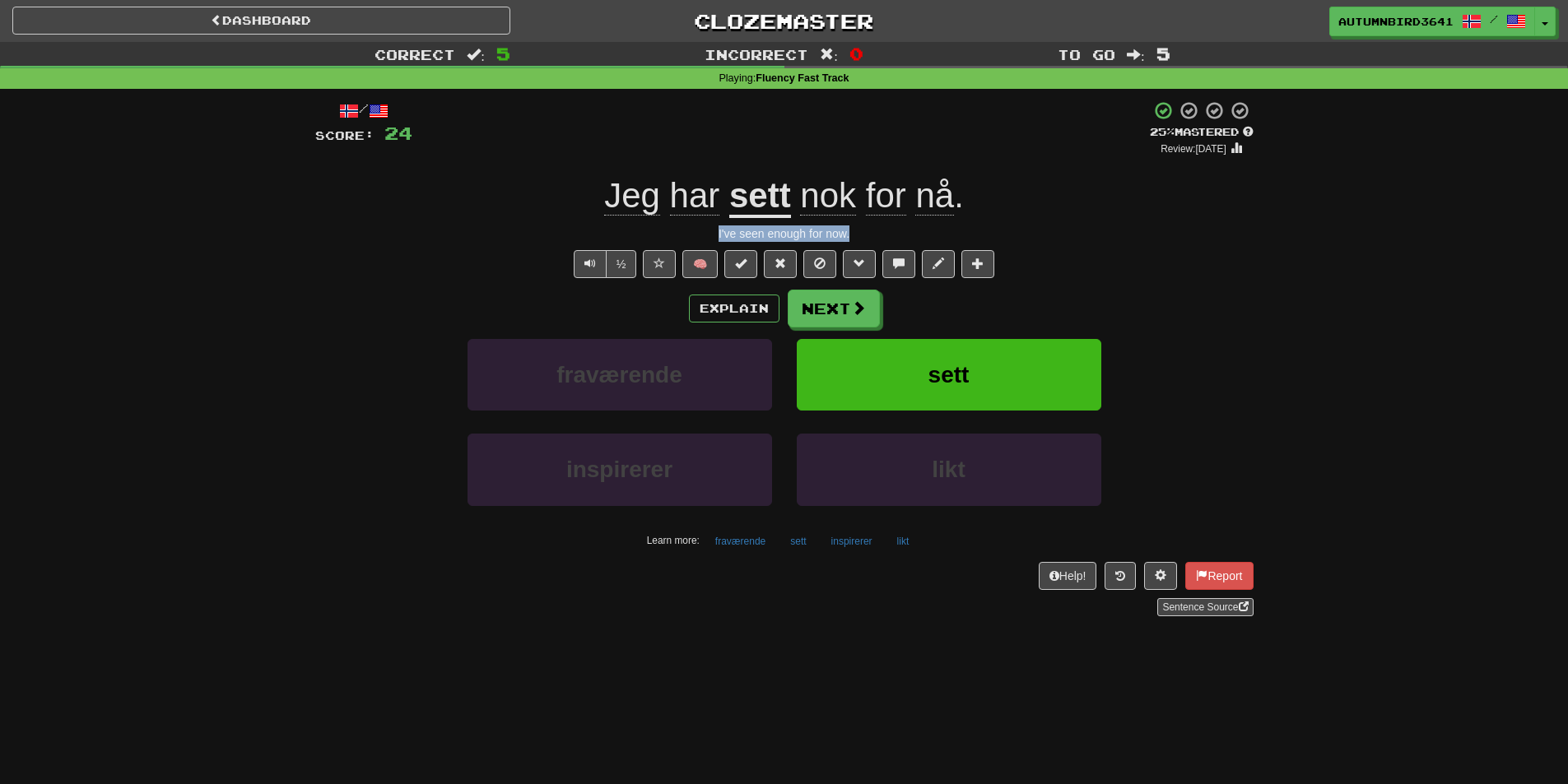
drag, startPoint x: 801, startPoint y: 236, endPoint x: 690, endPoint y: 225, distance: 111.5
click at [690, 225] on div "I've seen enough for now." at bounding box center [784, 234] width 938 height 17
click at [690, 227] on div "I've seen enough for now." at bounding box center [784, 234] width 938 height 17
drag, startPoint x: 897, startPoint y: 244, endPoint x: 688, endPoint y: 230, distance: 209.5
click at [688, 230] on div "/ Score: 24 + 4 25 % Mastered Review: [DATE] Jeg har sett nok for nå . I've see…" at bounding box center [784, 358] width 938 height 516
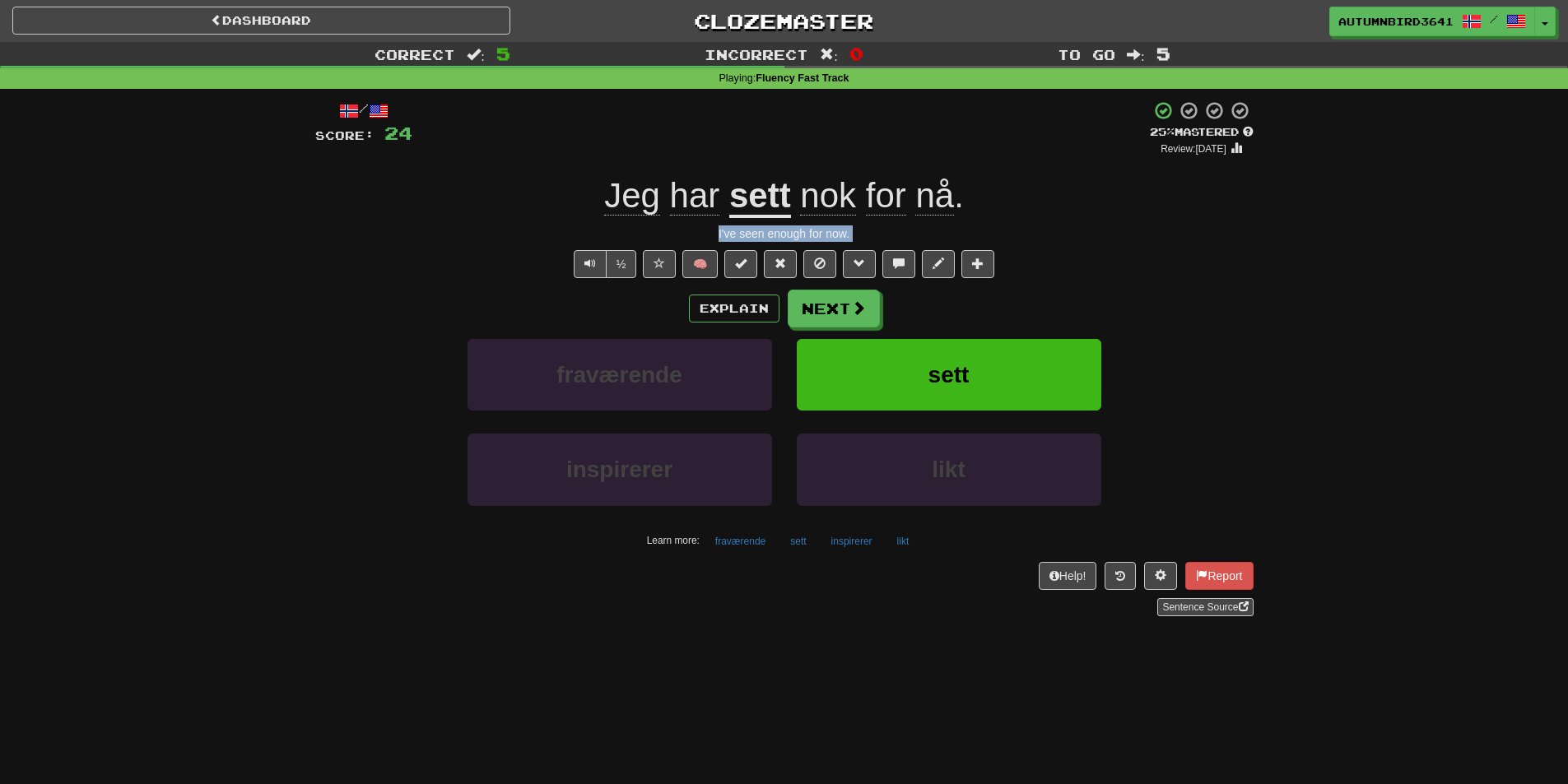
click at [677, 204] on div at bounding box center [677, 204] width 0 height 0
click at [884, 295] on div "Explain Next" at bounding box center [784, 308] width 938 height 38
click at [855, 307] on span at bounding box center [859, 309] width 15 height 15
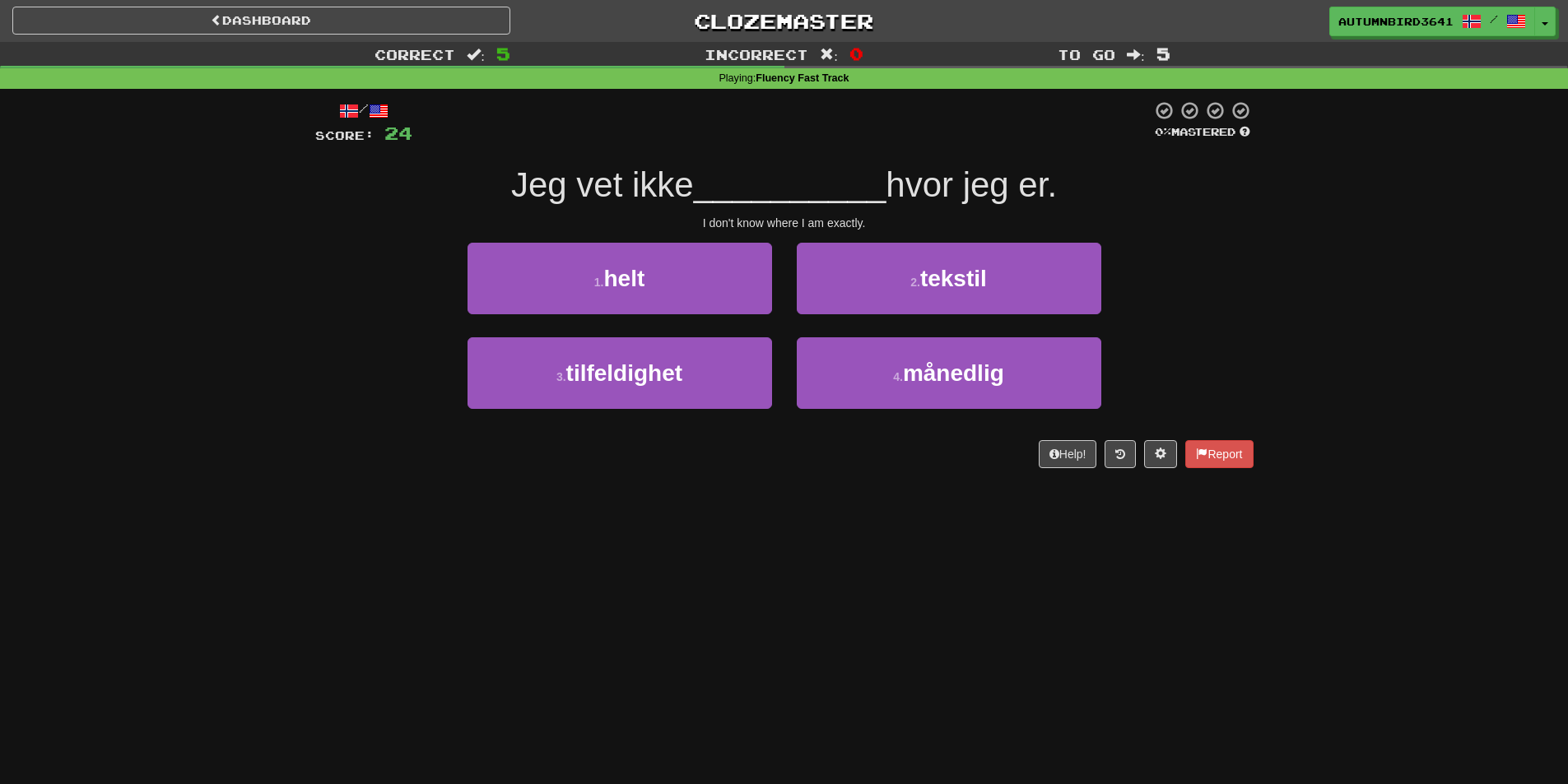
click at [909, 620] on div "Dashboard Clozemaster AutumnBird3641 / Toggle Dropdown Dashboard Leaderboard Ac…" at bounding box center [784, 392] width 1568 height 784
drag, startPoint x: 1084, startPoint y: 196, endPoint x: 441, endPoint y: 193, distance: 643.0
click at [441, 193] on div "Jeg vet ikke __________ hvor jeg er." at bounding box center [784, 186] width 938 height 45
click at [416, 212] on div "/ Score: 24 0 % Mastered Jeg vet ikke __________ hvor jeg er. I don't know wher…" at bounding box center [784, 284] width 938 height 367
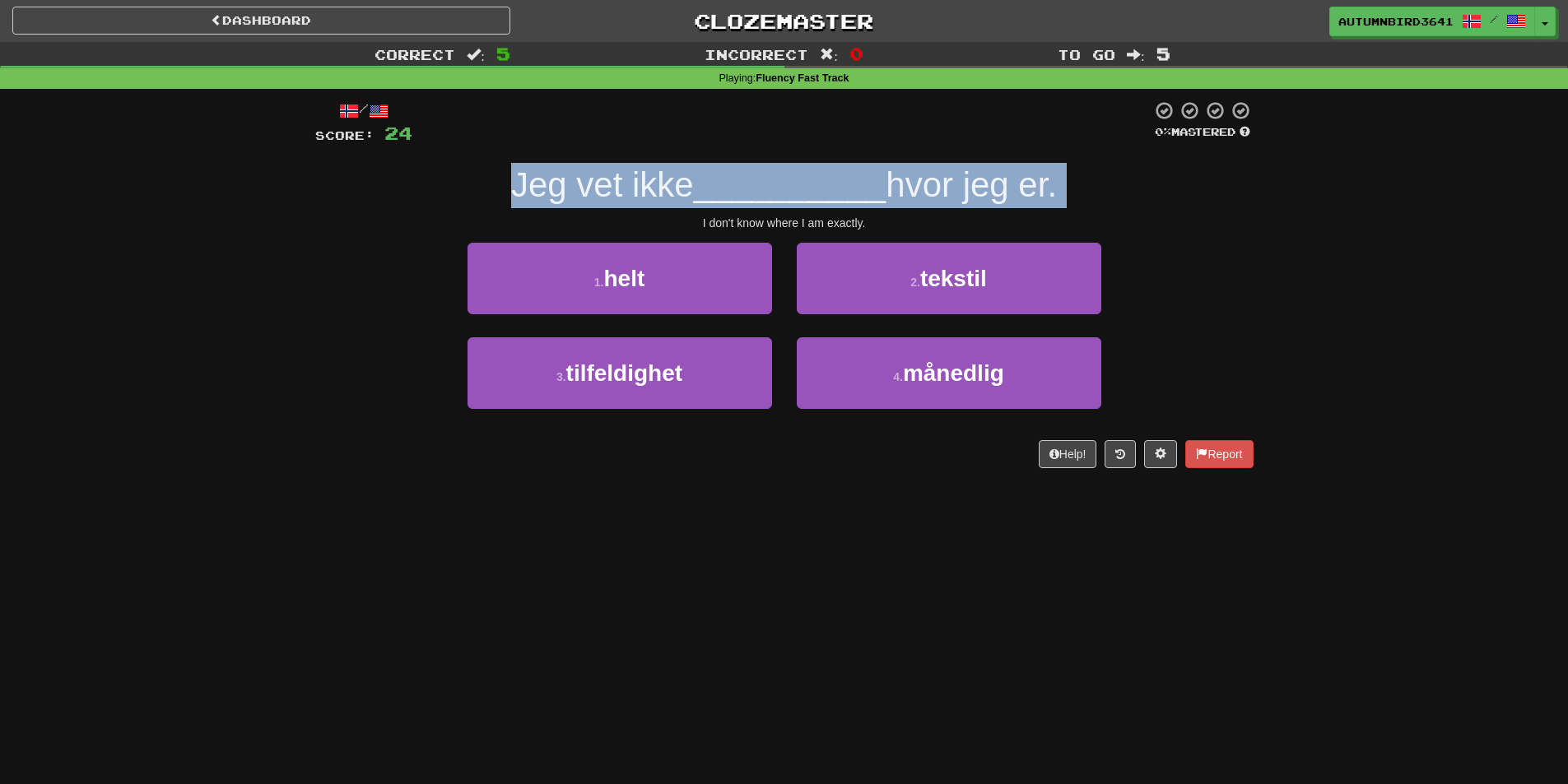
drag, startPoint x: 464, startPoint y: 212, endPoint x: 499, endPoint y: 180, distance: 47.4
click at [499, 180] on div "/ Score: 24 0 % Mastered Jeg vet ikke __________ hvor jeg er. I don't know wher…" at bounding box center [784, 284] width 938 height 367
click at [488, 142] on div at bounding box center [488, 142] width 0 height 0
click at [454, 174] on div "Jeg vet ikke __________ hvor jeg er." at bounding box center [784, 186] width 938 height 45
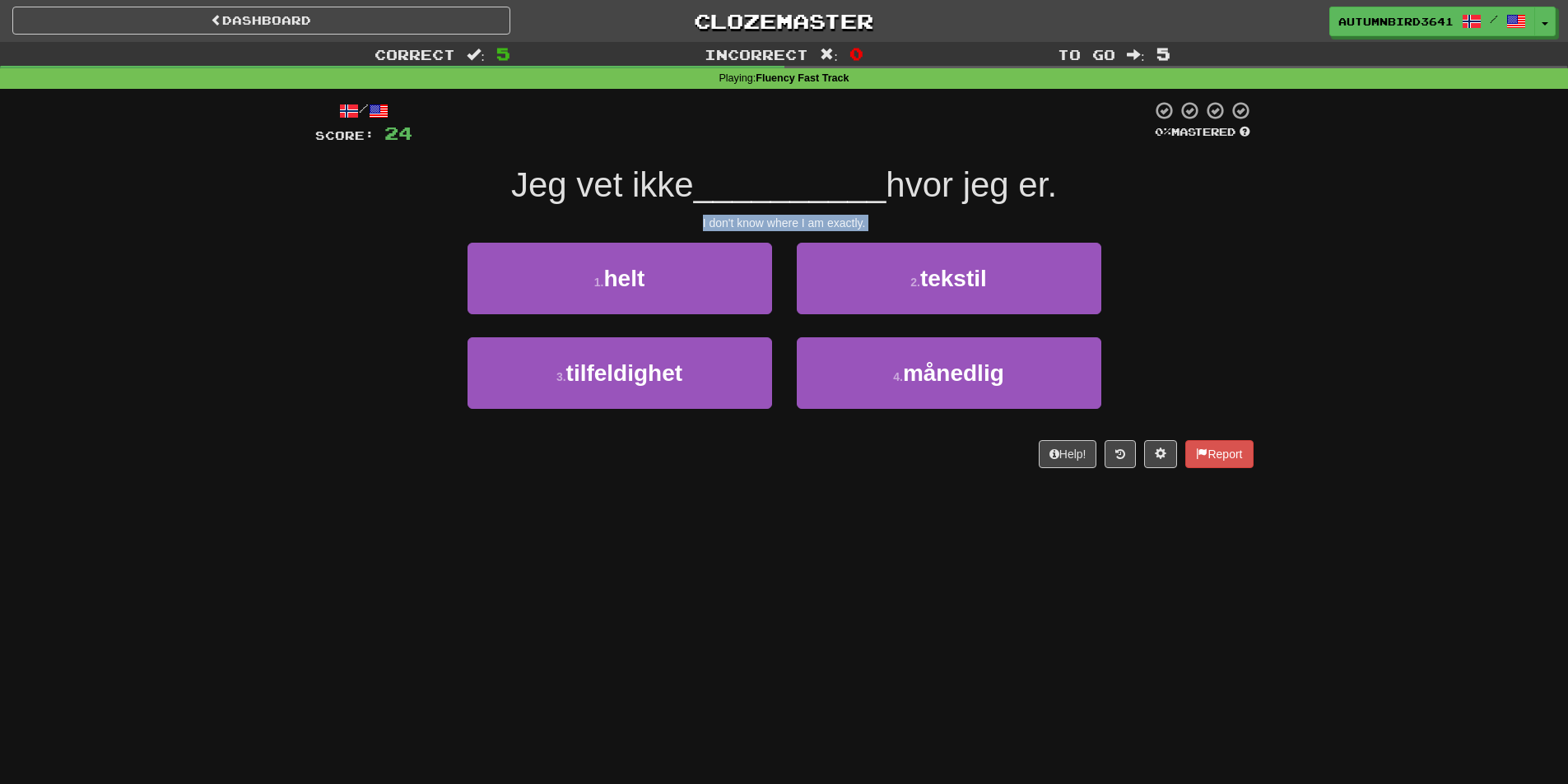
drag, startPoint x: 583, startPoint y: 223, endPoint x: 693, endPoint y: 315, distance: 143.4
click at [693, 315] on div "/ Score: 24 0 % Mastered Jeg vet ikke __________ hvor jeg er. I don't know wher…" at bounding box center [784, 284] width 938 height 367
click at [1163, 289] on div "1 . [PERSON_NAME] 2 . tekstil" at bounding box center [784, 290] width 987 height 95
click at [1052, 456] on button "Help!" at bounding box center [1067, 455] width 58 height 28
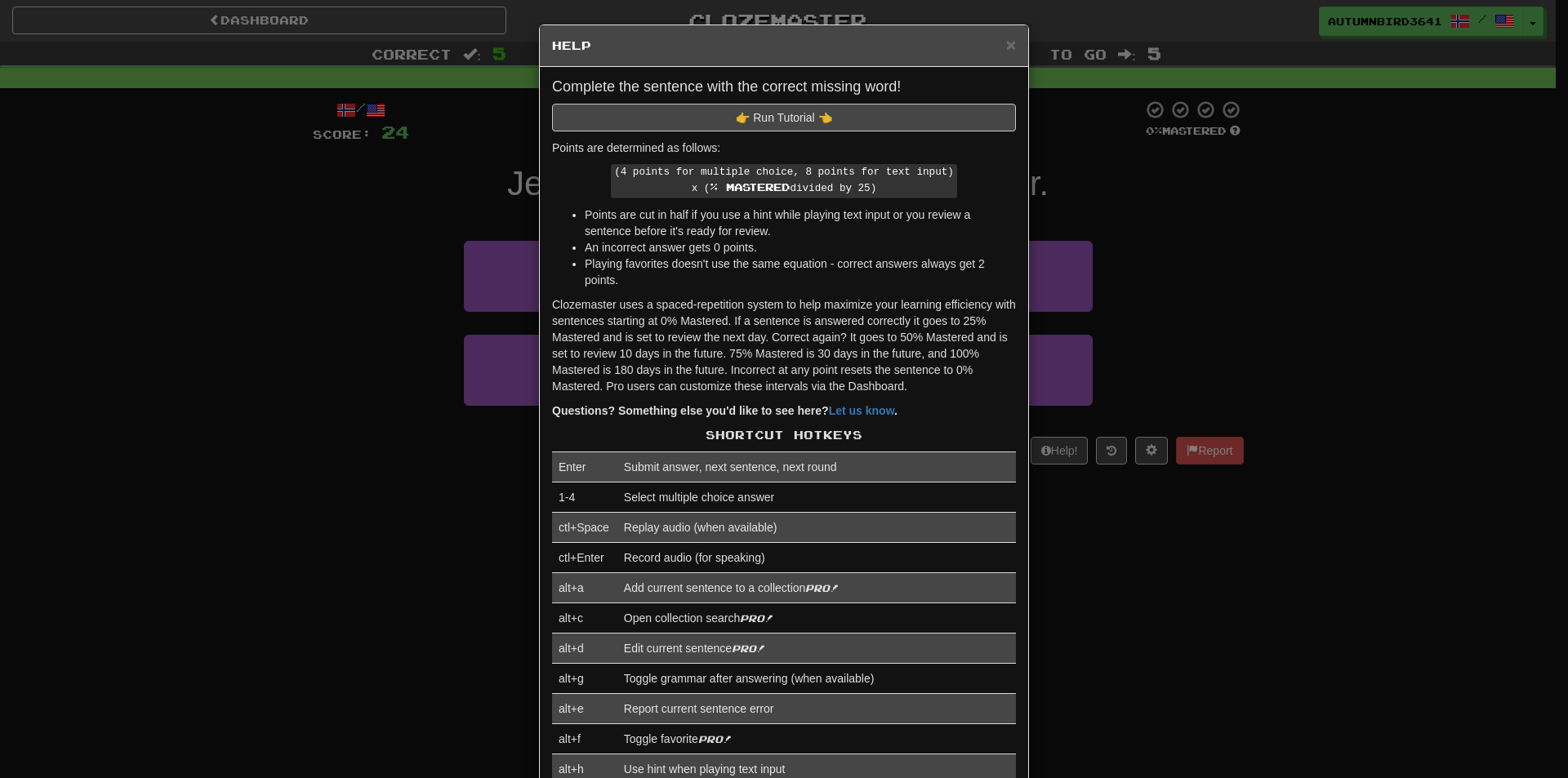
click at [1124, 242] on div "× Help Complete the sentence with the correct missing word! 👉 Run Tutorial 👈 Po…" at bounding box center [784, 389] width 1568 height 778
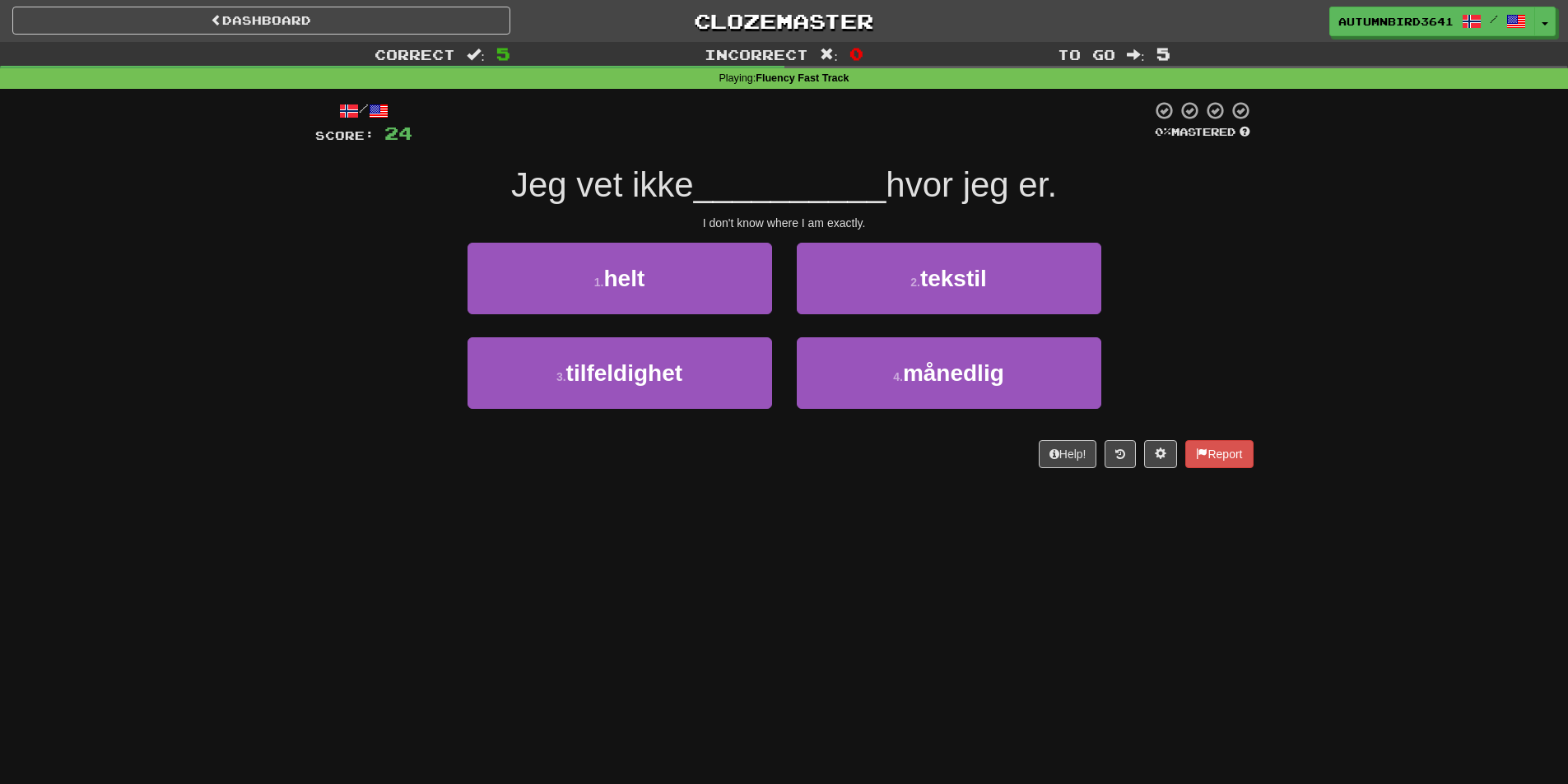
click at [1081, 436] on div "/ Score: 24 0 % Mastered Jeg vet ikke __________ hvor jeg er. I don't know wher…" at bounding box center [784, 284] width 938 height 367
click at [1074, 456] on button "Help!" at bounding box center [1067, 455] width 58 height 28
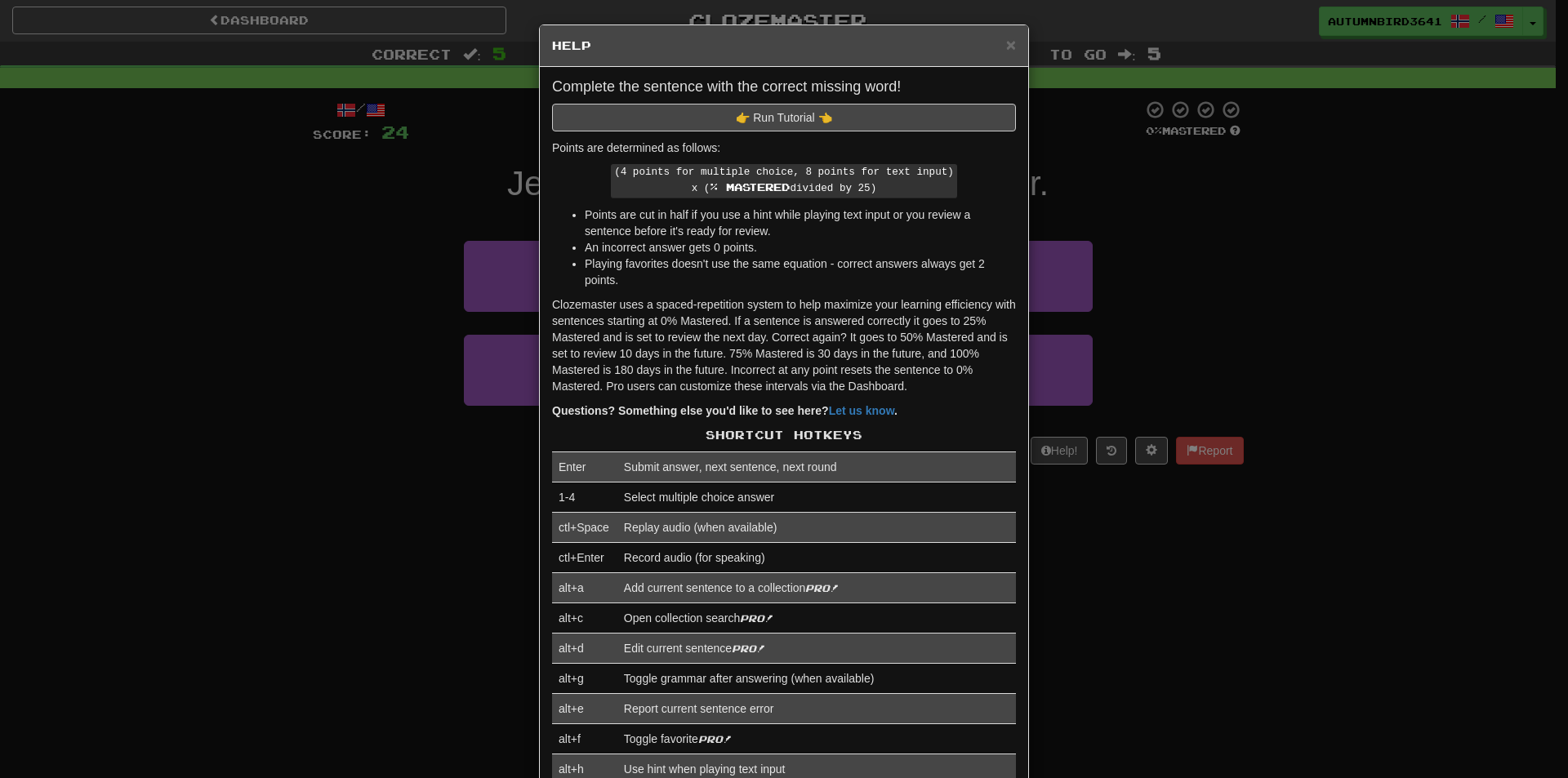
click at [72, 458] on div "× Help Complete the sentence with the correct missing word! 👉 Run Tutorial 👈 Po…" at bounding box center [784, 389] width 1568 height 778
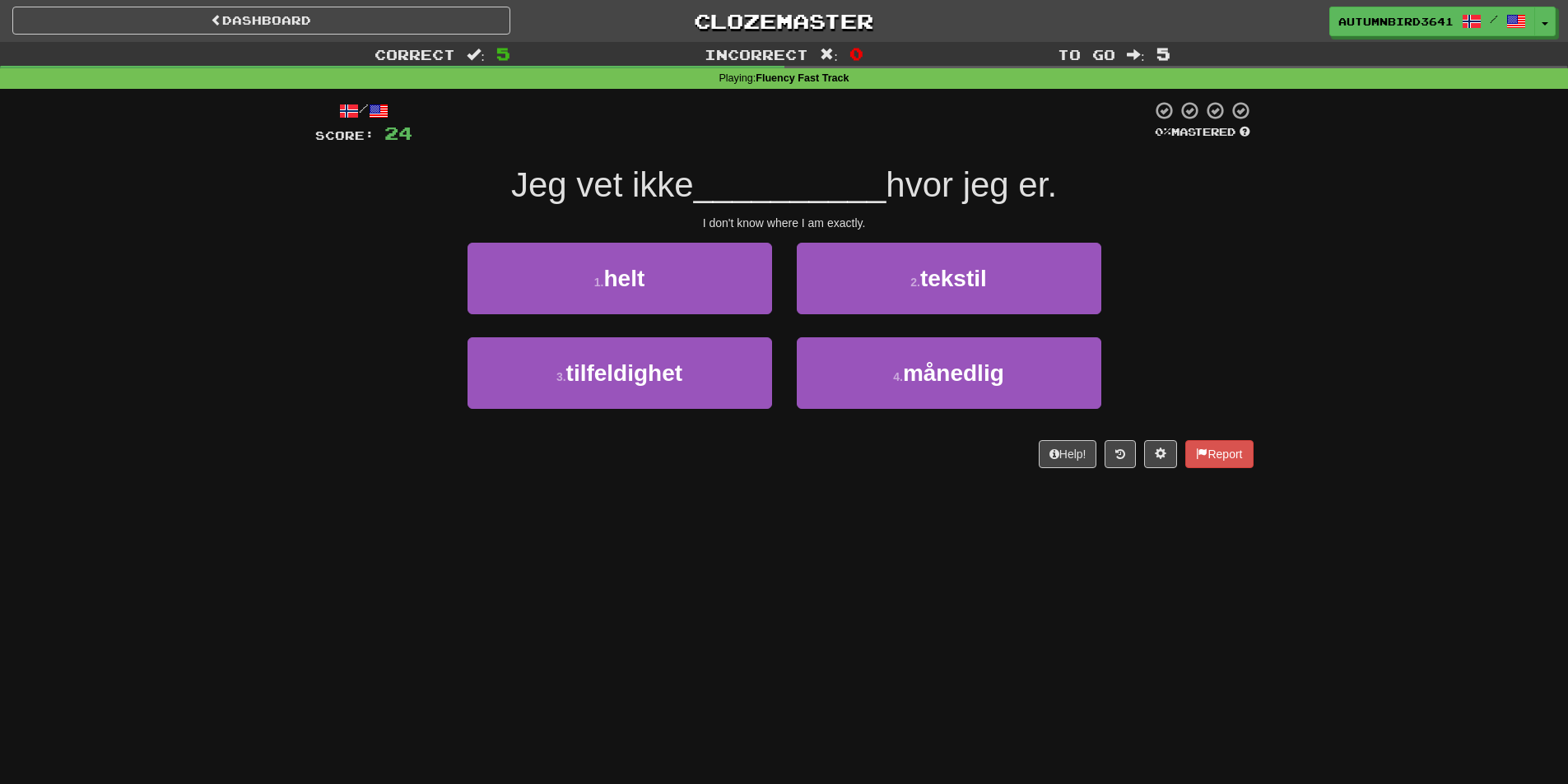
click at [572, 443] on div "Help! Report" at bounding box center [784, 455] width 938 height 28
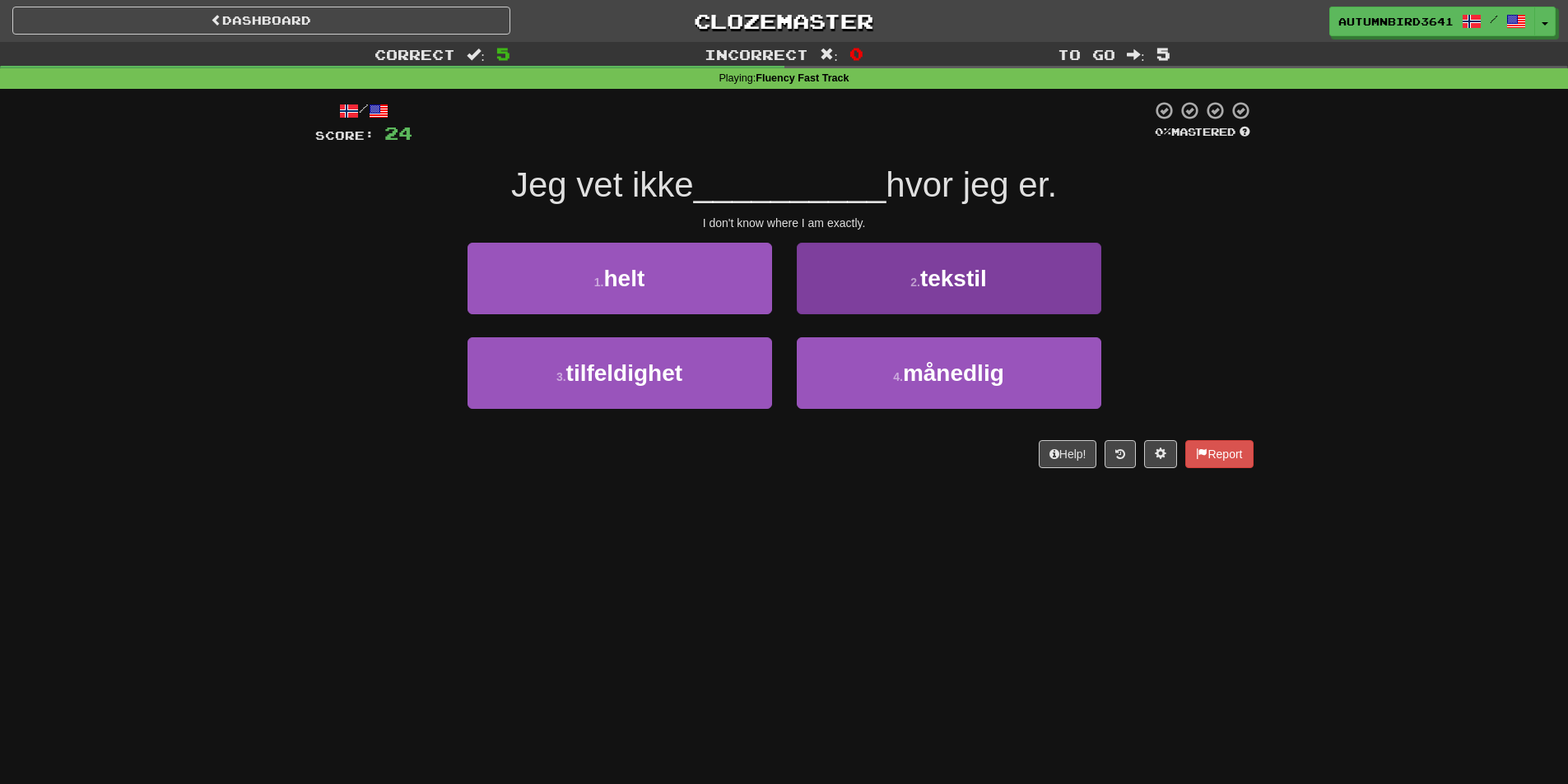
drag, startPoint x: 1097, startPoint y: 281, endPoint x: 1000, endPoint y: 283, distance: 97.0
click at [1010, 220] on div "/ Score: 24 0 % Mastered Jeg vet ikke __________ hvor jeg er. I don't know wher…" at bounding box center [784, 284] width 938 height 367
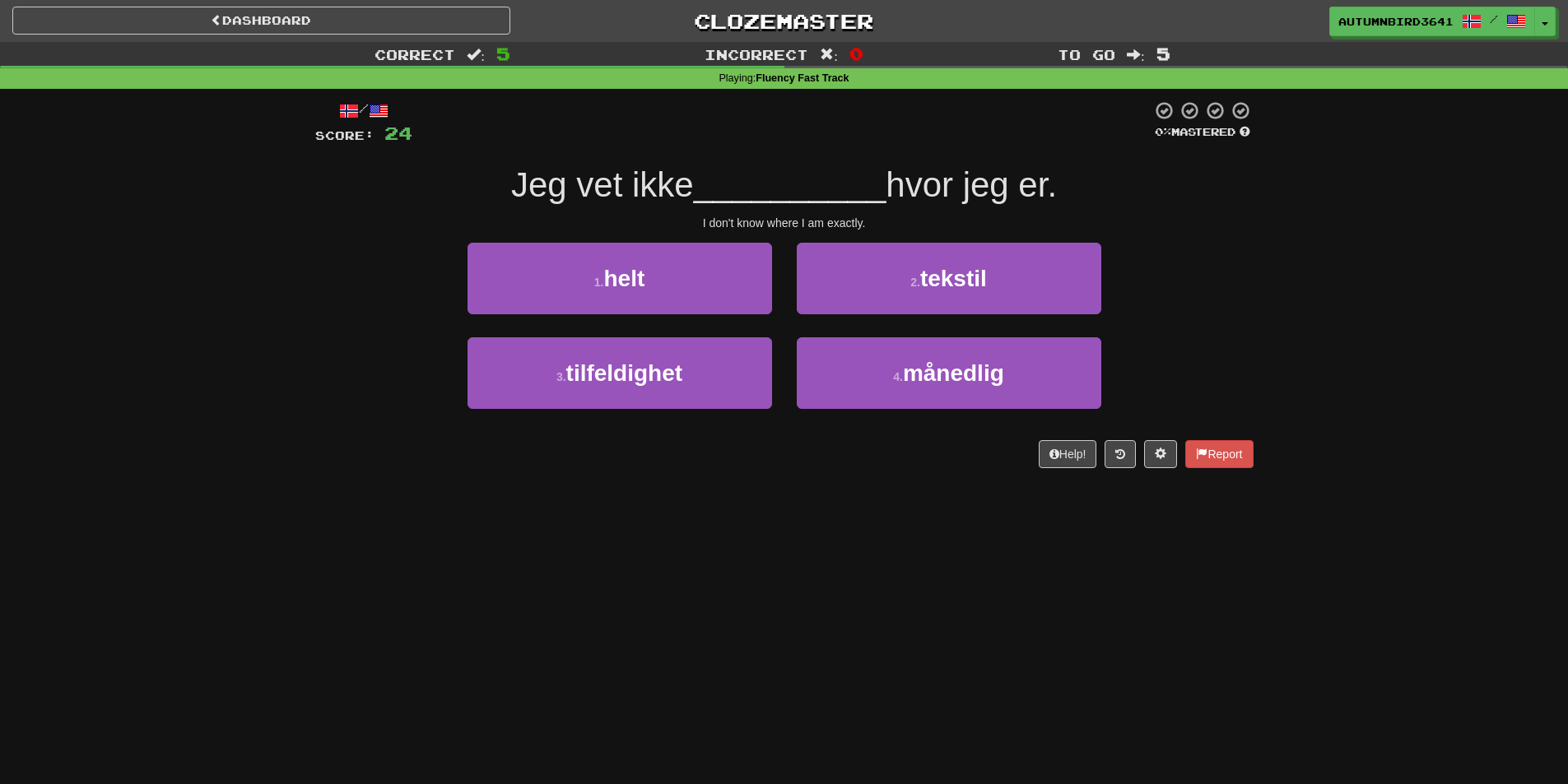
click at [1009, 168] on span "hvor jeg er." at bounding box center [970, 185] width 171 height 39
drag, startPoint x: 499, startPoint y: 185, endPoint x: 1108, endPoint y: 186, distance: 609.0
click at [1110, 186] on div "Jeg vet ikke __________ hvor jeg er." at bounding box center [784, 186] width 938 height 45
click at [1099, 205] on div at bounding box center [1099, 205] width 0 height 0
click at [1102, 207] on div "Jeg vet ikke __________ hvor jeg er." at bounding box center [784, 186] width 938 height 45
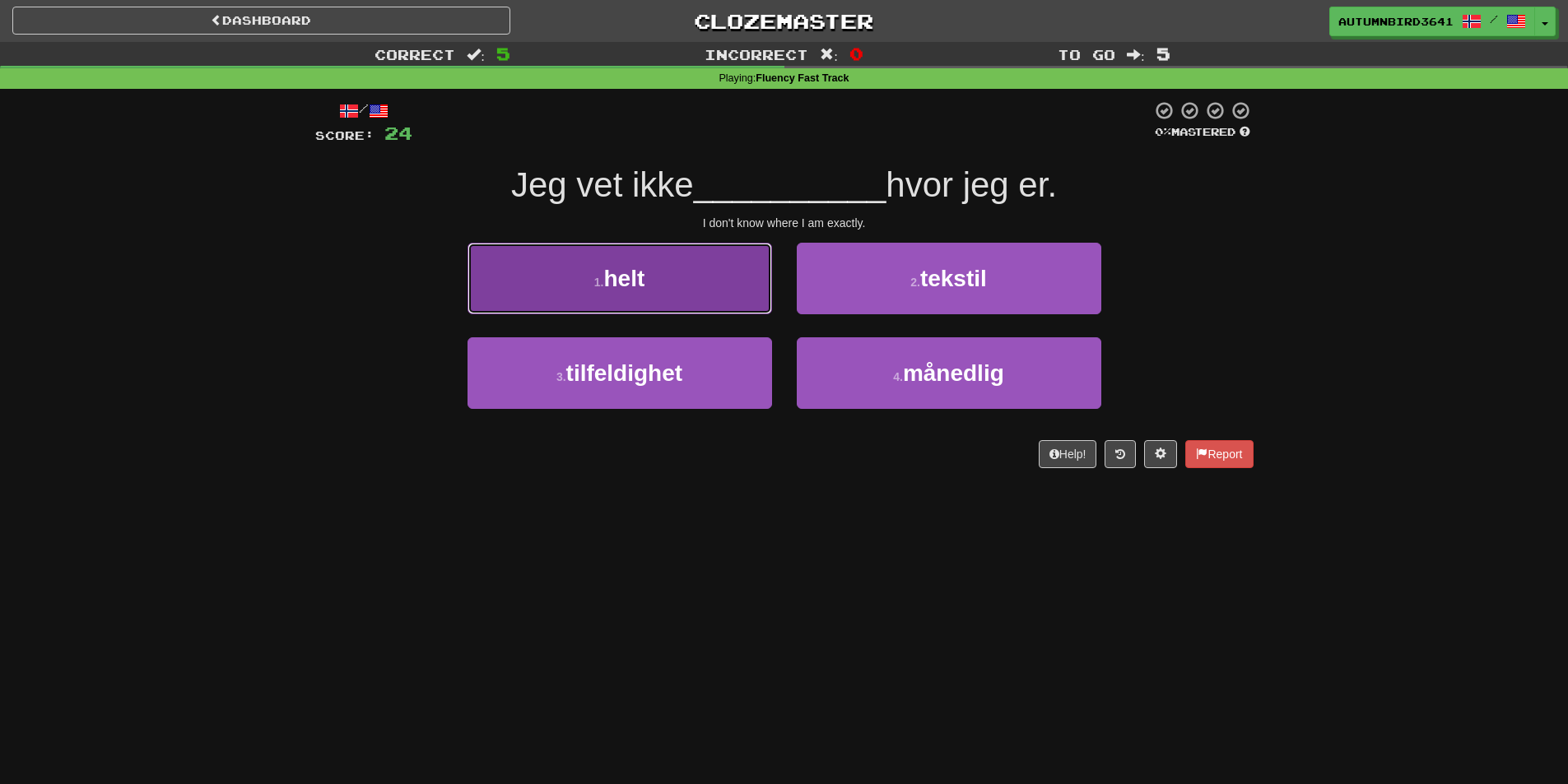
click at [656, 280] on button "1 . [PERSON_NAME]" at bounding box center [620, 278] width 304 height 71
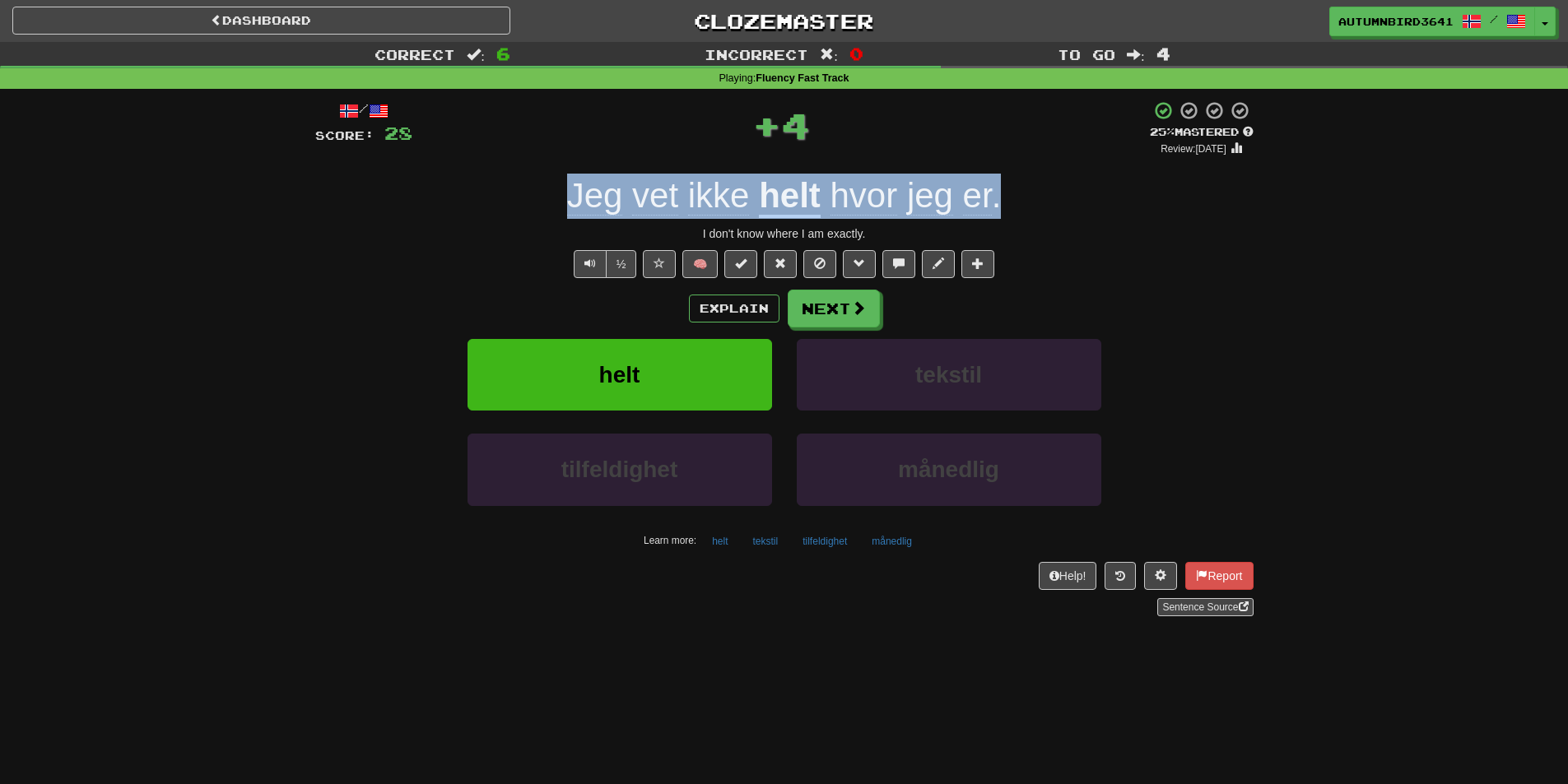
drag, startPoint x: 1048, startPoint y: 206, endPoint x: 510, endPoint y: 190, distance: 538.2
click at [510, 190] on div "Jeg vet ikke [PERSON_NAME] hvor jeg er ." at bounding box center [784, 196] width 938 height 45
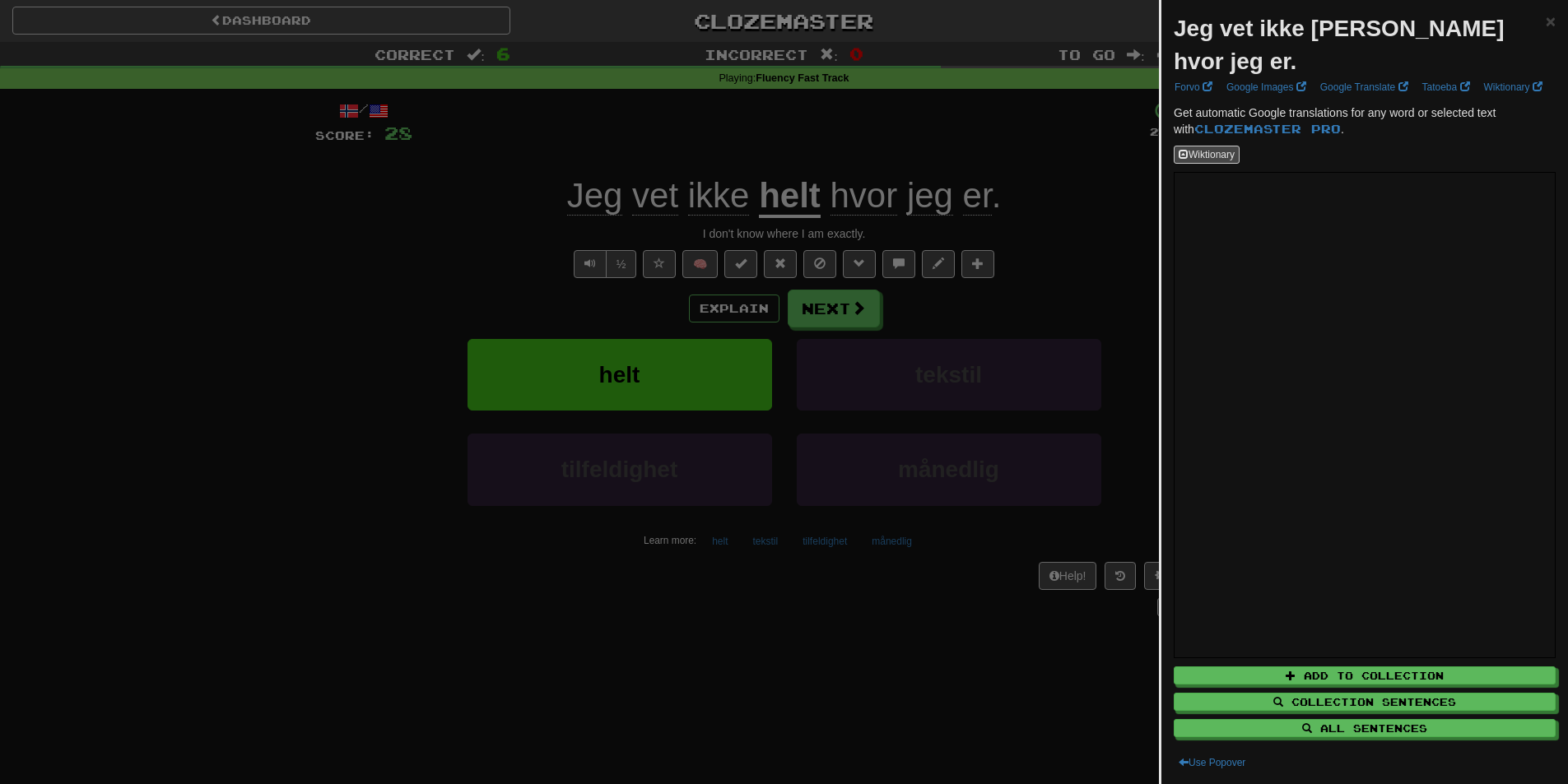
click at [1330, 30] on strong "Jeg vet ikke [PERSON_NAME] hvor jeg er." at bounding box center [1339, 45] width 330 height 58
click at [1318, 42] on div at bounding box center [1318, 42] width 0 height 0
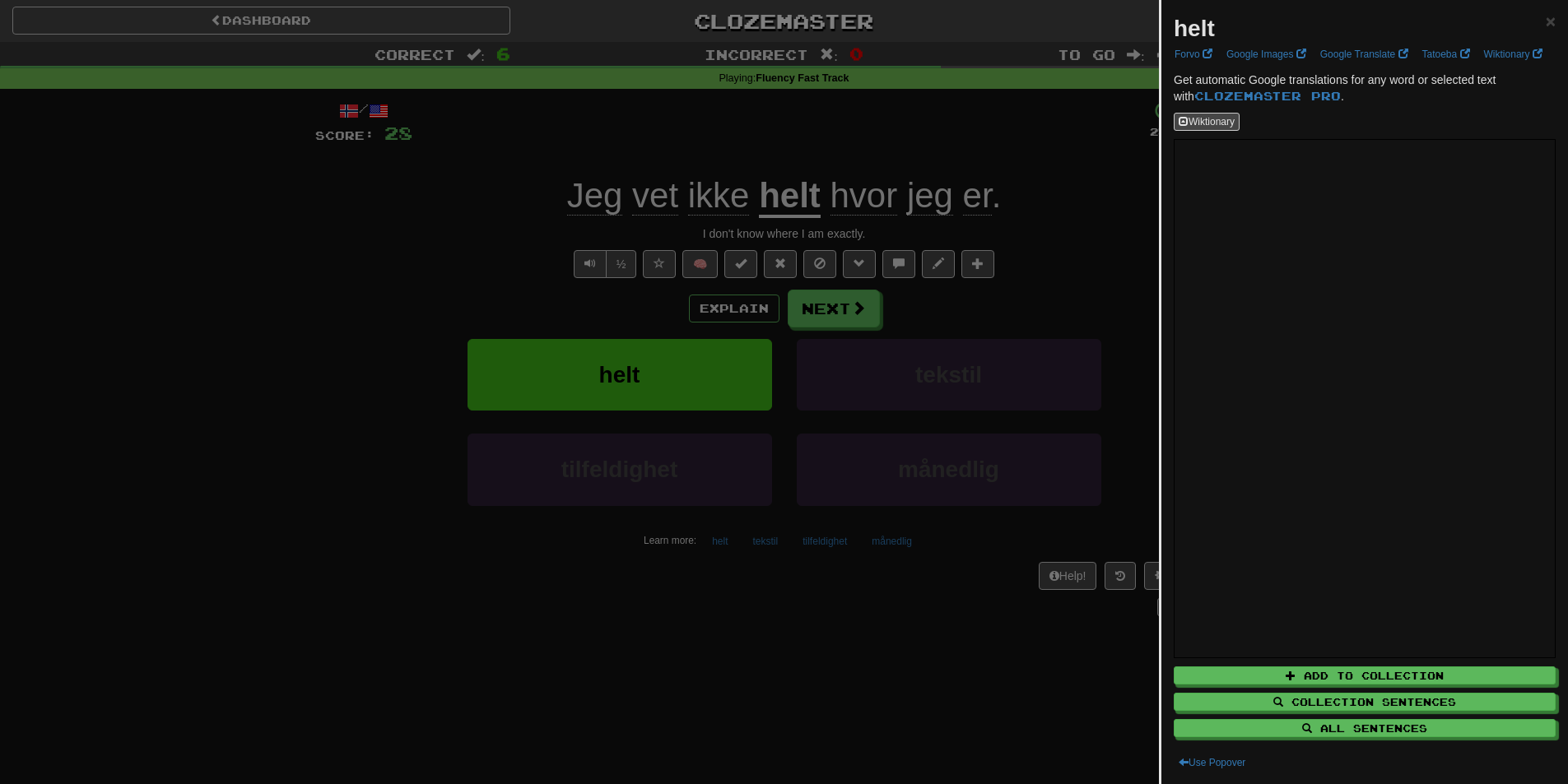
click at [918, 329] on div at bounding box center [784, 392] width 1568 height 784
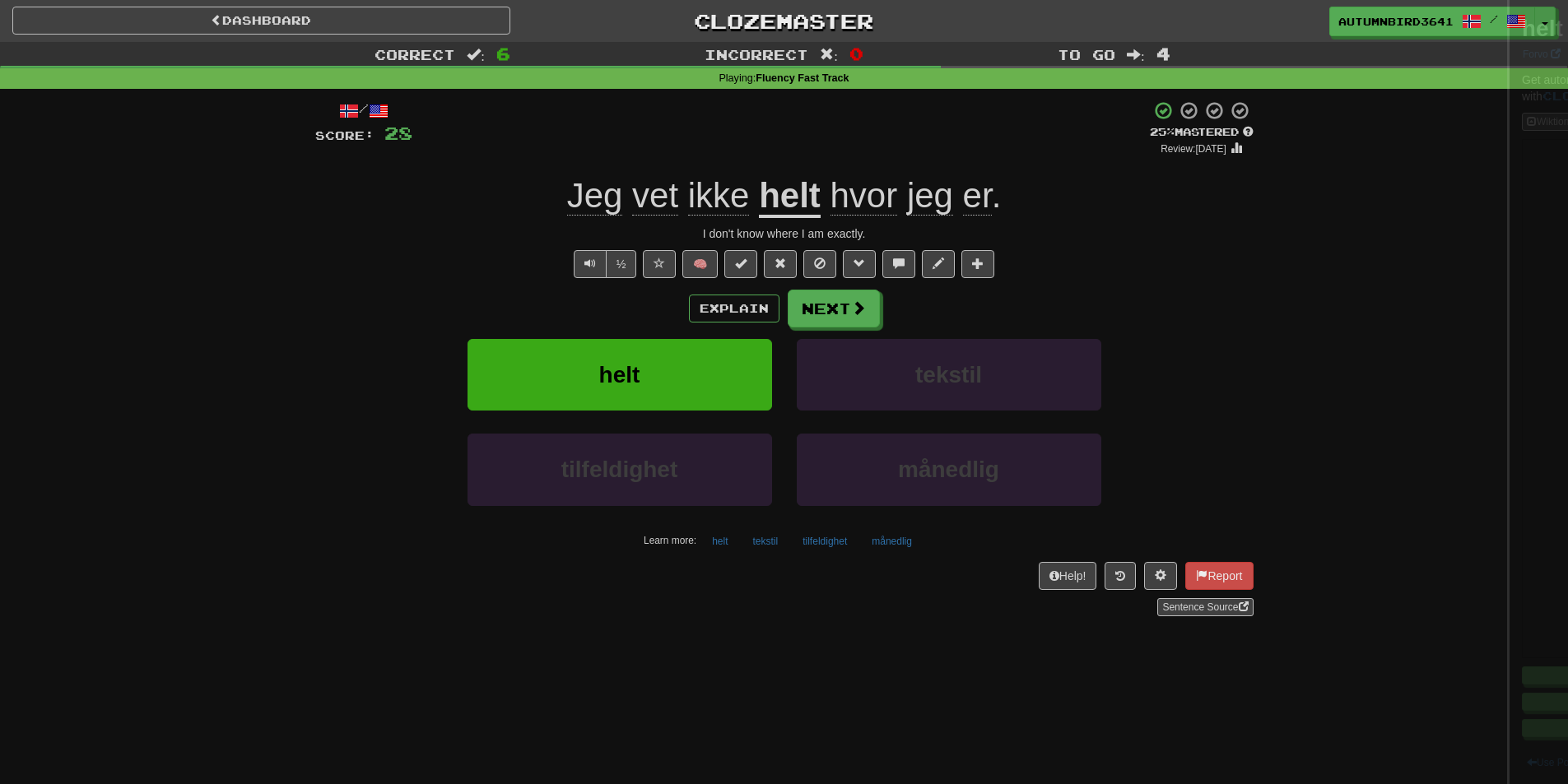
click at [845, 302] on div at bounding box center [784, 392] width 1568 height 784
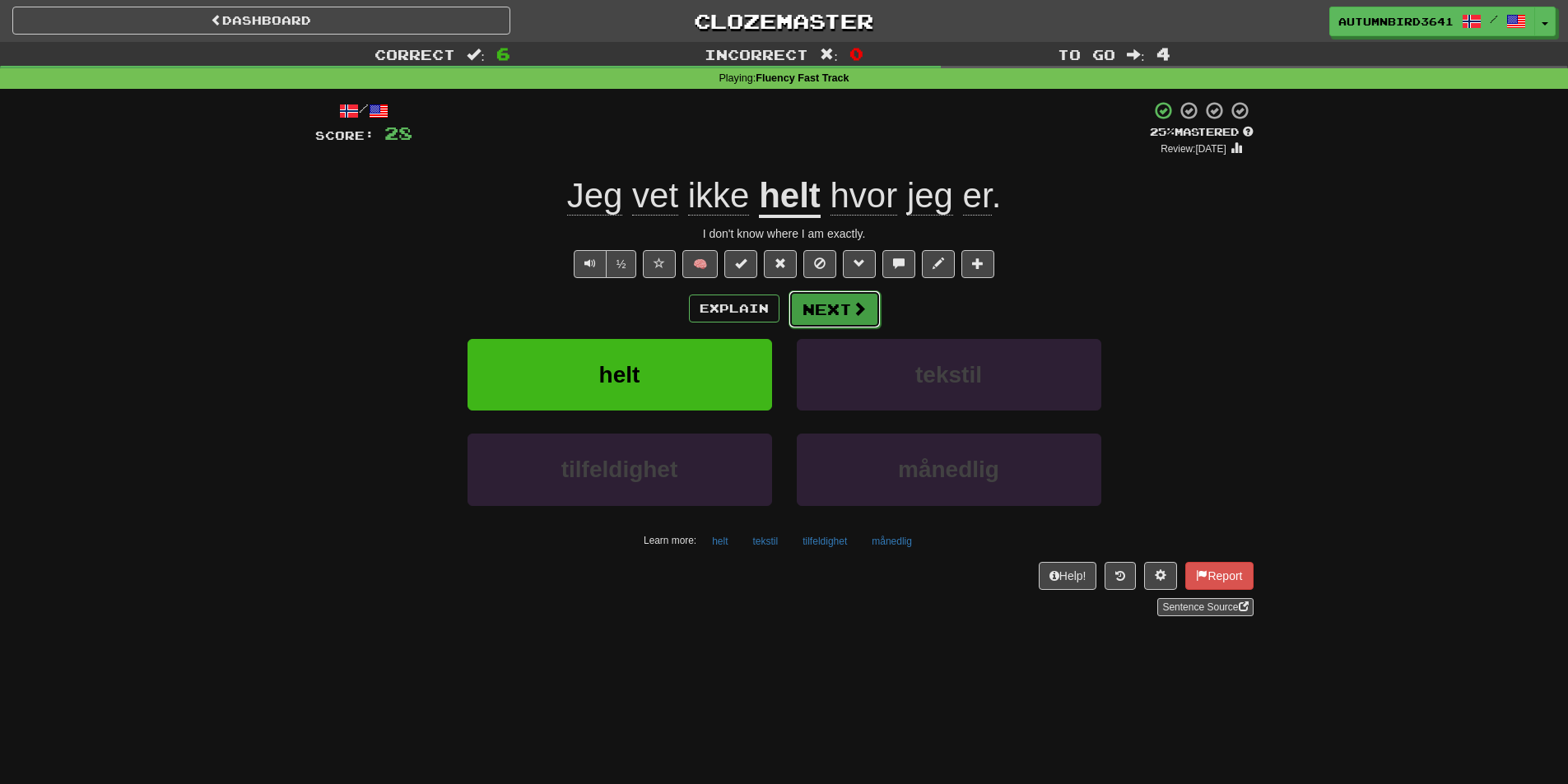
click at [815, 324] on button "Next" at bounding box center [834, 309] width 92 height 38
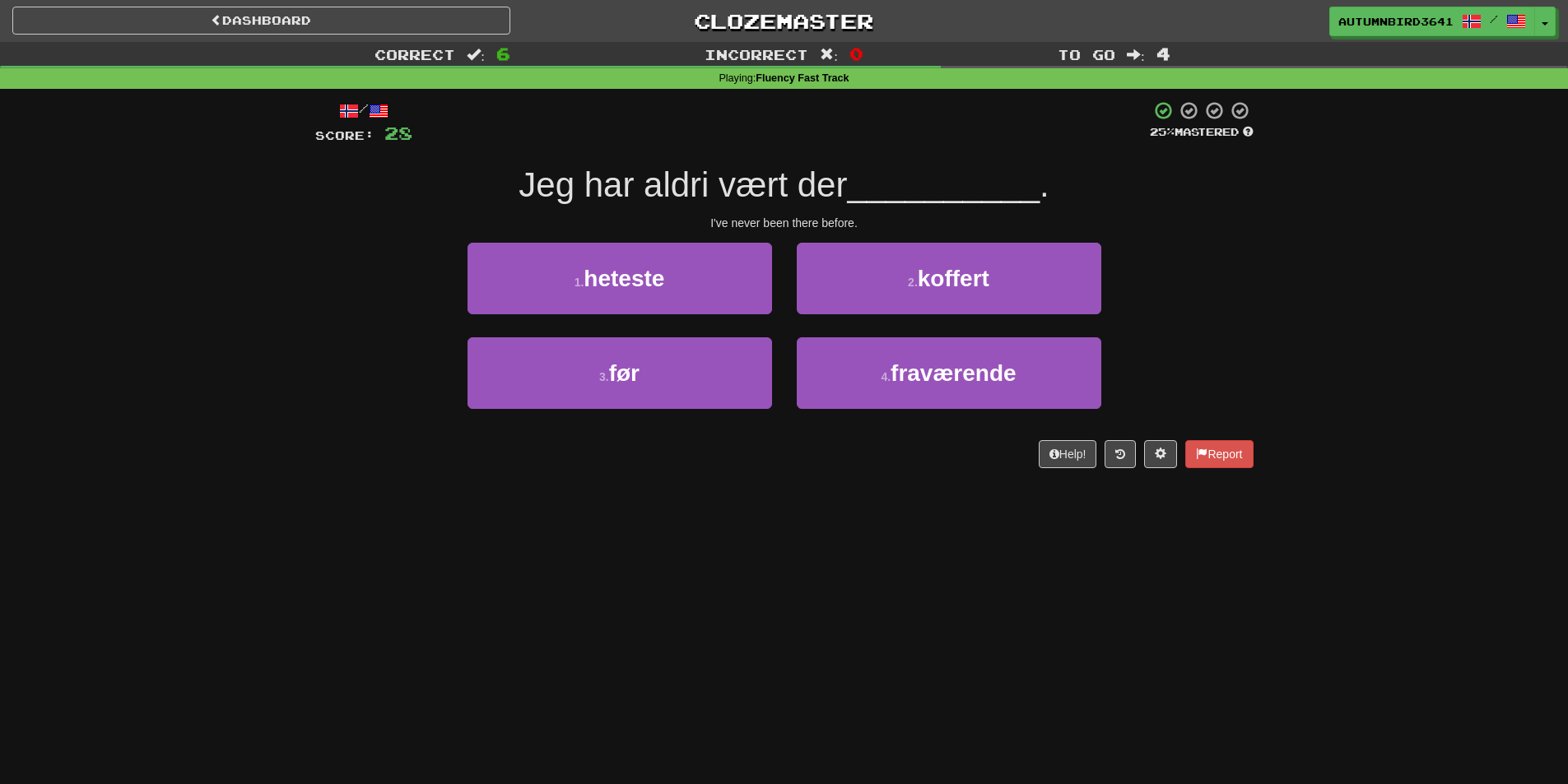
click at [129, 382] on div "Correct : 6 Incorrect : 0 To go : 4 Playing : Fluency Fast Track / Score: 28 25…" at bounding box center [784, 266] width 1568 height 449
drag, startPoint x: 714, startPoint y: 185, endPoint x: 491, endPoint y: 165, distance: 223.9
click at [491, 165] on div "Jeg har aldri vært der __________ ." at bounding box center [784, 186] width 938 height 45
click at [480, 142] on div at bounding box center [480, 142] width 0 height 0
click at [367, 439] on div "/ Score: 28 25 % Mastered Jeg har aldri vært der __________ . I've never been t…" at bounding box center [784, 284] width 938 height 367
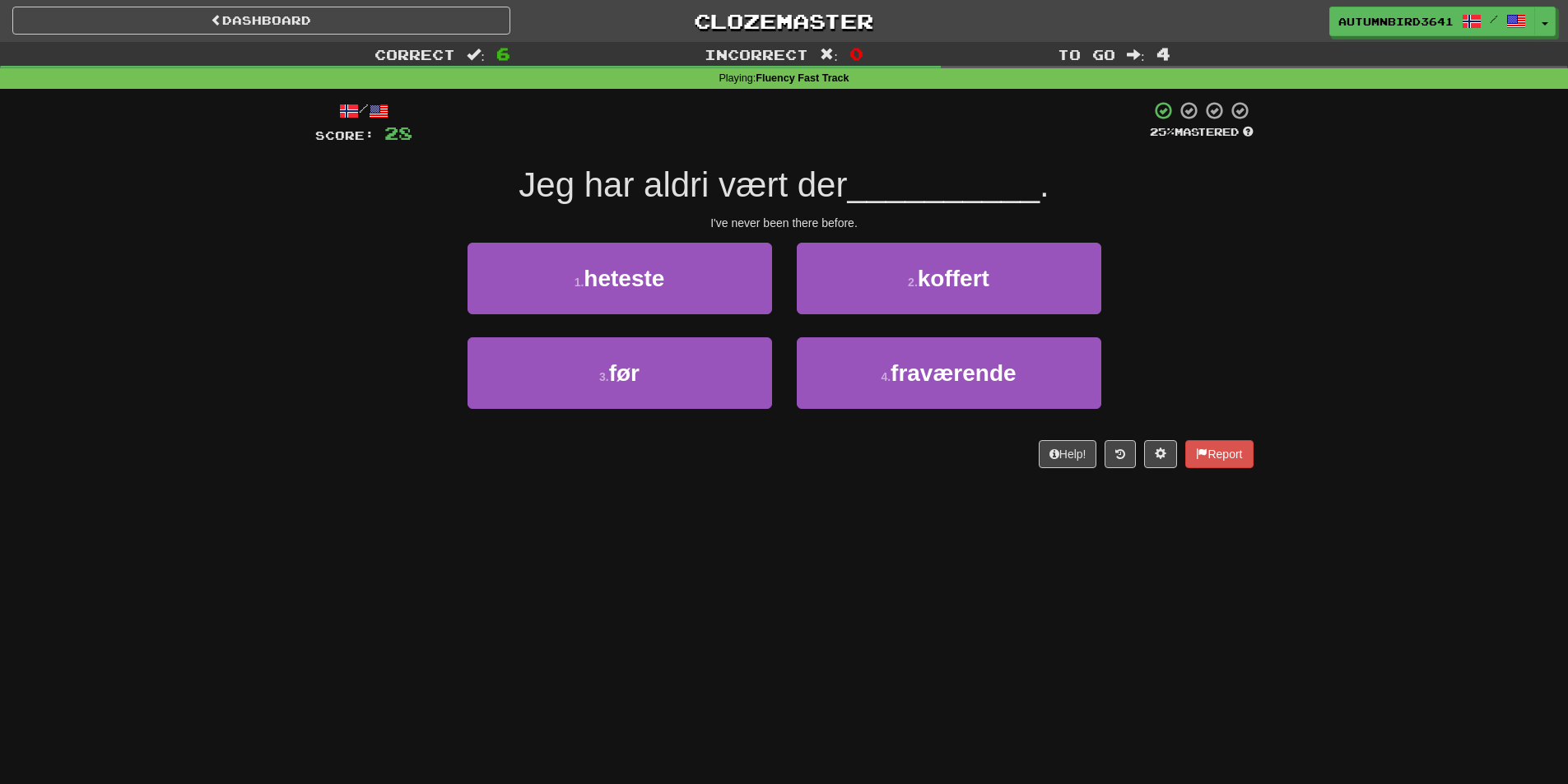
click at [435, 495] on div "Dashboard Clozemaster AutumnBird3641 / Toggle Dropdown Dashboard Leaderboard Ac…" at bounding box center [784, 392] width 1568 height 784
click at [662, 430] on div "3 . før" at bounding box center [620, 385] width 329 height 95
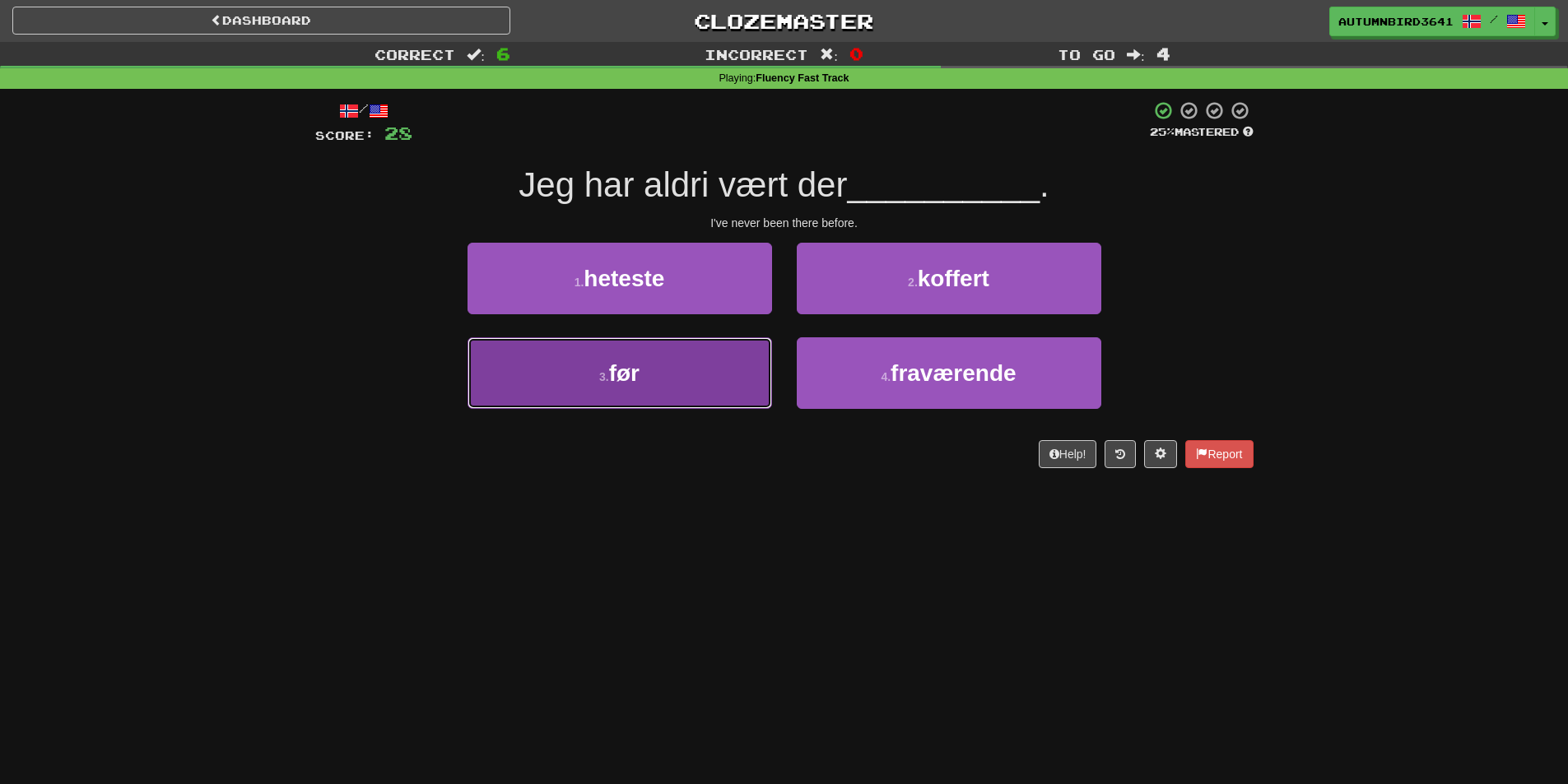
click at [705, 382] on button "3 . før" at bounding box center [620, 373] width 304 height 71
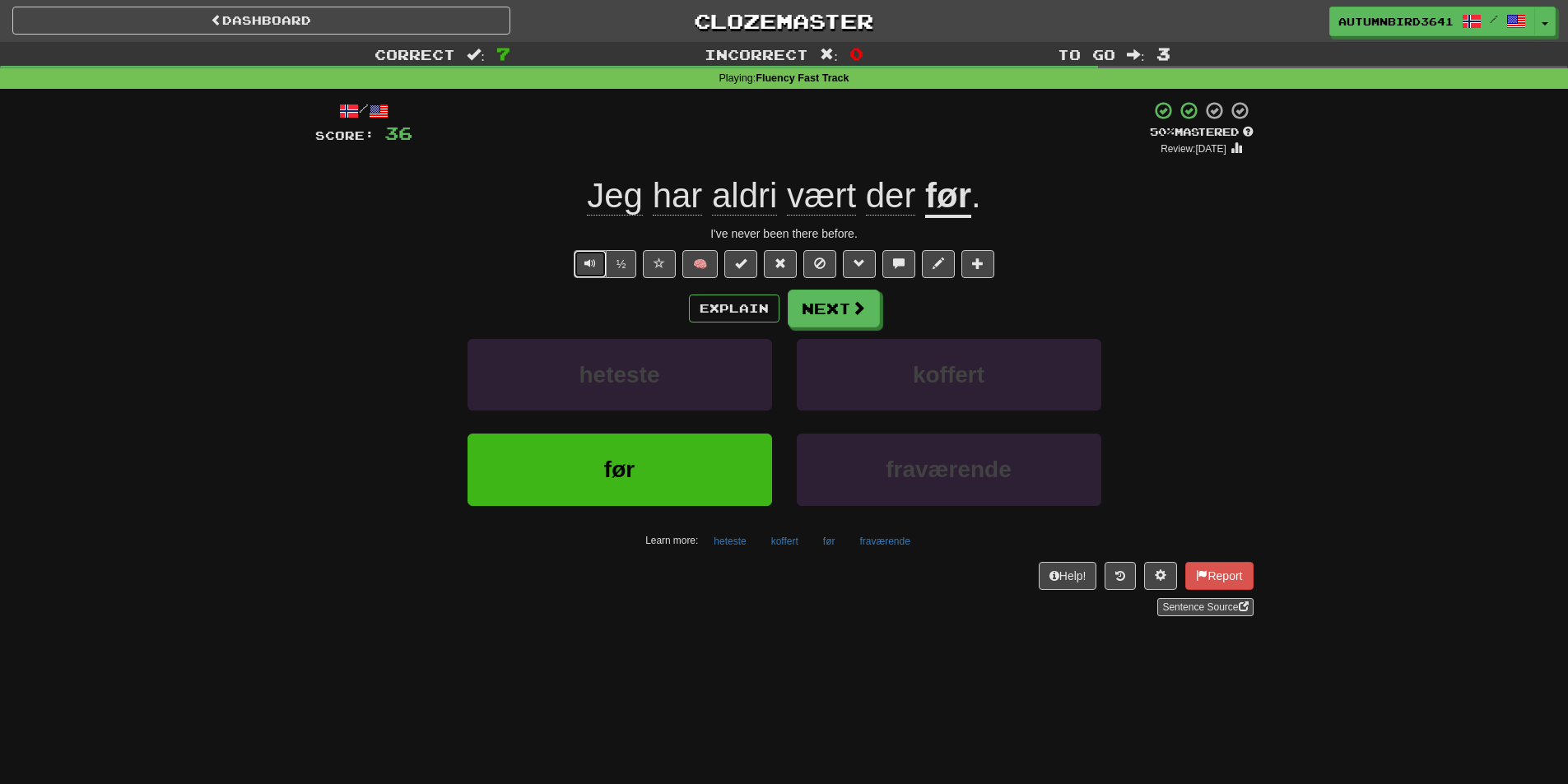
click at [593, 263] on span "Text-to-speech controls" at bounding box center [590, 263] width 11 height 11
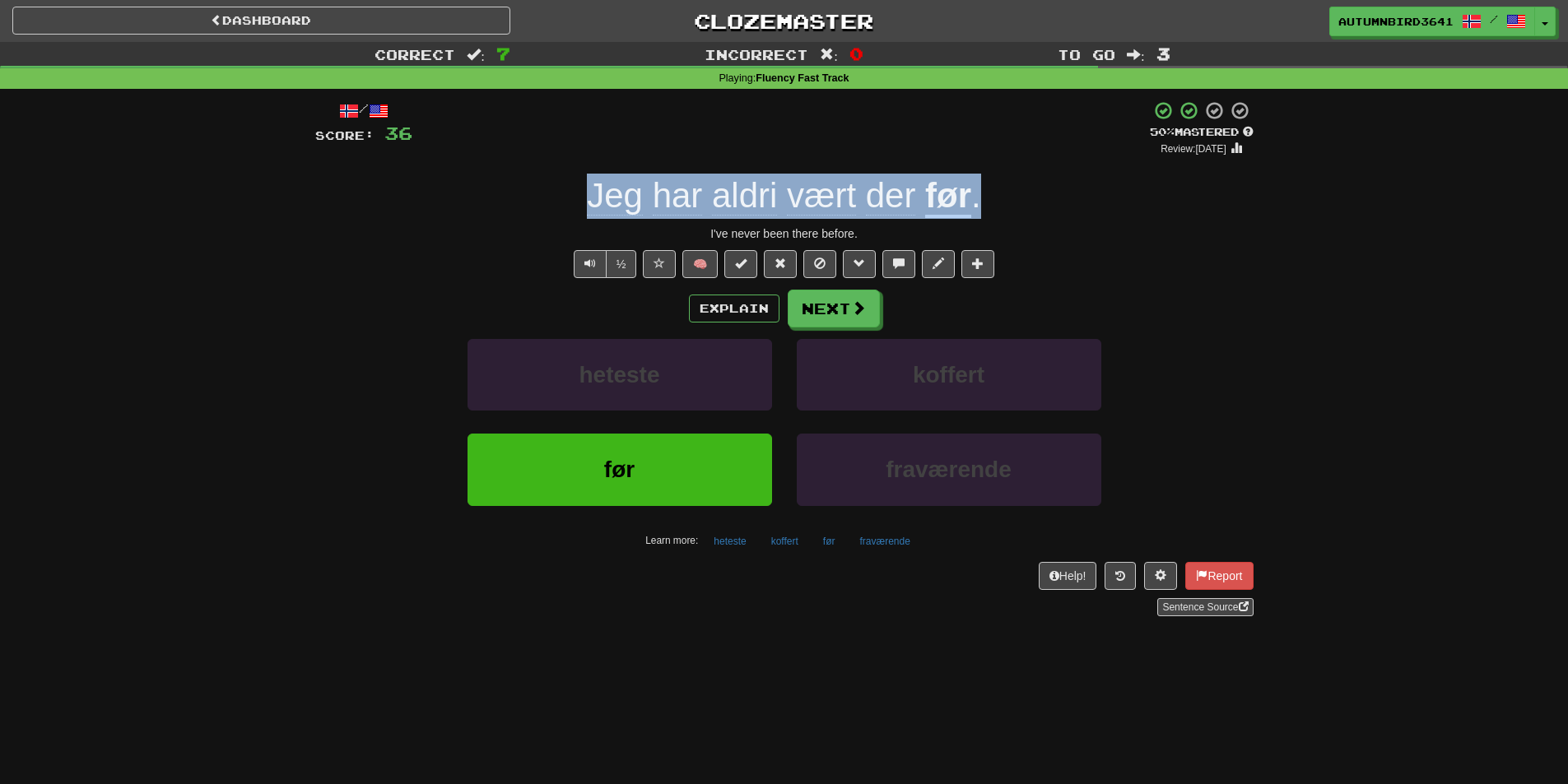
drag, startPoint x: 1048, startPoint y: 191, endPoint x: 535, endPoint y: 197, distance: 513.0
click at [535, 197] on div "Jeg har aldri vært der før ." at bounding box center [784, 196] width 938 height 45
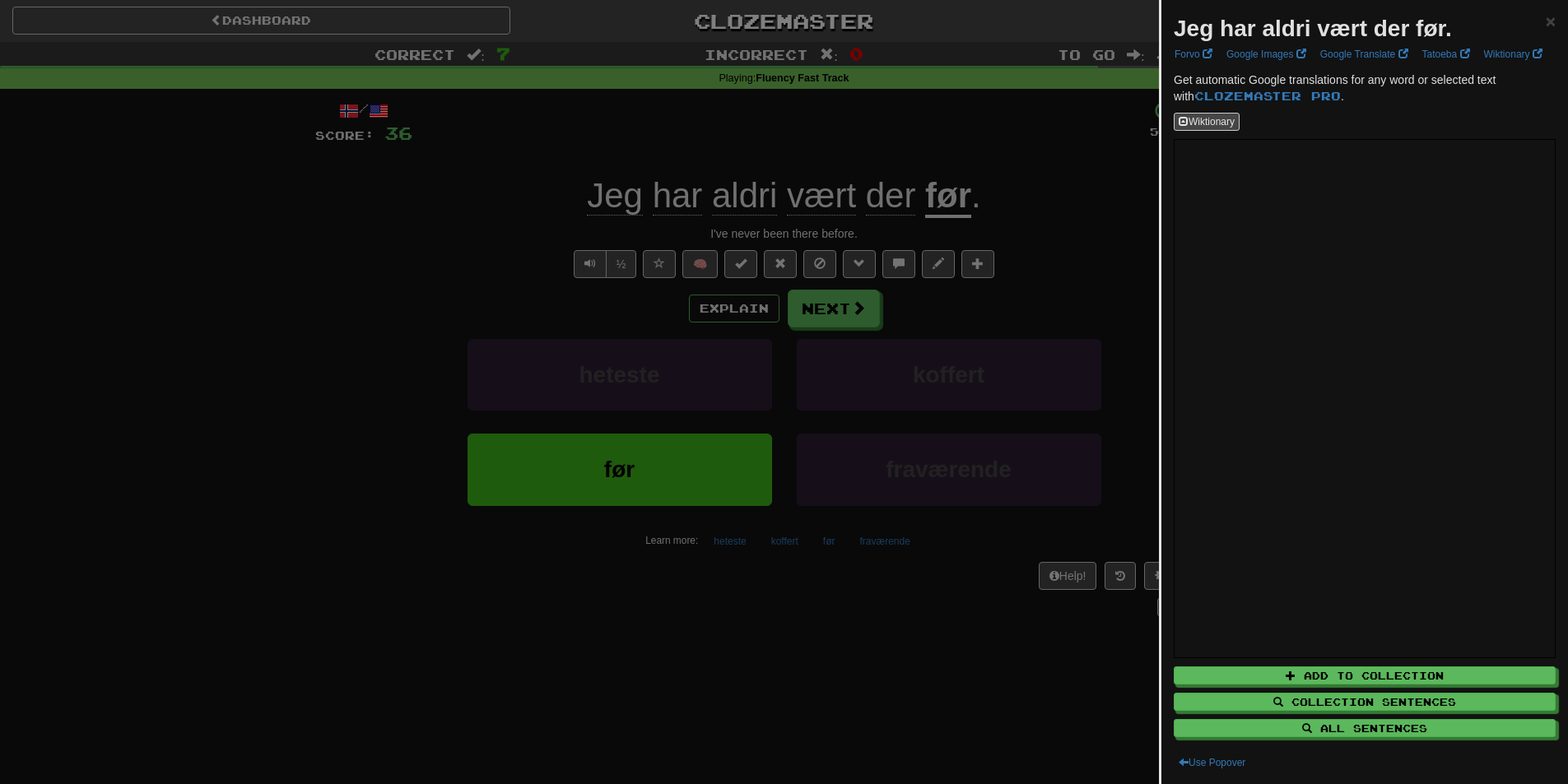
click at [1276, 31] on strong "Jeg har aldri vært der før." at bounding box center [1313, 28] width 278 height 25
click at [1265, 42] on div at bounding box center [1265, 42] width 0 height 0
click at [1067, 226] on div at bounding box center [784, 392] width 1568 height 784
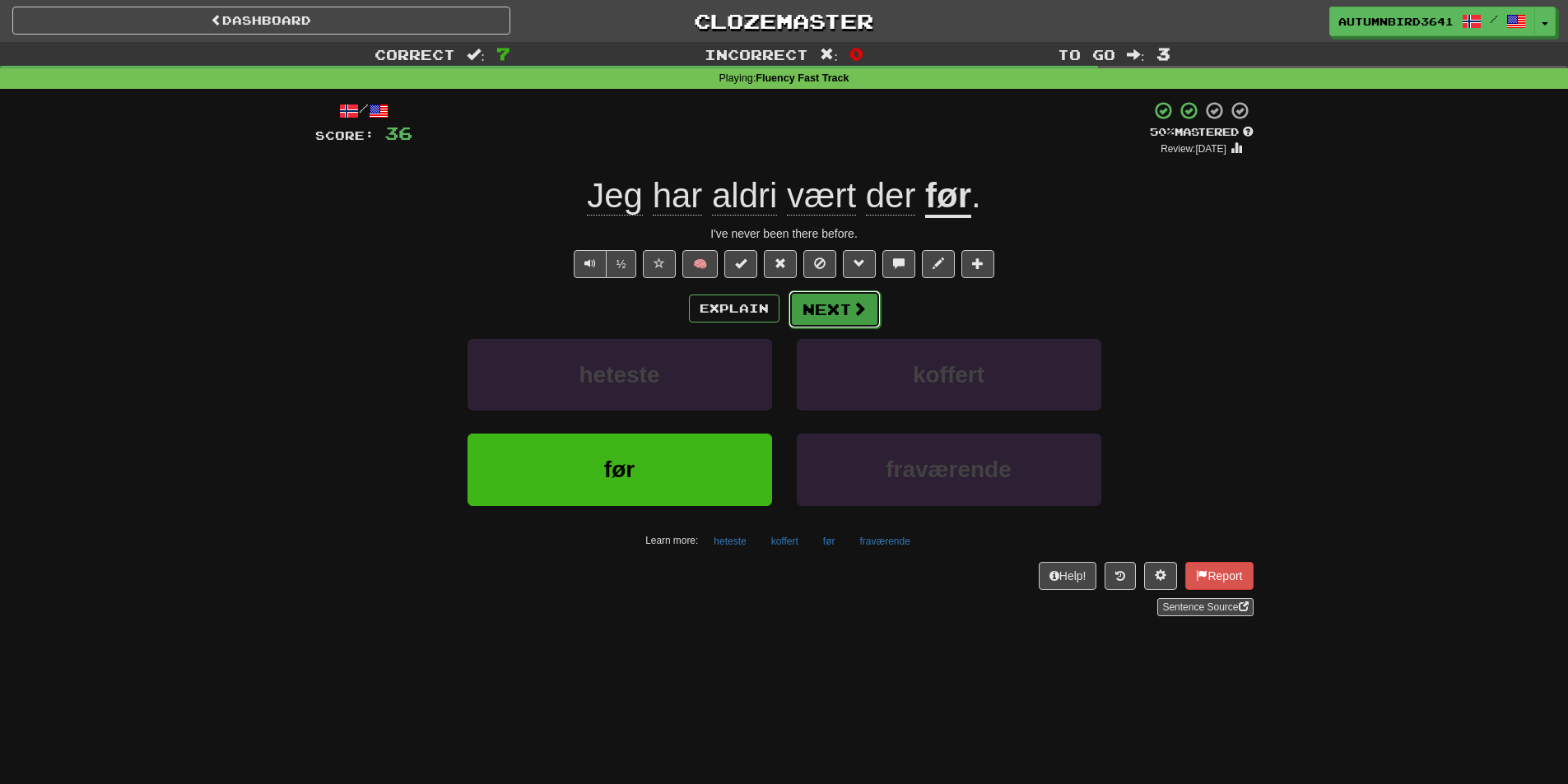
click at [866, 324] on button "Next" at bounding box center [834, 309] width 92 height 38
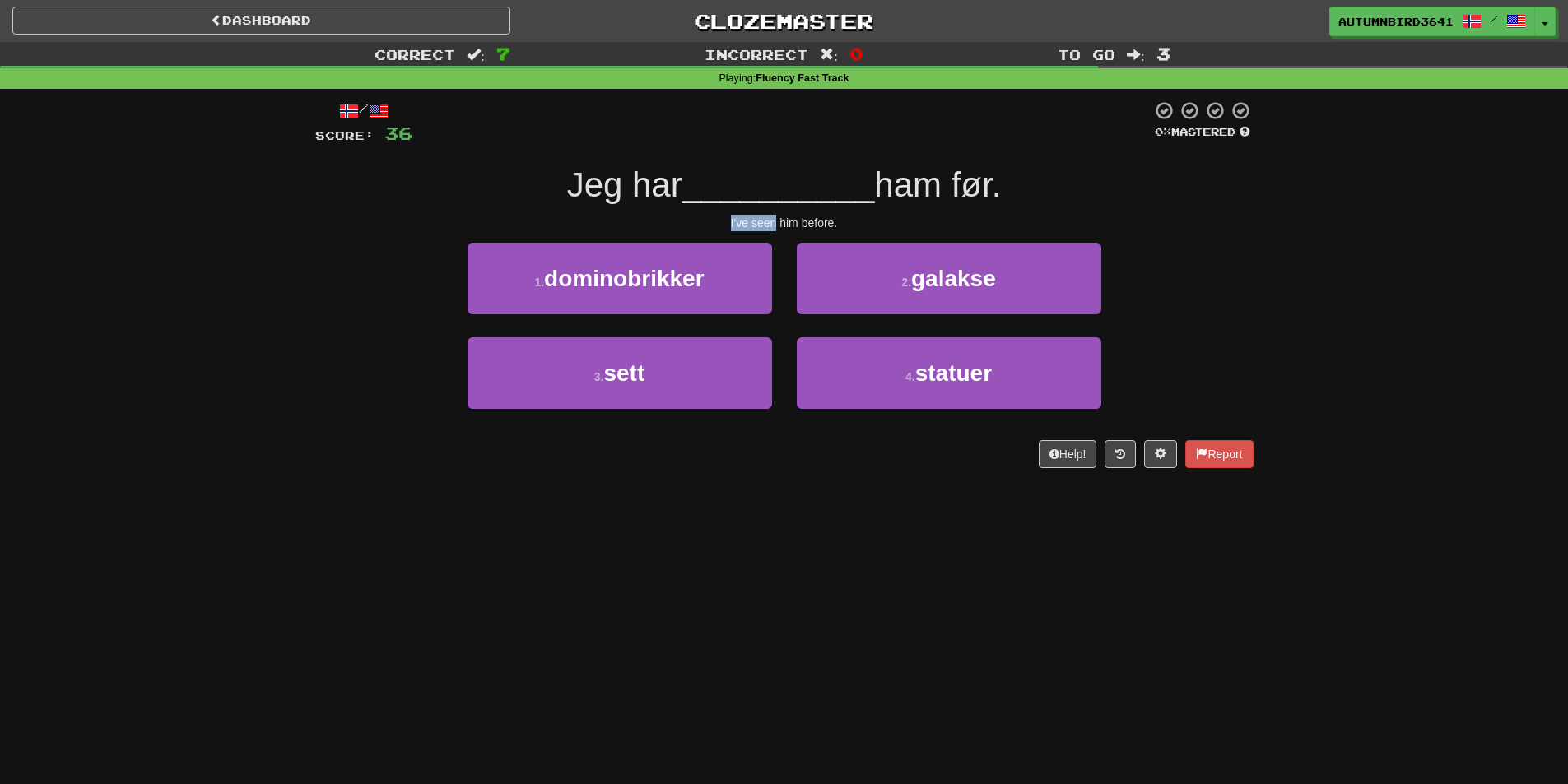
drag, startPoint x: 711, startPoint y: 223, endPoint x: 774, endPoint y: 223, distance: 63.0
click at [774, 223] on div "I've seen him before." at bounding box center [784, 224] width 938 height 17
click at [763, 230] on div at bounding box center [763, 230] width 0 height 0
click at [669, 229] on div "I've seen him before." at bounding box center [784, 224] width 938 height 17
drag, startPoint x: 680, startPoint y: 186, endPoint x: 822, endPoint y: 190, distance: 142.1
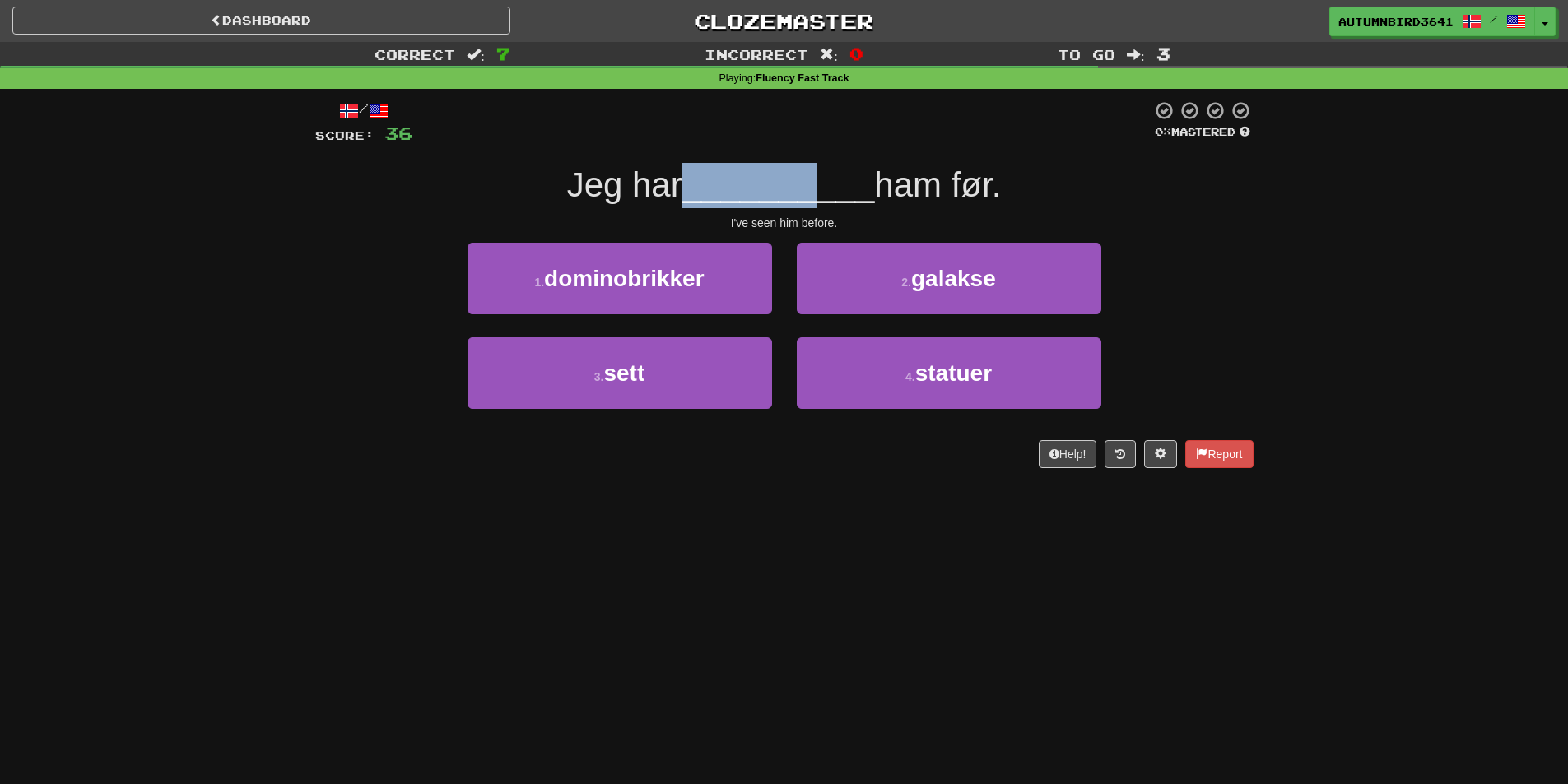
click at [822, 190] on div "Jeg har __________ ham før." at bounding box center [784, 186] width 938 height 45
click at [855, 184] on span "__________" at bounding box center [778, 185] width 193 height 39
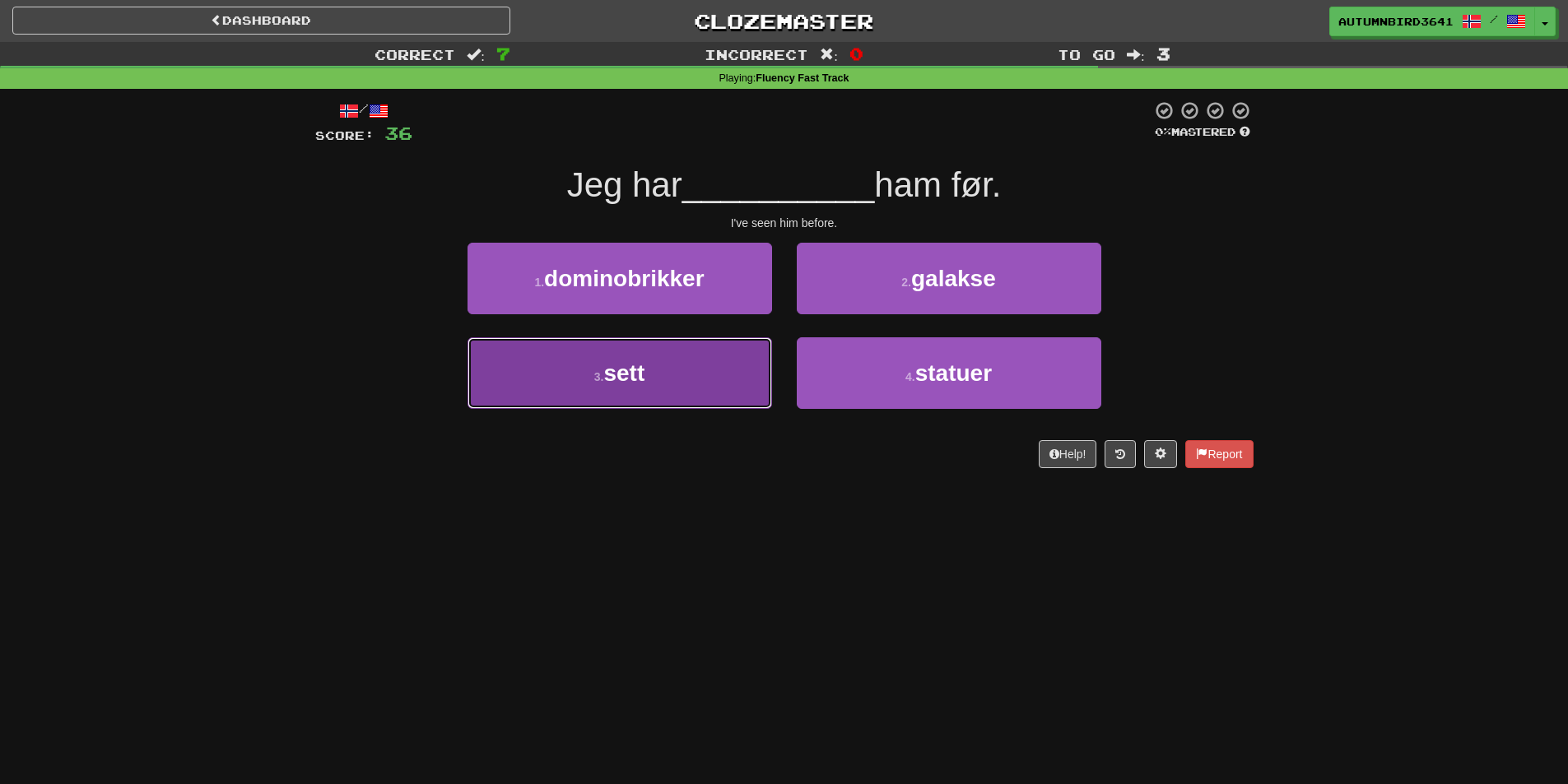
click at [689, 371] on button "3 . sett" at bounding box center [620, 373] width 304 height 71
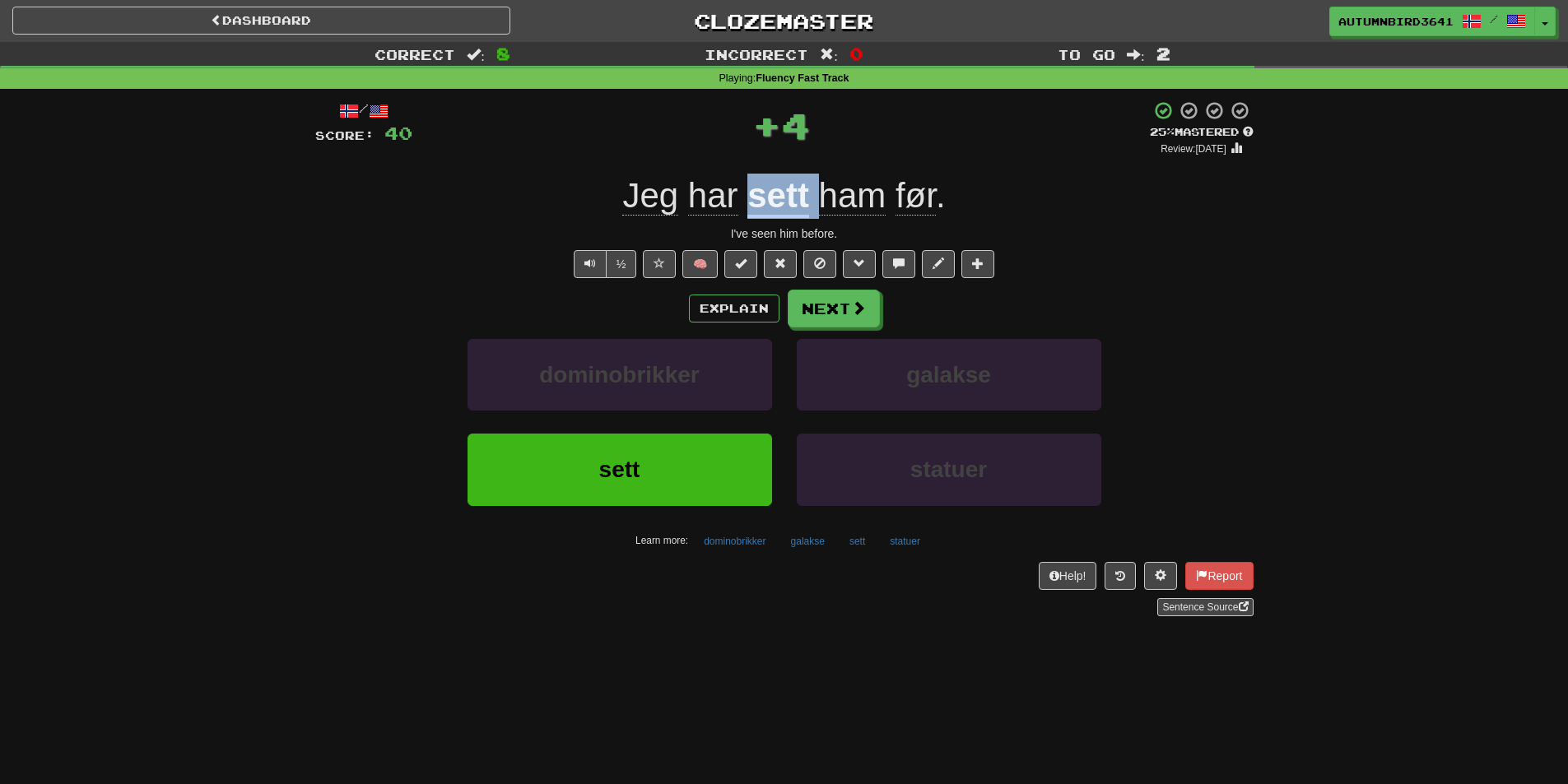
drag, startPoint x: 816, startPoint y: 185, endPoint x: 745, endPoint y: 198, distance: 72.2
click at [745, 198] on div "Jeg har sett ham før ." at bounding box center [784, 196] width 938 height 45
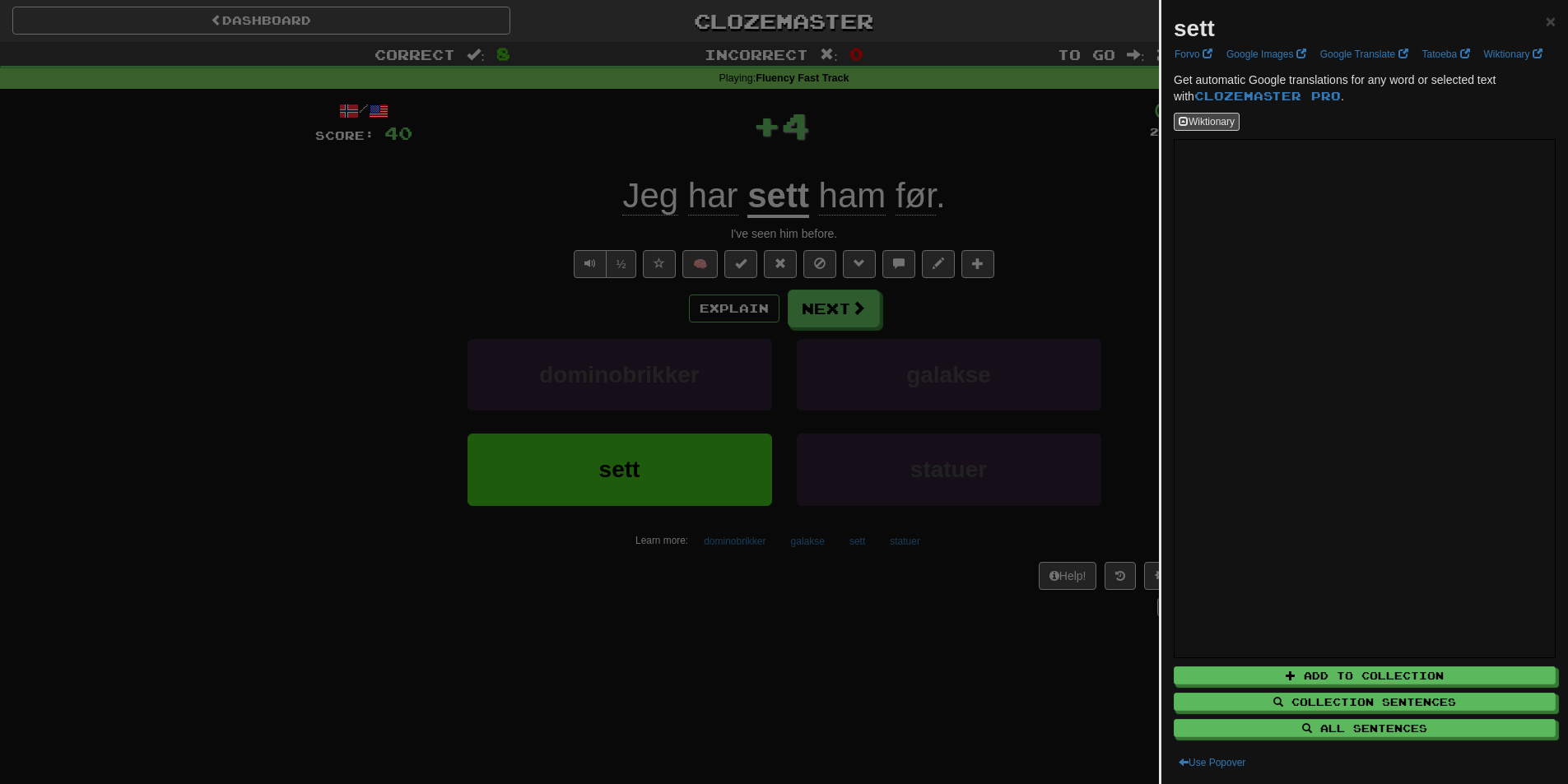
drag, startPoint x: 745, startPoint y: 198, endPoint x: 686, endPoint y: 197, distance: 59.0
click at [686, 197] on div at bounding box center [784, 392] width 1568 height 784
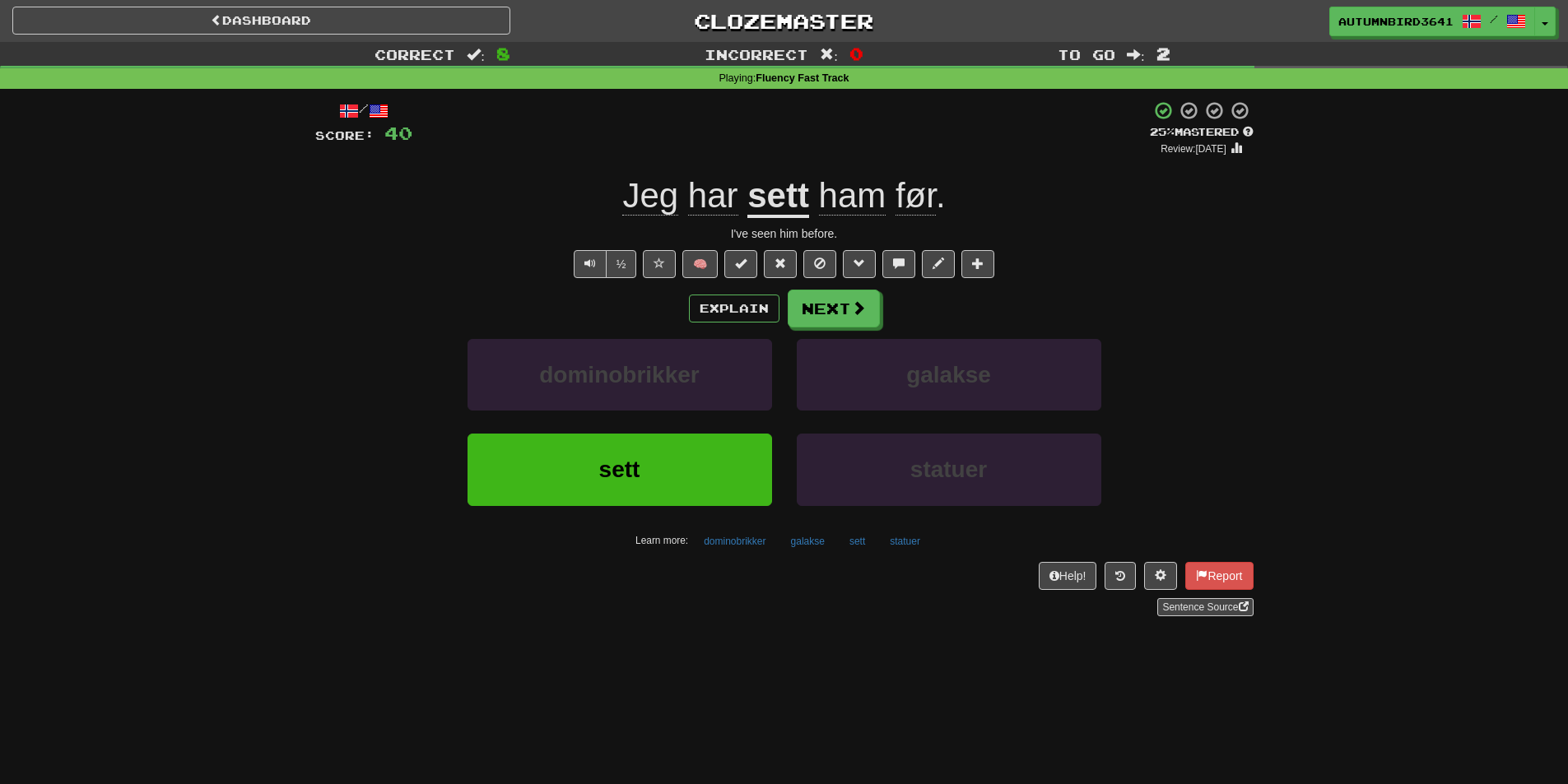
drag, startPoint x: 625, startPoint y: 190, endPoint x: 994, endPoint y: 179, distance: 369.2
click at [994, 179] on div "Jeg har sett ham før ." at bounding box center [784, 196] width 938 height 45
click at [958, 199] on div "Jeg har sett ham før ." at bounding box center [784, 196] width 938 height 45
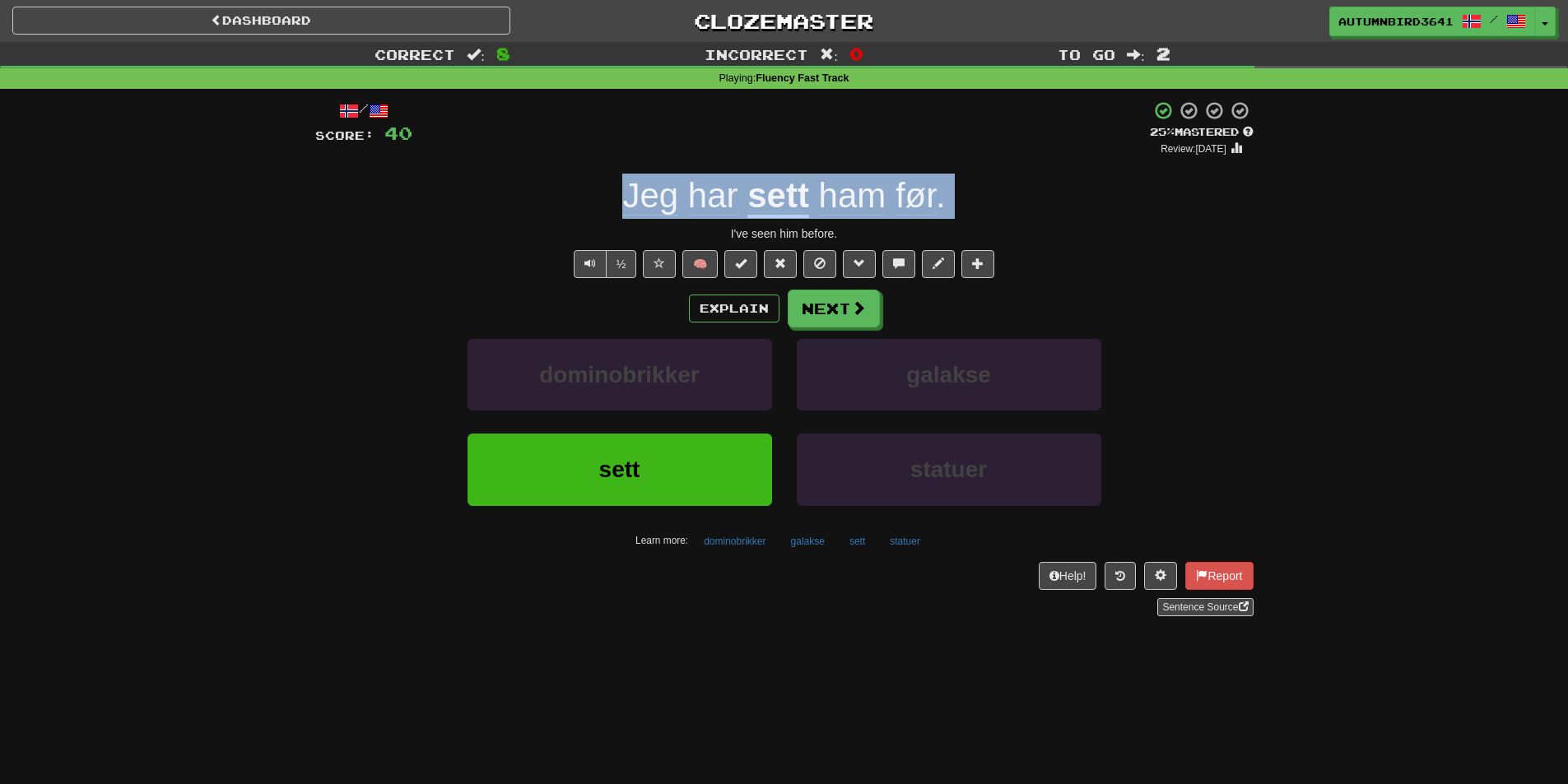
click at [958, 199] on div "Jeg har sett ham før ." at bounding box center [784, 196] width 938 height 45
copy div "Jeg har sett ham før ."
click at [582, 266] on button "Text-to-speech controls" at bounding box center [589, 264] width 32 height 28
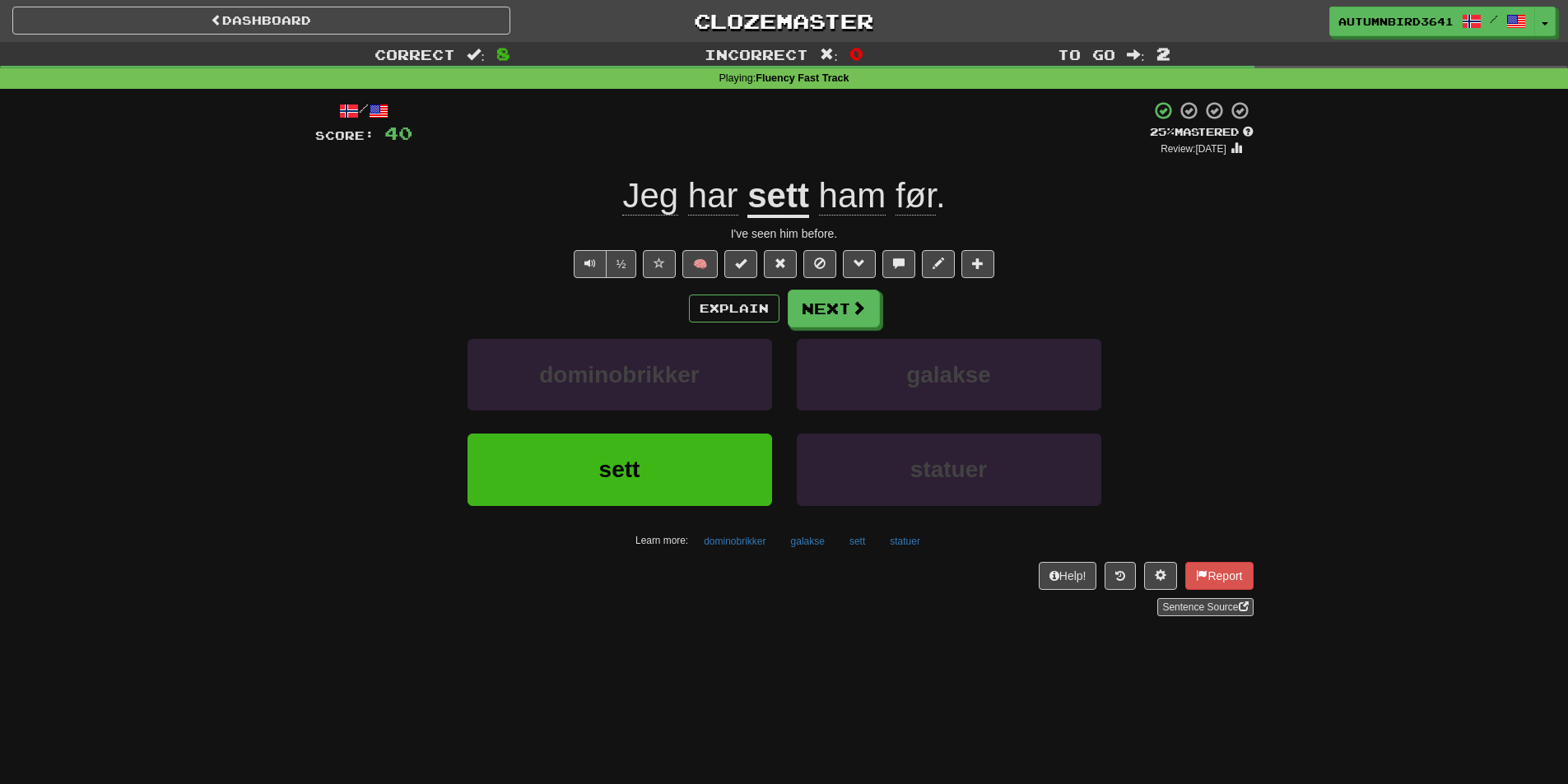
click at [489, 255] on div "½ 🧠" at bounding box center [784, 264] width 938 height 28
click at [614, 271] on button "½" at bounding box center [622, 264] width 32 height 28
click at [897, 328] on div "Explain Next dominobrikker galakse sett statuer Learn more: dominobrikker galak…" at bounding box center [784, 421] width 938 height 264
click at [841, 319] on button "Next" at bounding box center [834, 309] width 92 height 38
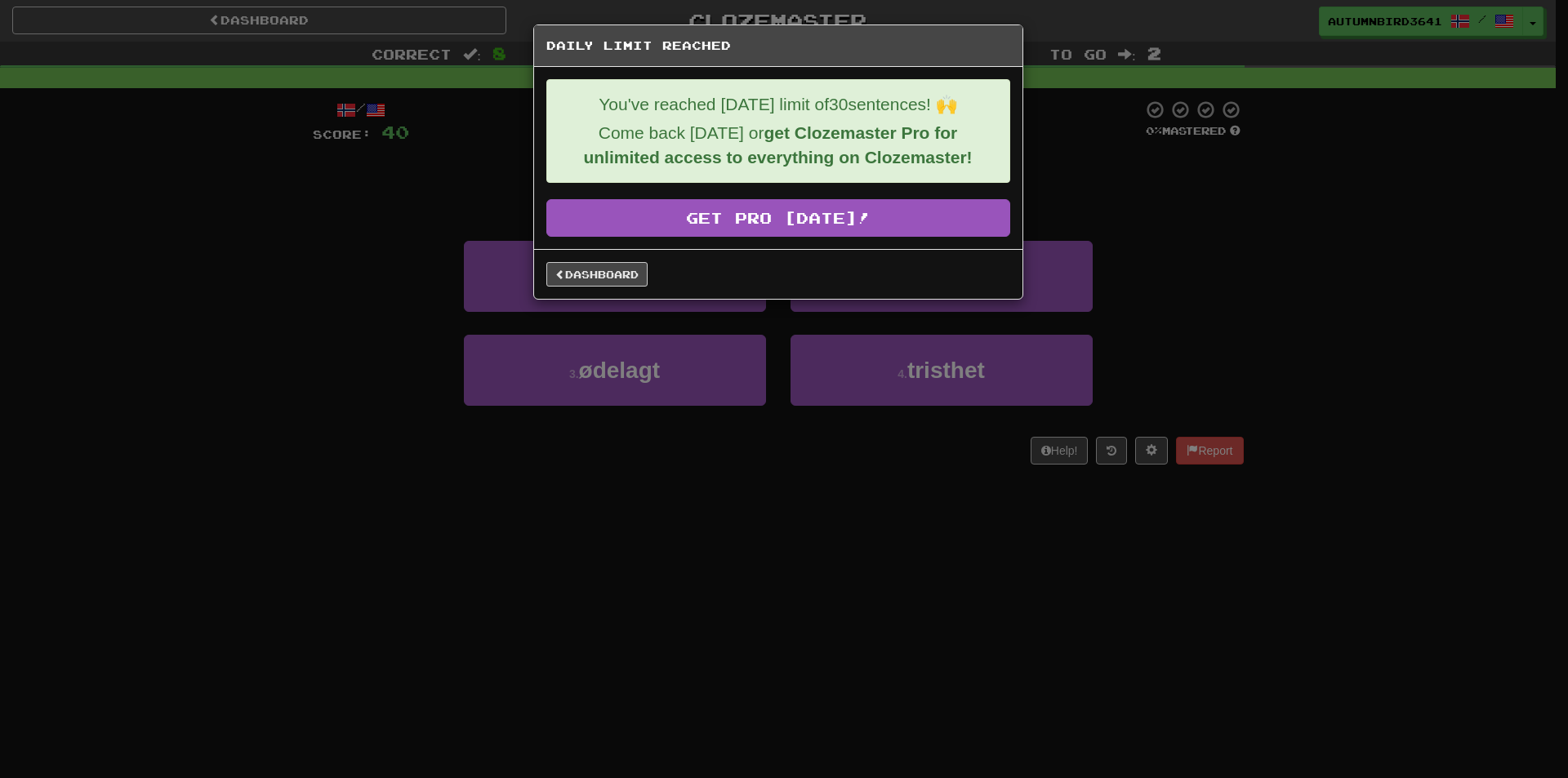
click at [726, 429] on div "Daily Limit Reached You've reached [DATE] limit of 30 sentences! 🙌 Come back [D…" at bounding box center [784, 389] width 1568 height 778
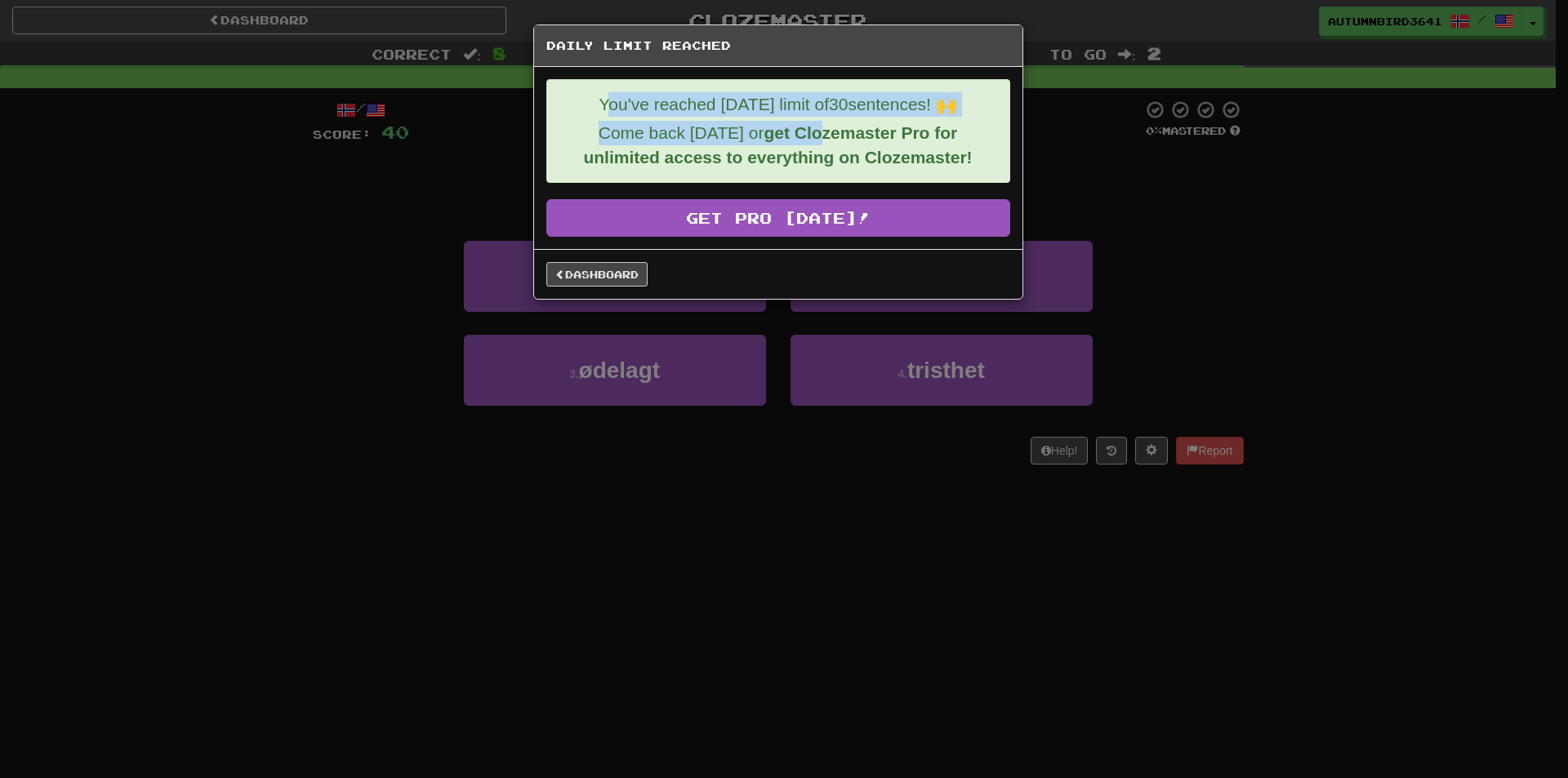
drag, startPoint x: 600, startPoint y: 95, endPoint x: 828, endPoint y: 123, distance: 229.7
click at [828, 123] on div "You've reached [DATE] limit of 30 sentences! 🙌 Come back [DATE] or get Clozemas…" at bounding box center [778, 131] width 464 height 104
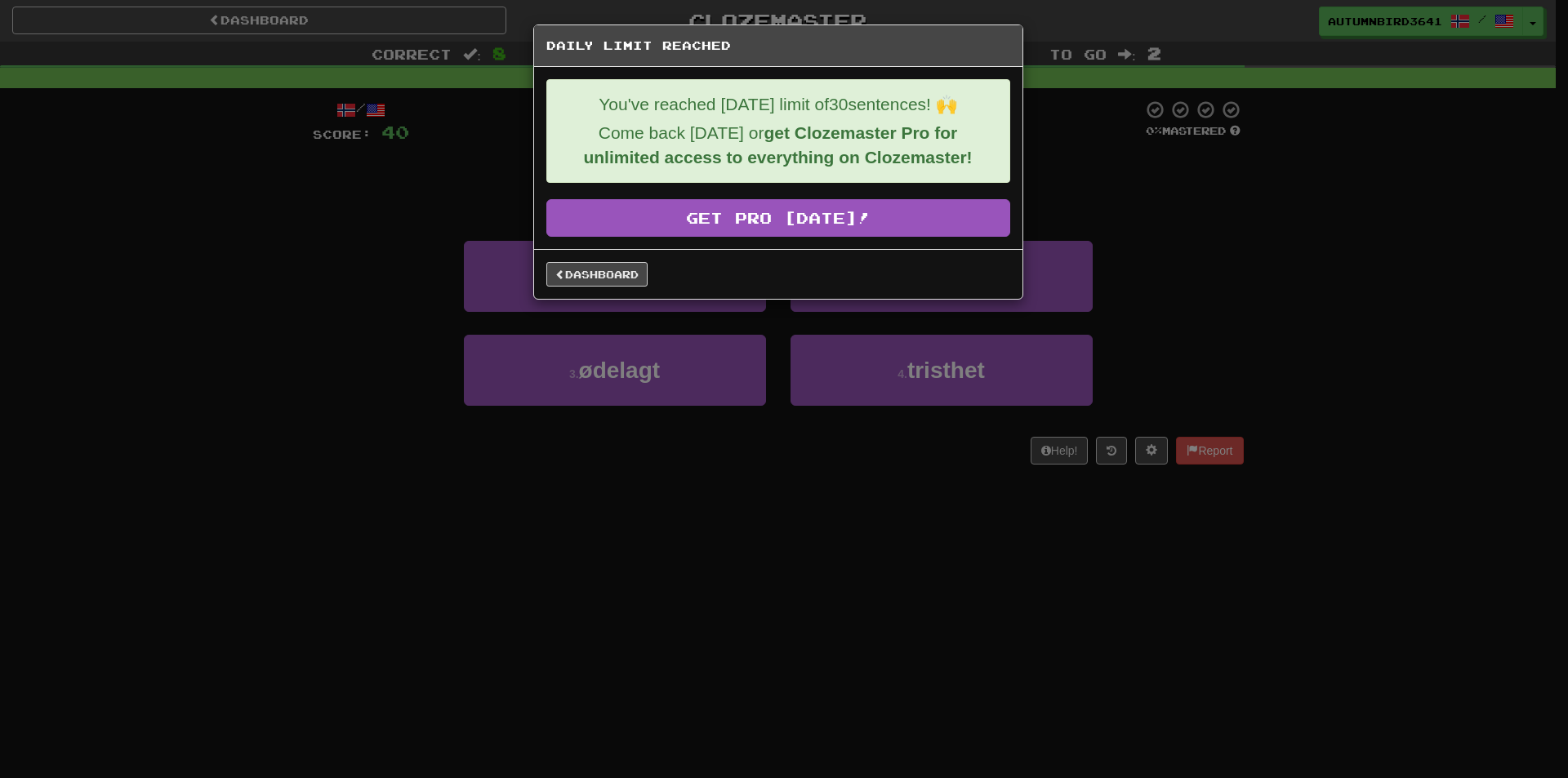
click at [531, 90] on div "Daily Limit Reached You've reached [DATE] limit of 30 sentences! 🙌 Come back [D…" at bounding box center [784, 389] width 1568 height 778
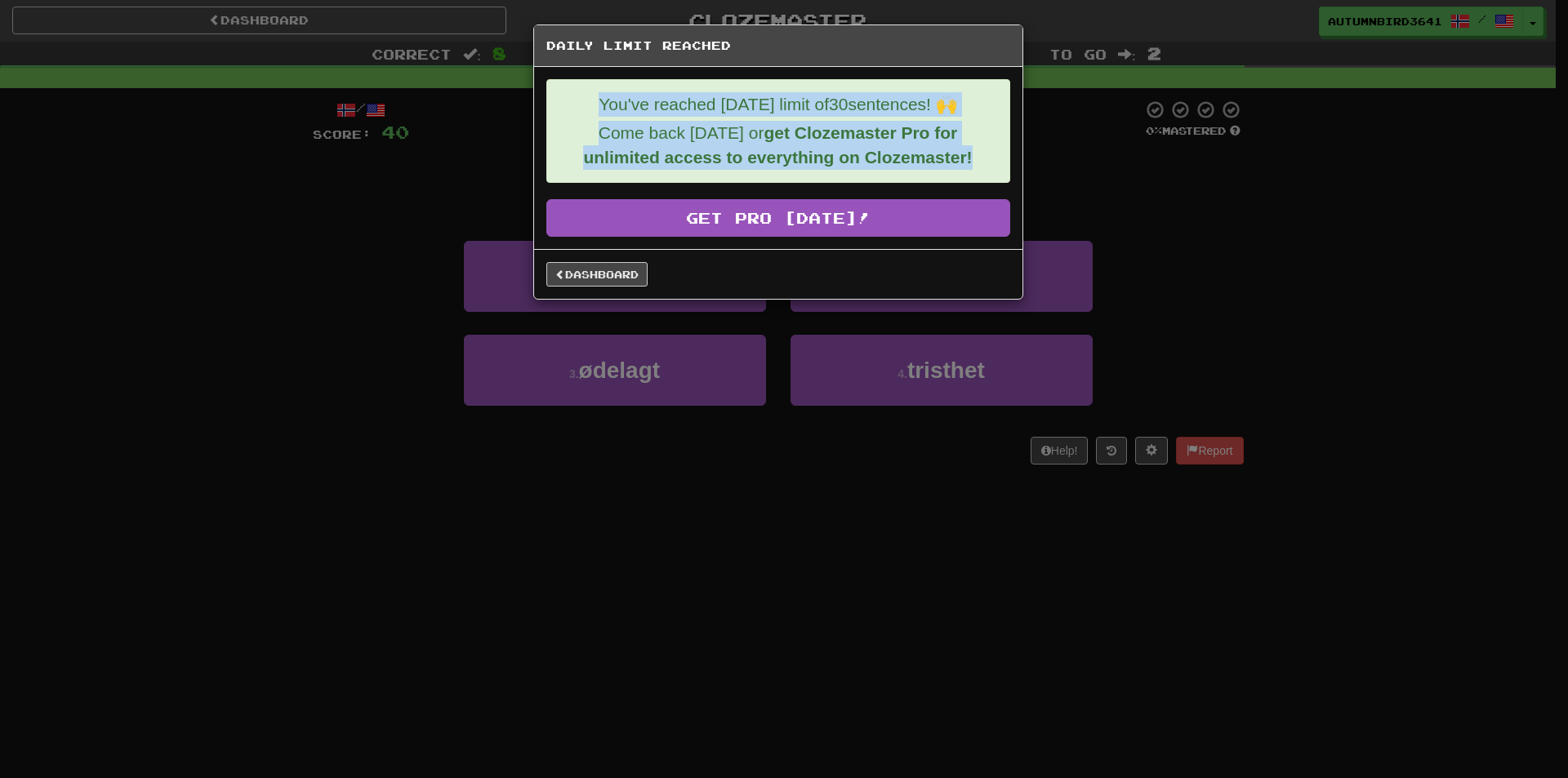
drag, startPoint x: 578, startPoint y: 87, endPoint x: 977, endPoint y: 150, distance: 403.9
click at [977, 150] on div "You've reached [DATE] limit of 30 sentences! 🙌 Come back [DATE] or get Clozemas…" at bounding box center [778, 131] width 464 height 104
click at [966, 168] on div at bounding box center [966, 168] width 0 height 0
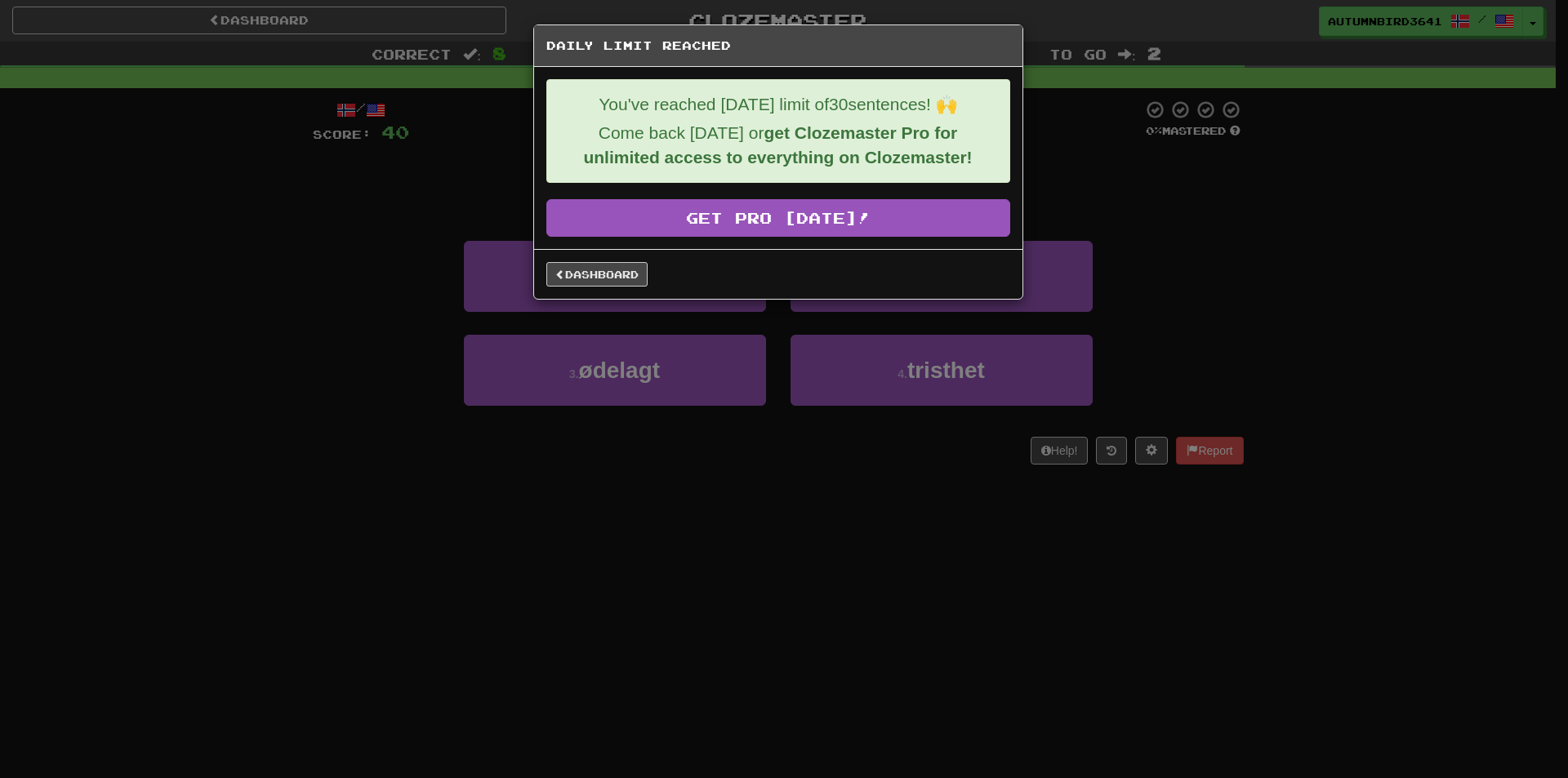
click at [385, 298] on div "Daily Limit Reached You've reached [DATE] limit of 30 sentences! 🙌 Come back [D…" at bounding box center [784, 389] width 1568 height 778
click at [382, 286] on div "Daily Limit Reached You've reached [DATE] limit of 30 sentences! 🙌 Come back [D…" at bounding box center [784, 389] width 1568 height 778
click at [380, 285] on div "Daily Limit Reached You've reached [DATE] limit of 30 sentences! 🙌 Come back [D…" at bounding box center [784, 389] width 1568 height 778
click at [645, 266] on div "Dashboard" at bounding box center [778, 274] width 464 height 25
click at [636, 270] on link "Dashboard" at bounding box center [597, 274] width 101 height 25
